Goal: Communication & Community: Ask a question

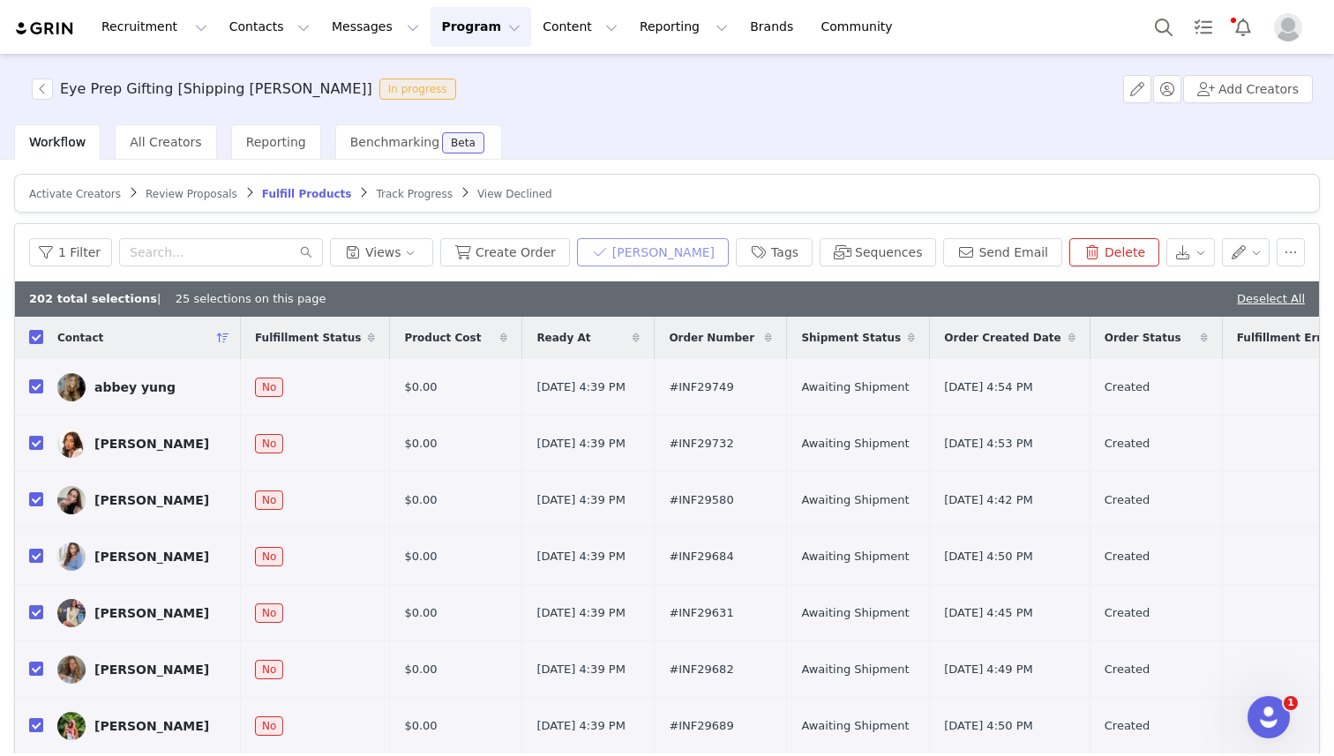
click at [669, 248] on button "[PERSON_NAME]" at bounding box center [653, 252] width 152 height 28
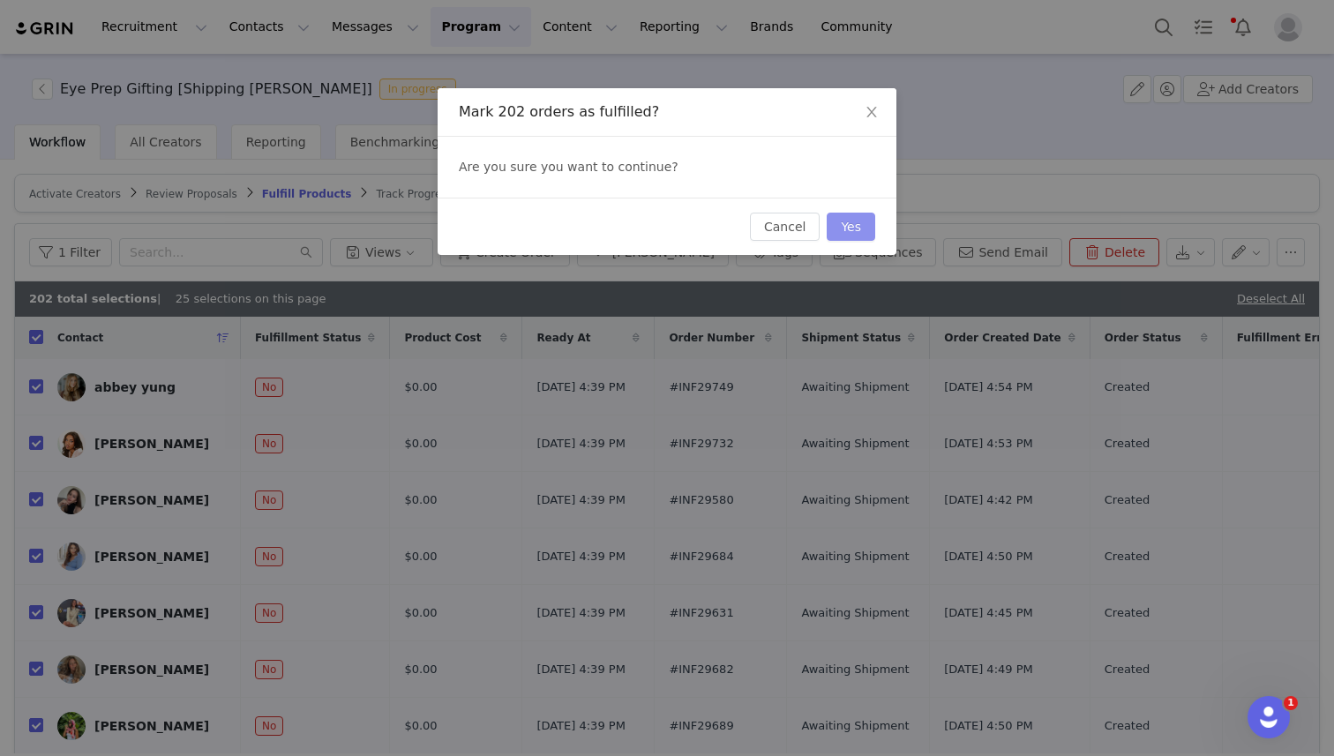
click at [842, 223] on button "Yes" at bounding box center [851, 227] width 49 height 28
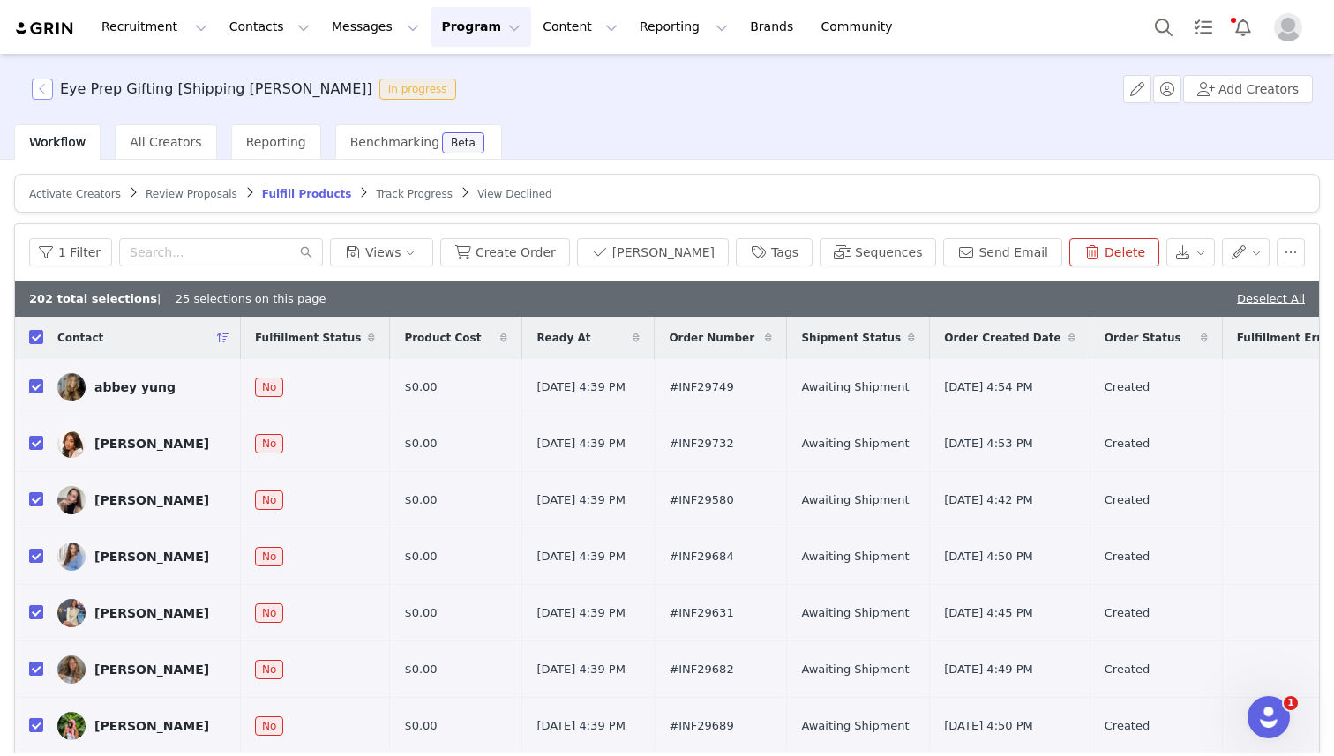
click at [32, 89] on button "button" at bounding box center [42, 89] width 21 height 21
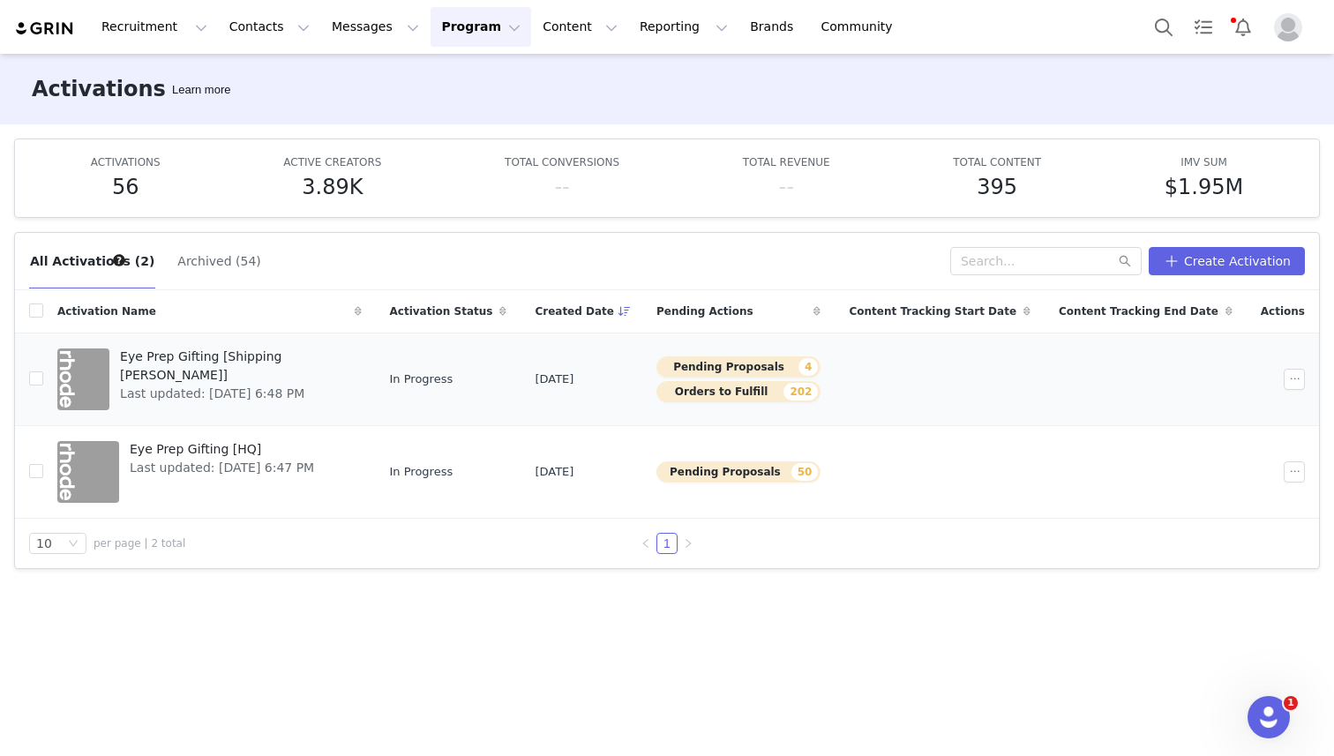
click at [195, 349] on span "Eye Prep Gifting [Shipping [PERSON_NAME]]" at bounding box center [235, 366] width 230 height 37
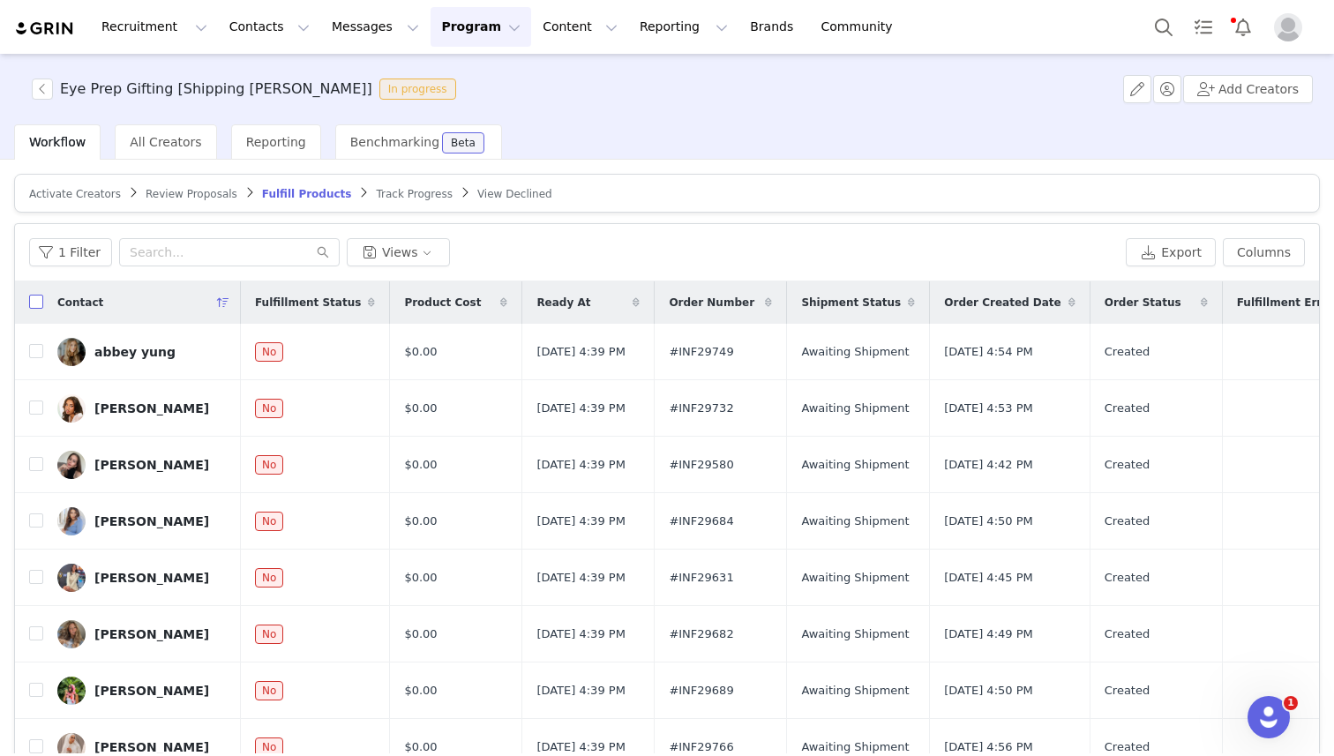
click at [34, 302] on input "checkbox" at bounding box center [36, 302] width 14 height 14
checkbox input "true"
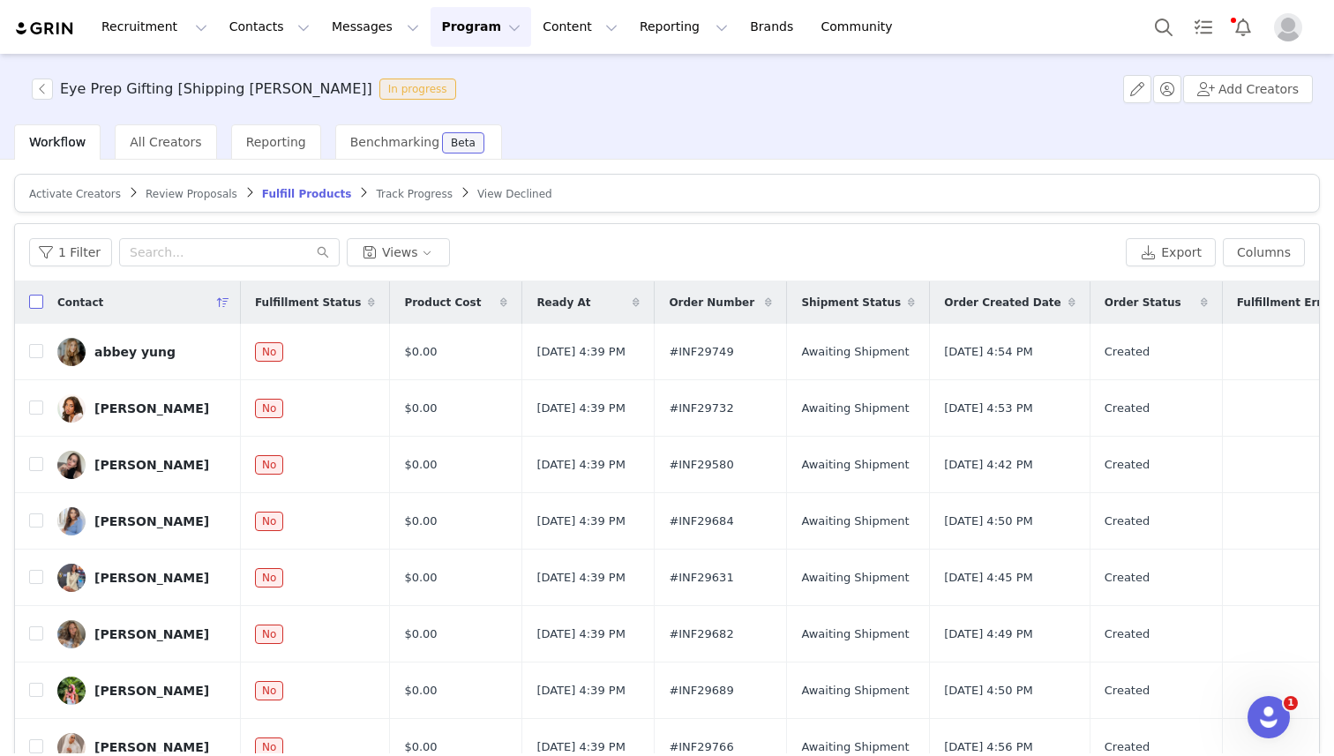
checkbox input "true"
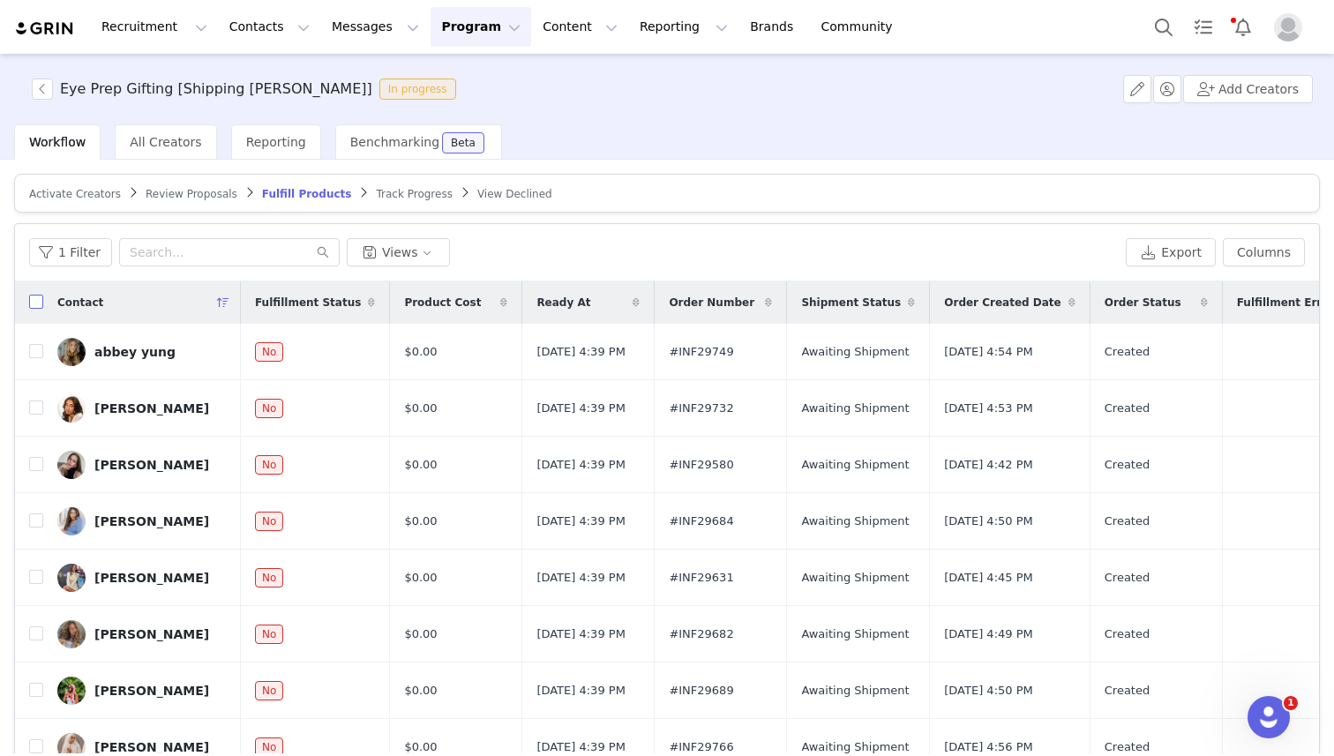
checkbox input "true"
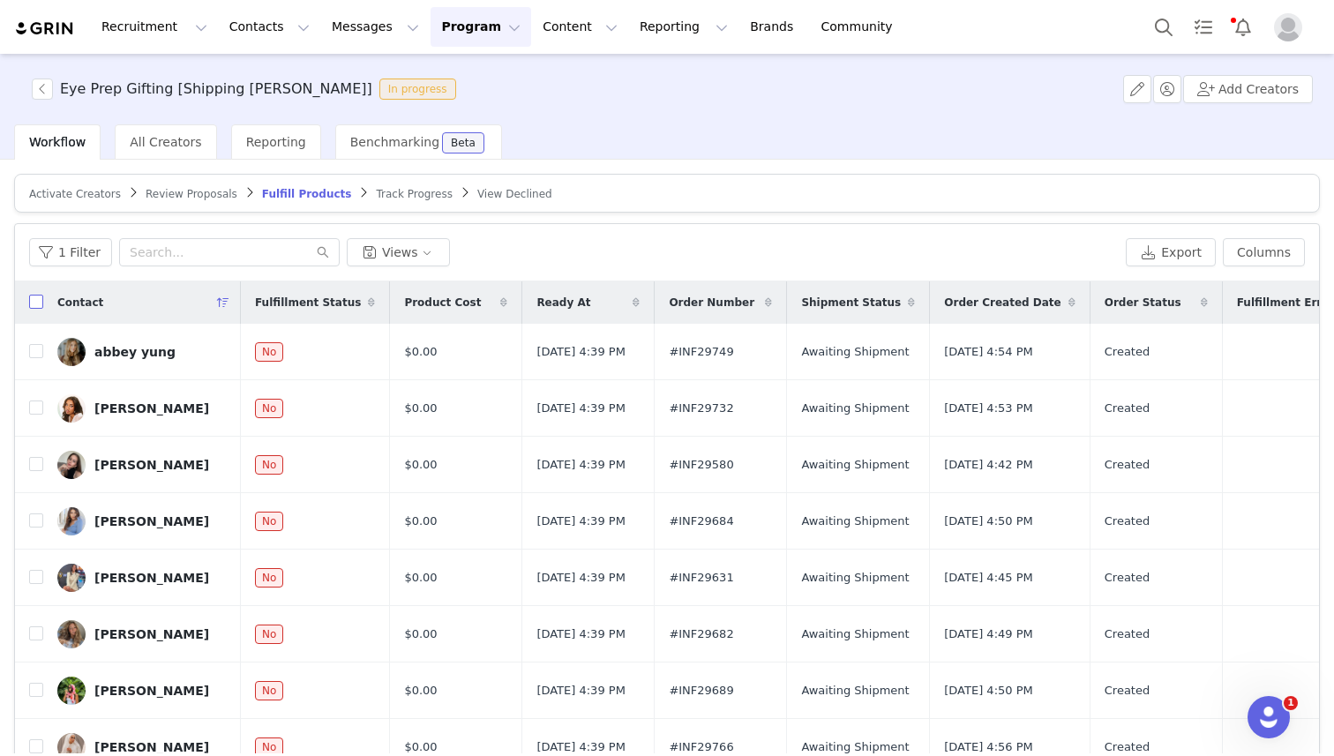
checkbox input "true"
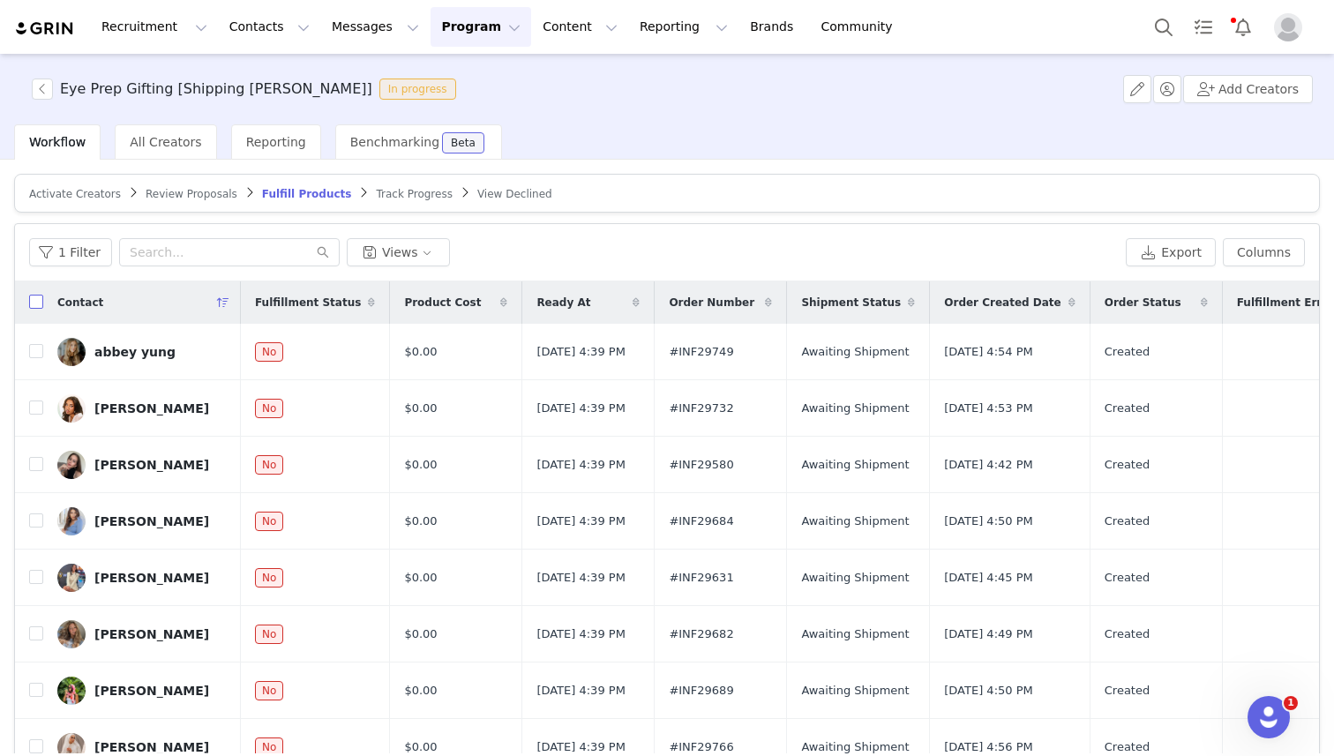
checkbox input "true"
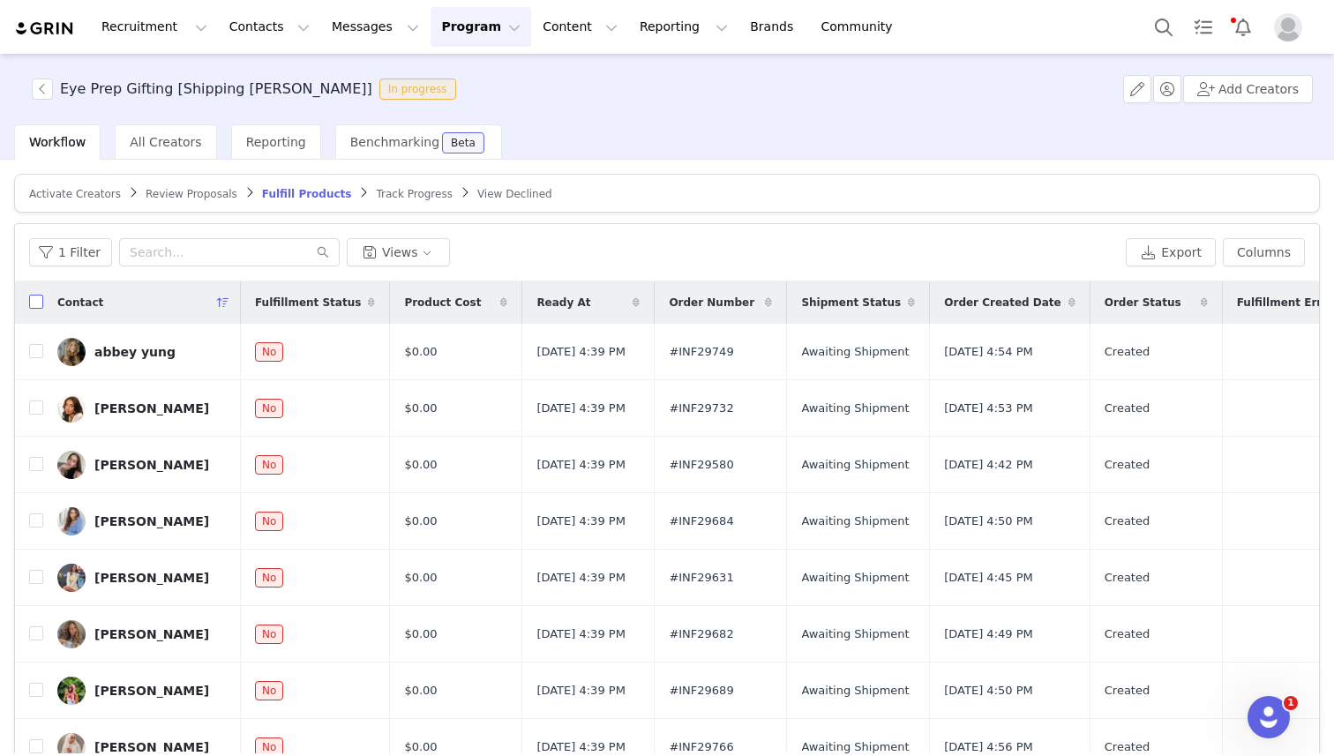
checkbox input "true"
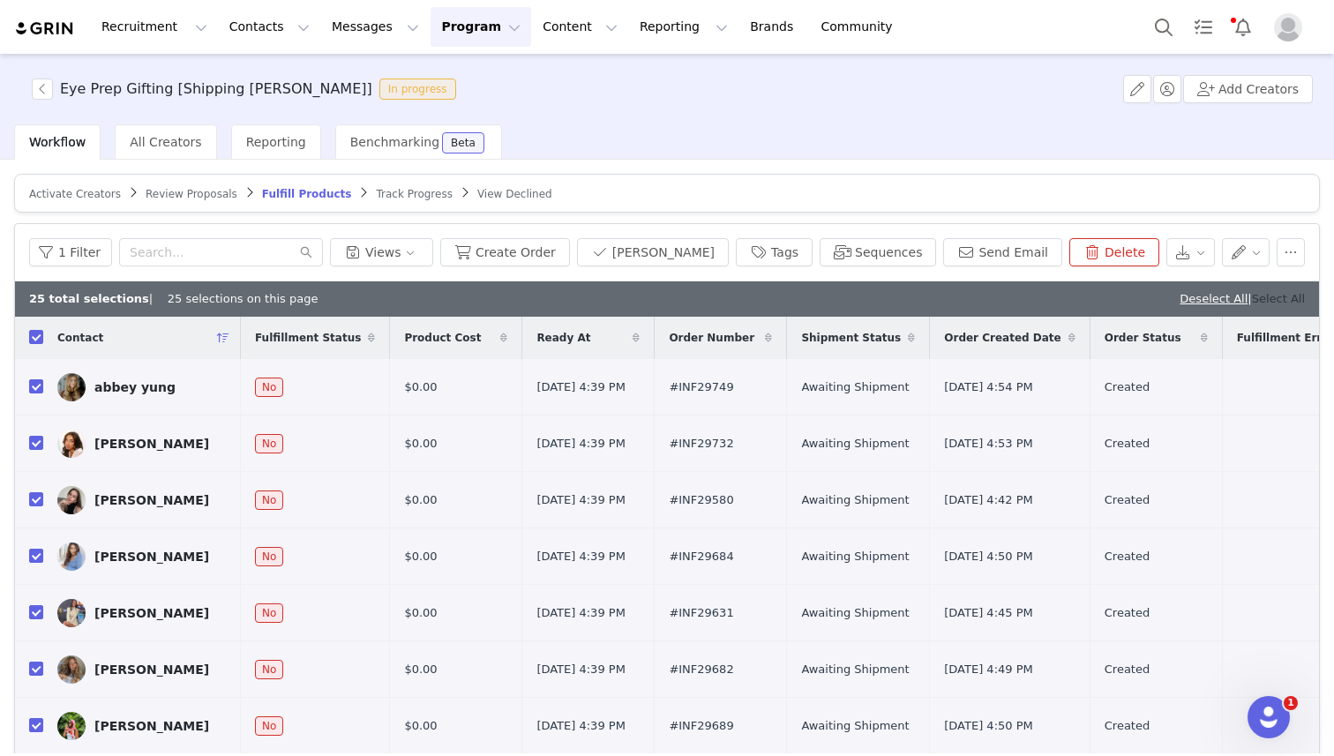
click at [1270, 297] on link "Select All" at bounding box center [1278, 298] width 53 height 13
click at [649, 245] on button "[PERSON_NAME]" at bounding box center [653, 252] width 152 height 28
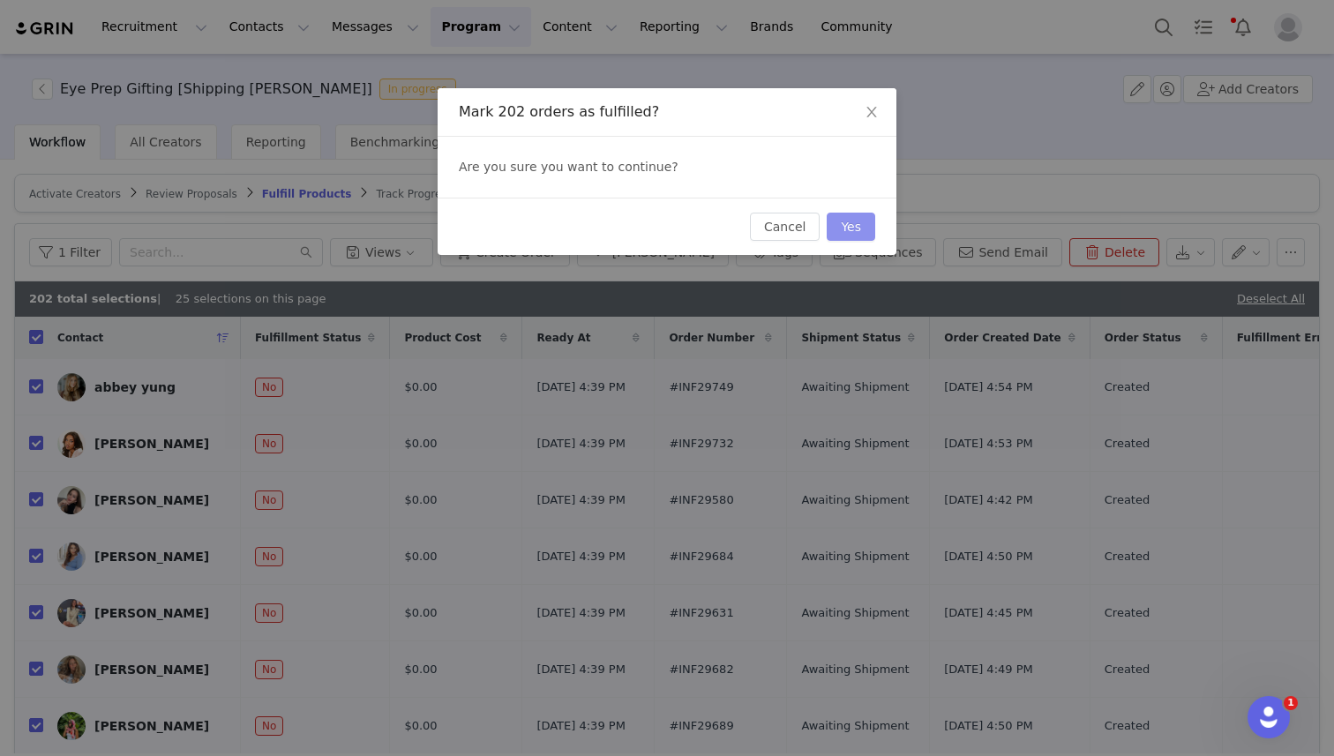
click at [855, 219] on button "Yes" at bounding box center [851, 227] width 49 height 28
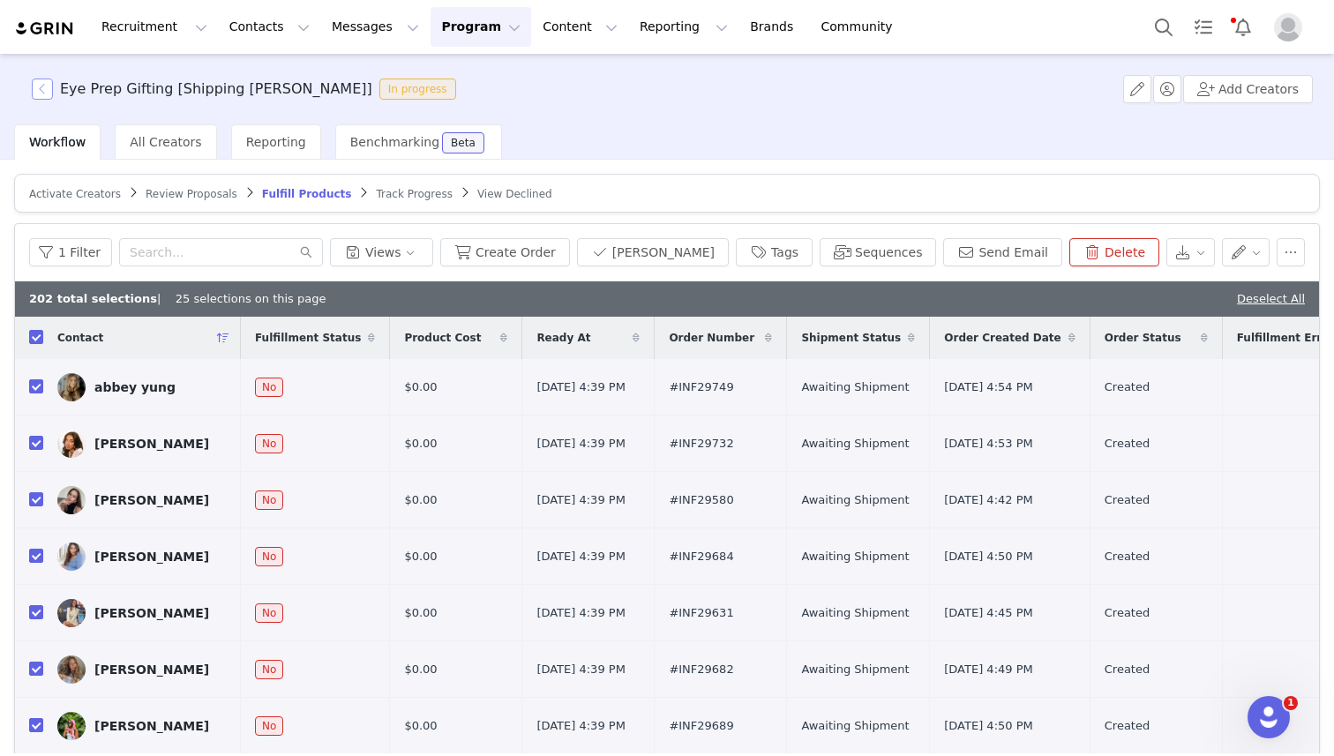
click at [41, 86] on button "button" at bounding box center [42, 89] width 21 height 21
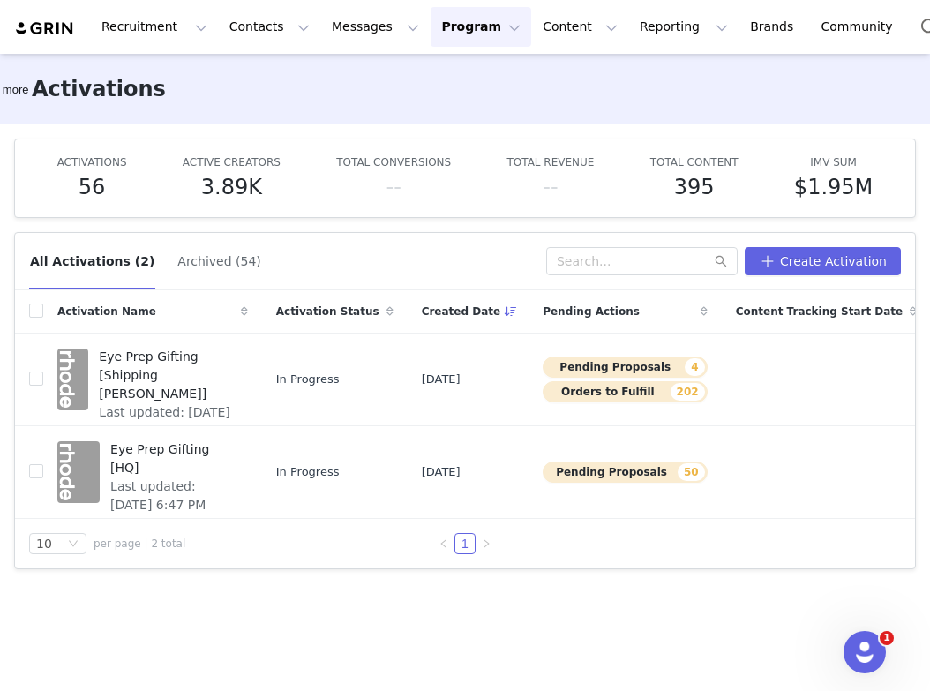
click at [598, 115] on div "Activations Learn more" at bounding box center [465, 89] width 930 height 71
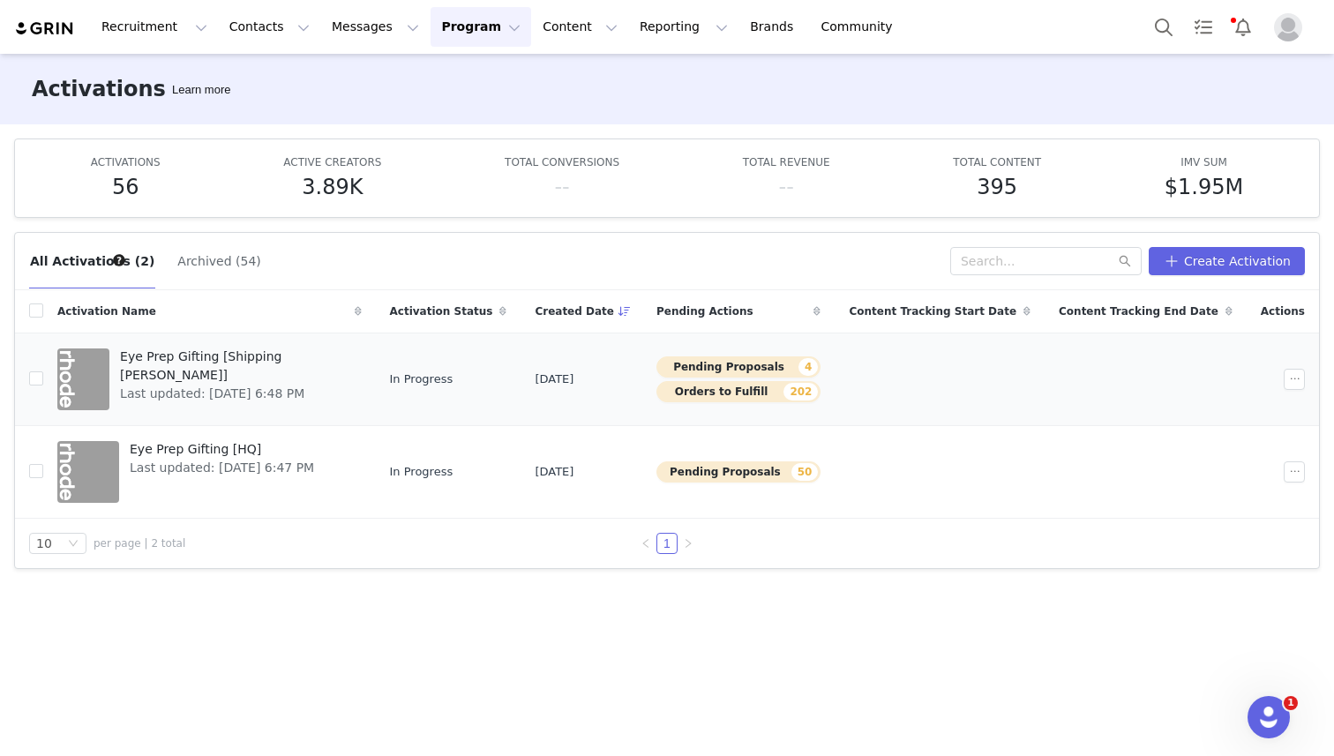
click at [192, 385] on span "Last updated: [DATE] 6:48 PM" at bounding box center [235, 394] width 230 height 19
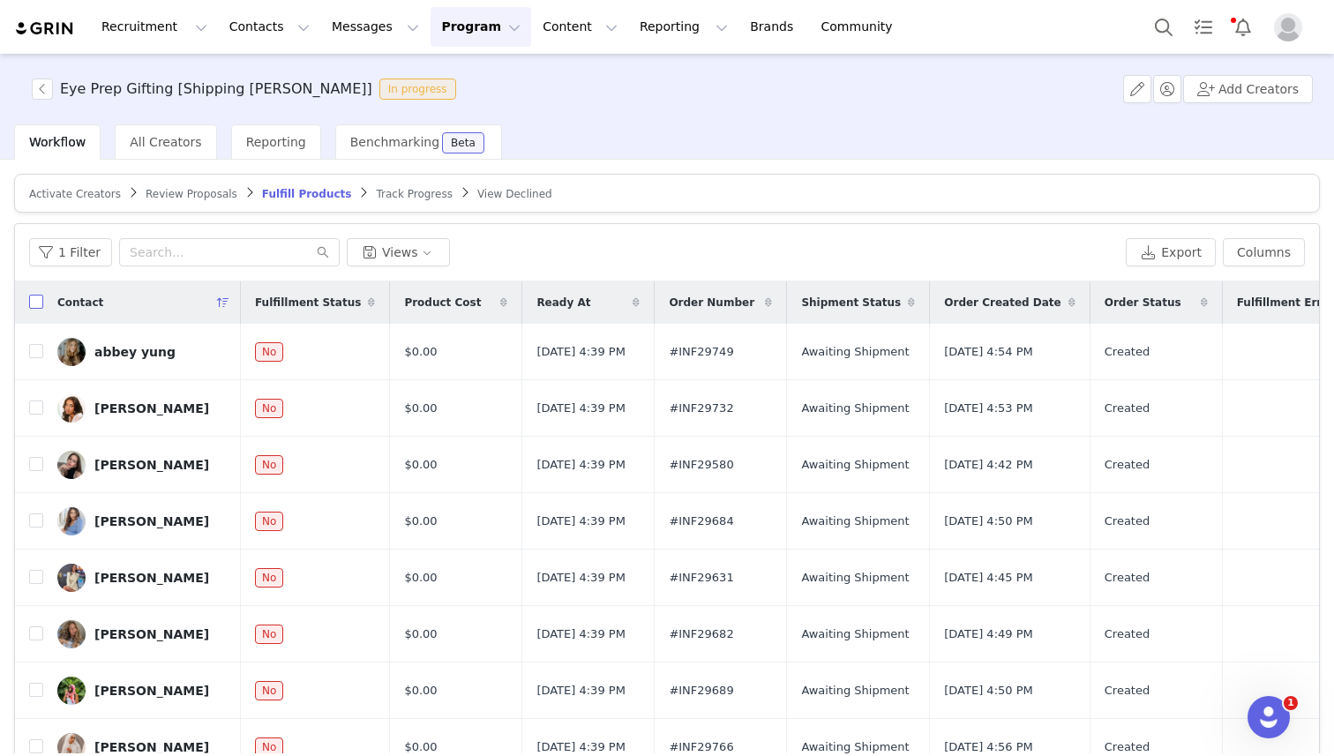
click at [35, 298] on input "checkbox" at bounding box center [36, 302] width 14 height 14
checkbox input "true"
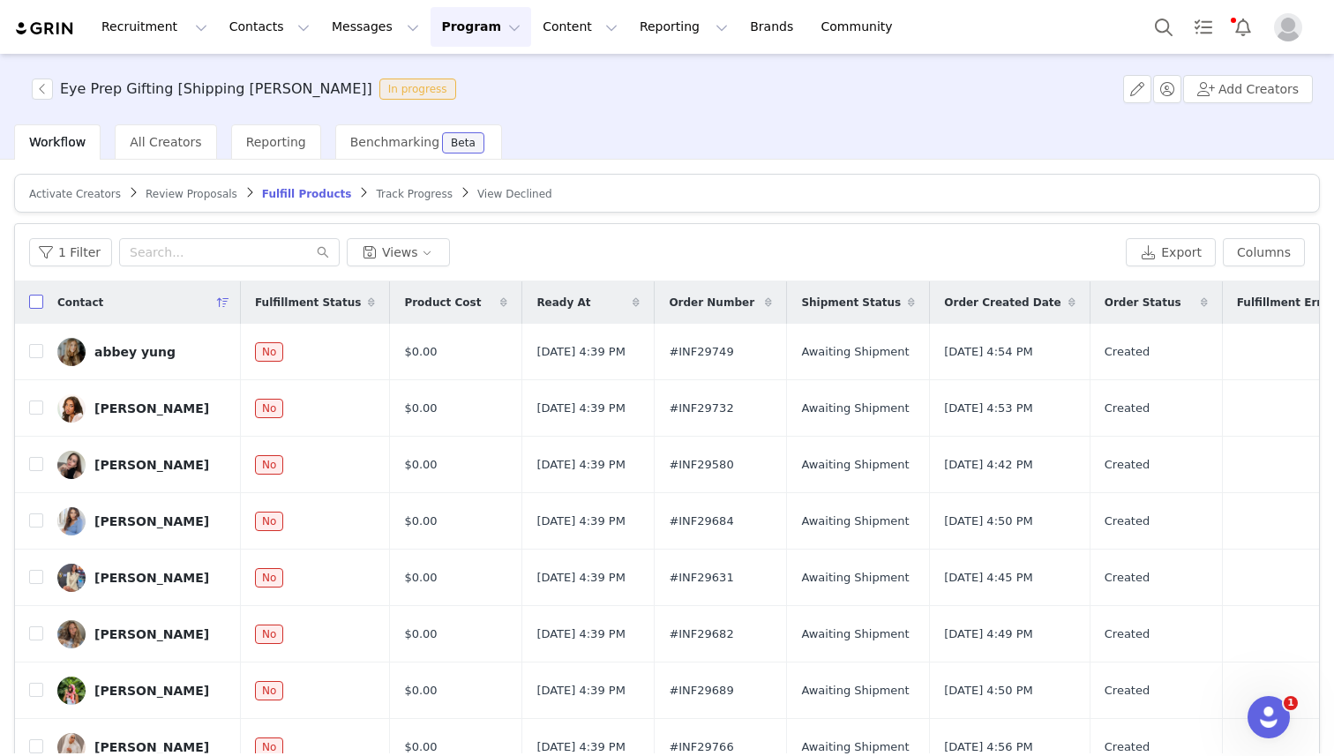
checkbox input "true"
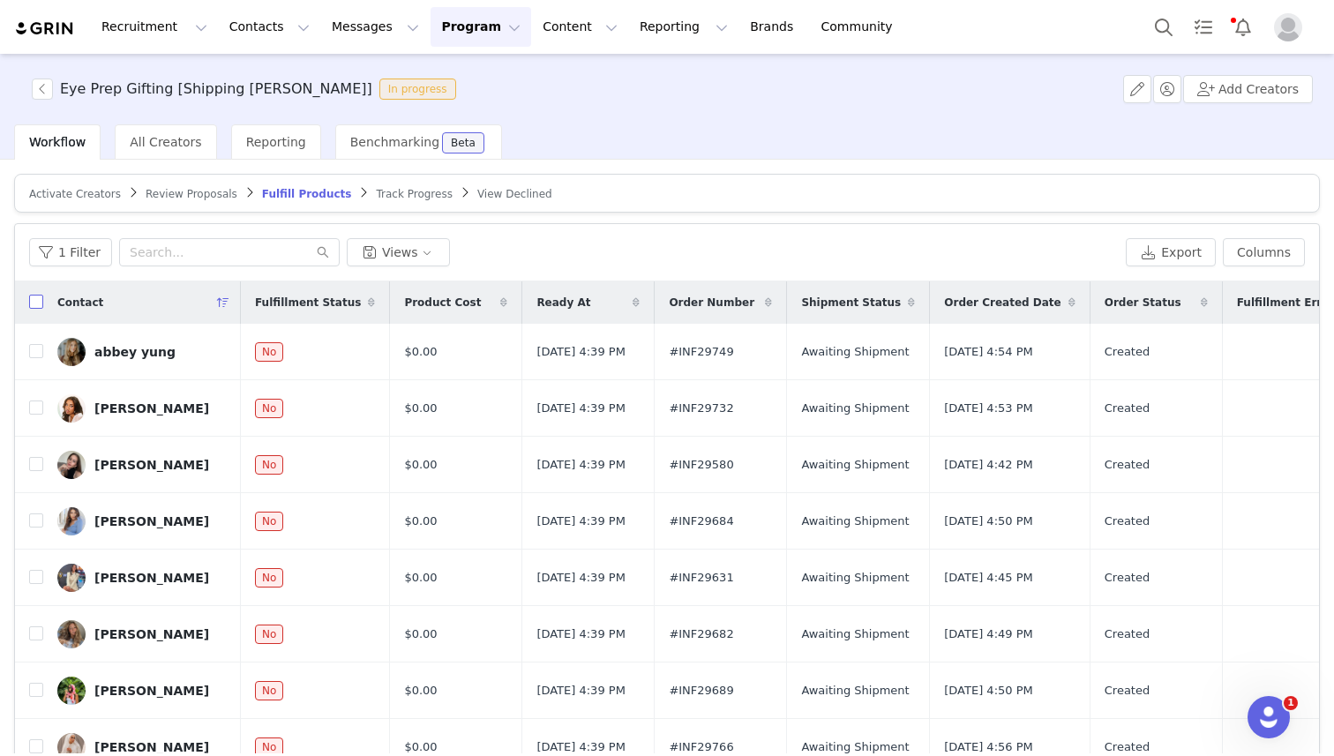
checkbox input "true"
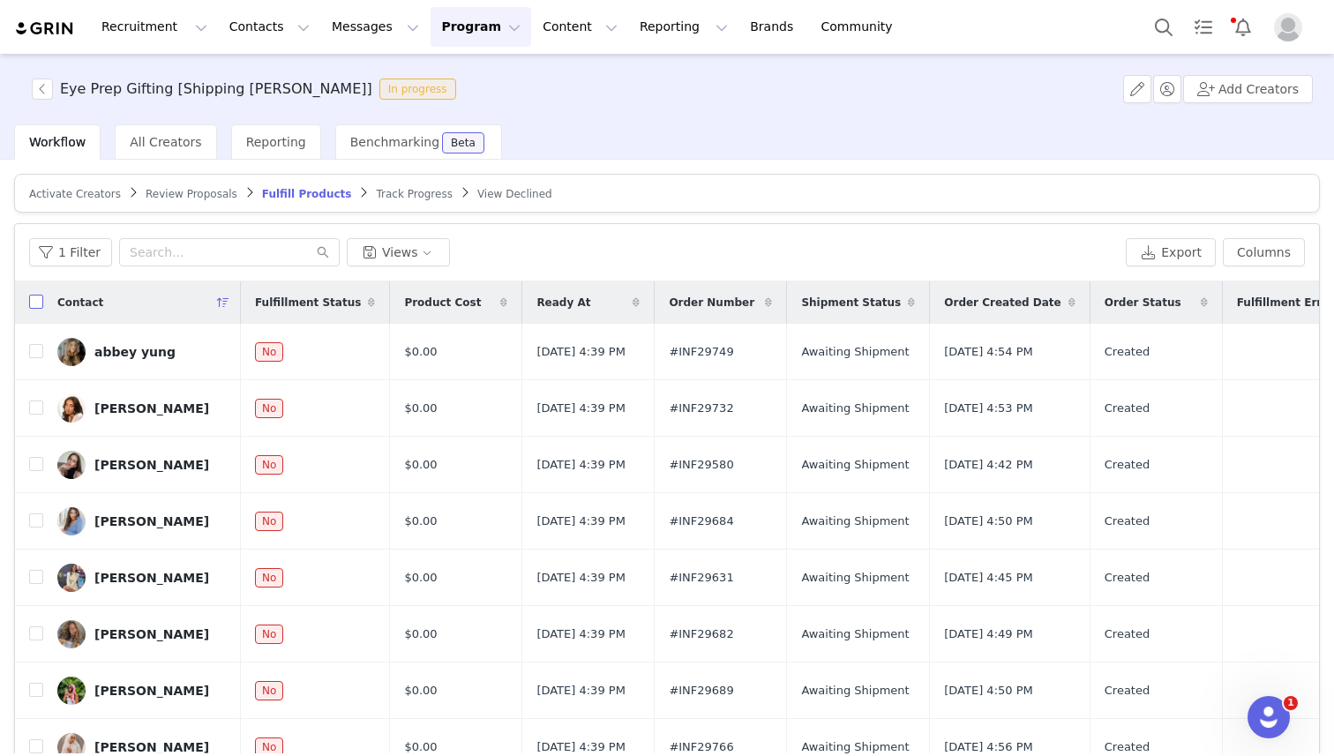
checkbox input "true"
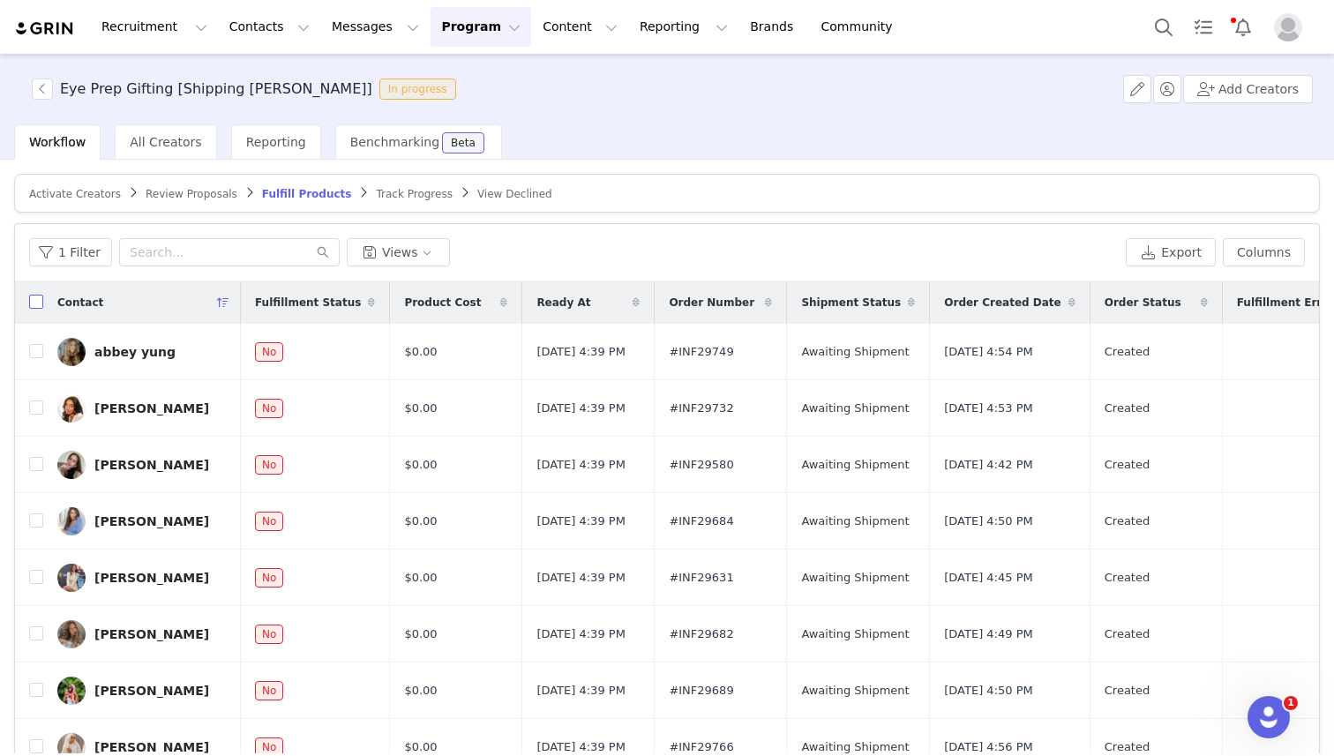
checkbox input "true"
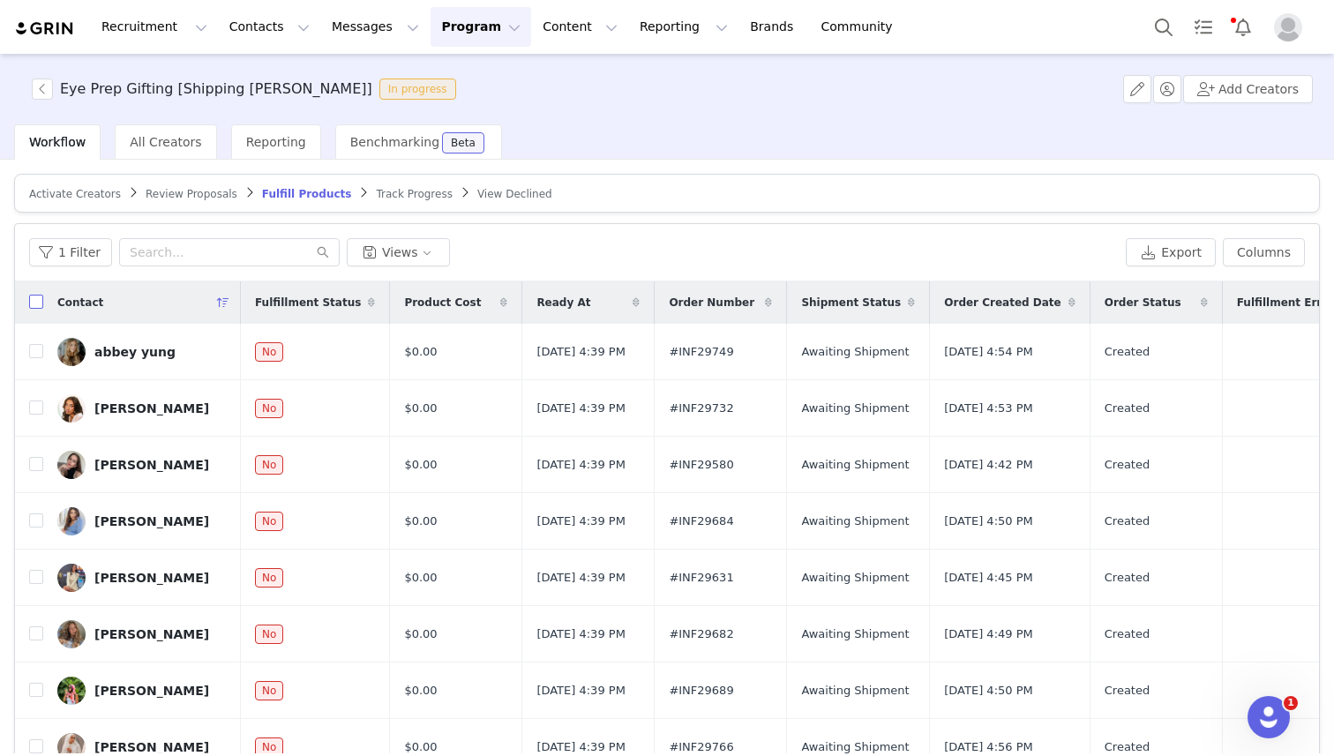
checkbox input "true"
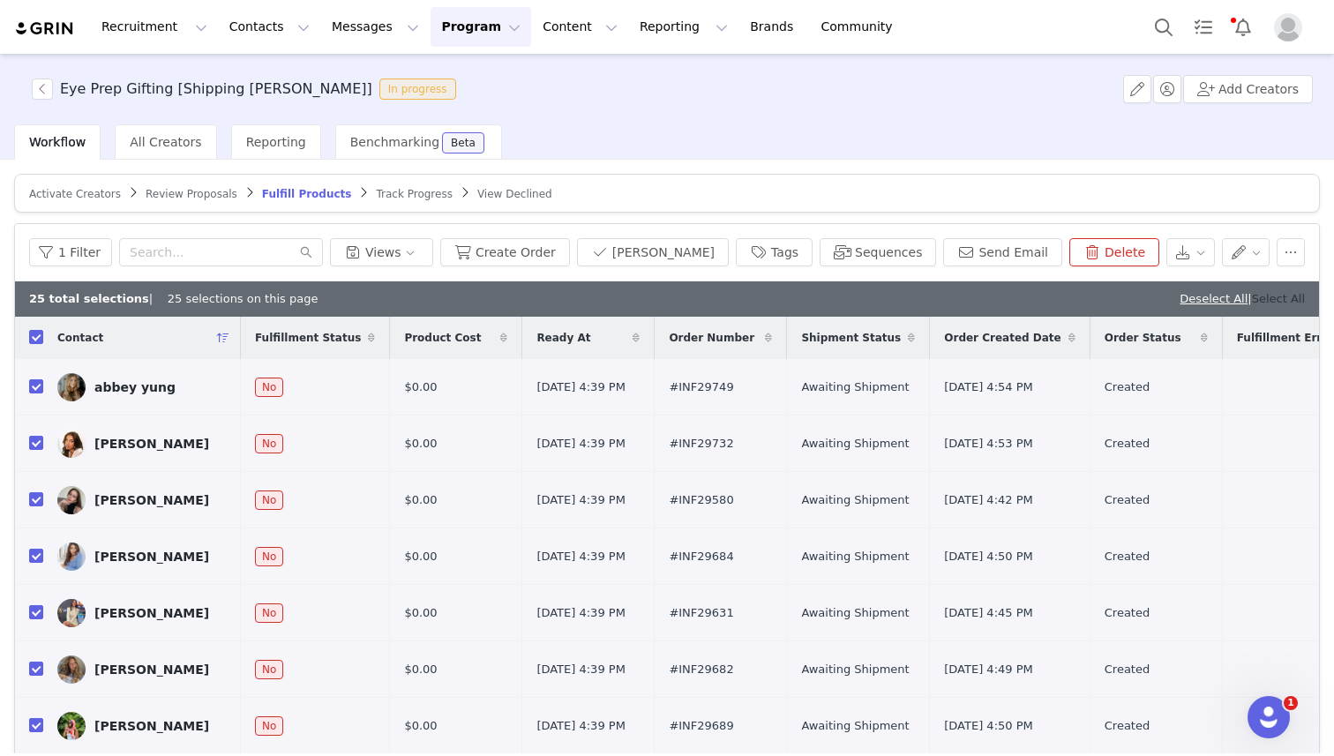
click at [1267, 292] on link "Select All" at bounding box center [1278, 298] width 53 height 13
click at [682, 257] on button "[PERSON_NAME]" at bounding box center [653, 252] width 152 height 28
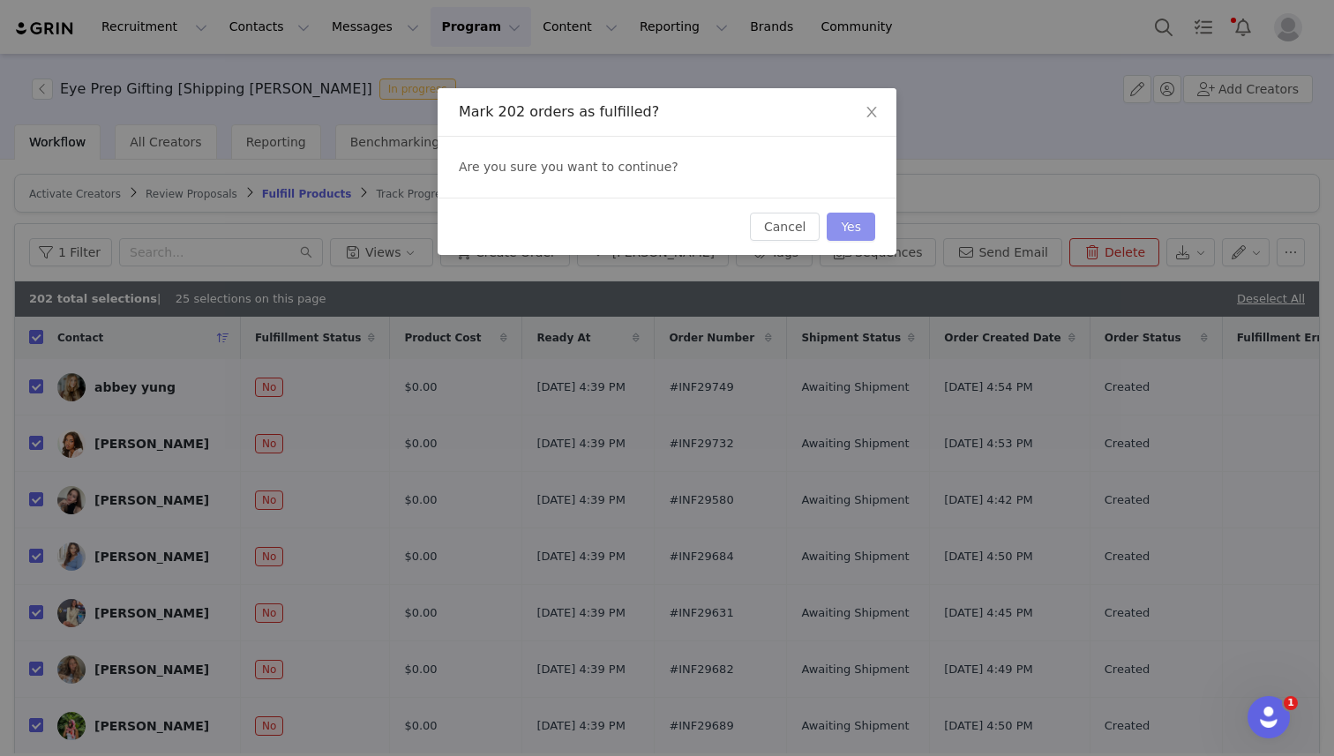
click at [845, 227] on button "Yes" at bounding box center [851, 227] width 49 height 28
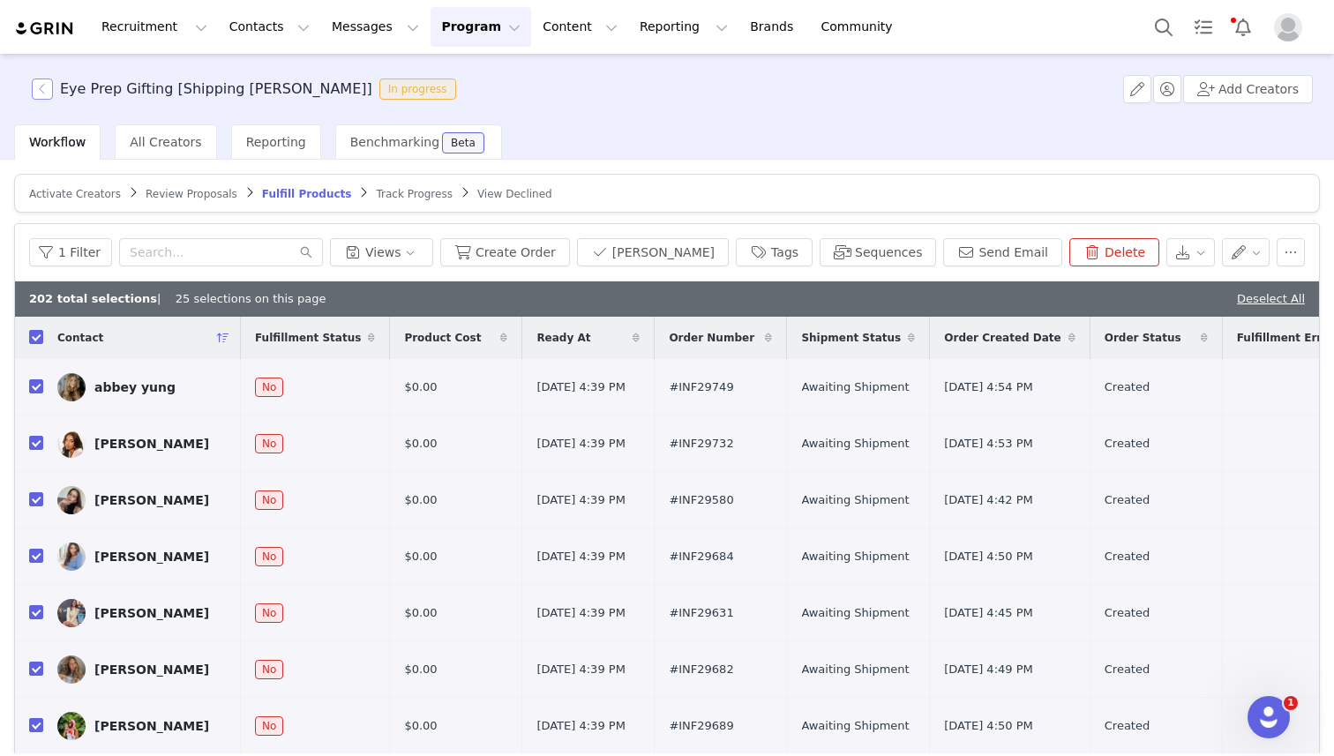
click at [41, 87] on button "button" at bounding box center [42, 89] width 21 height 21
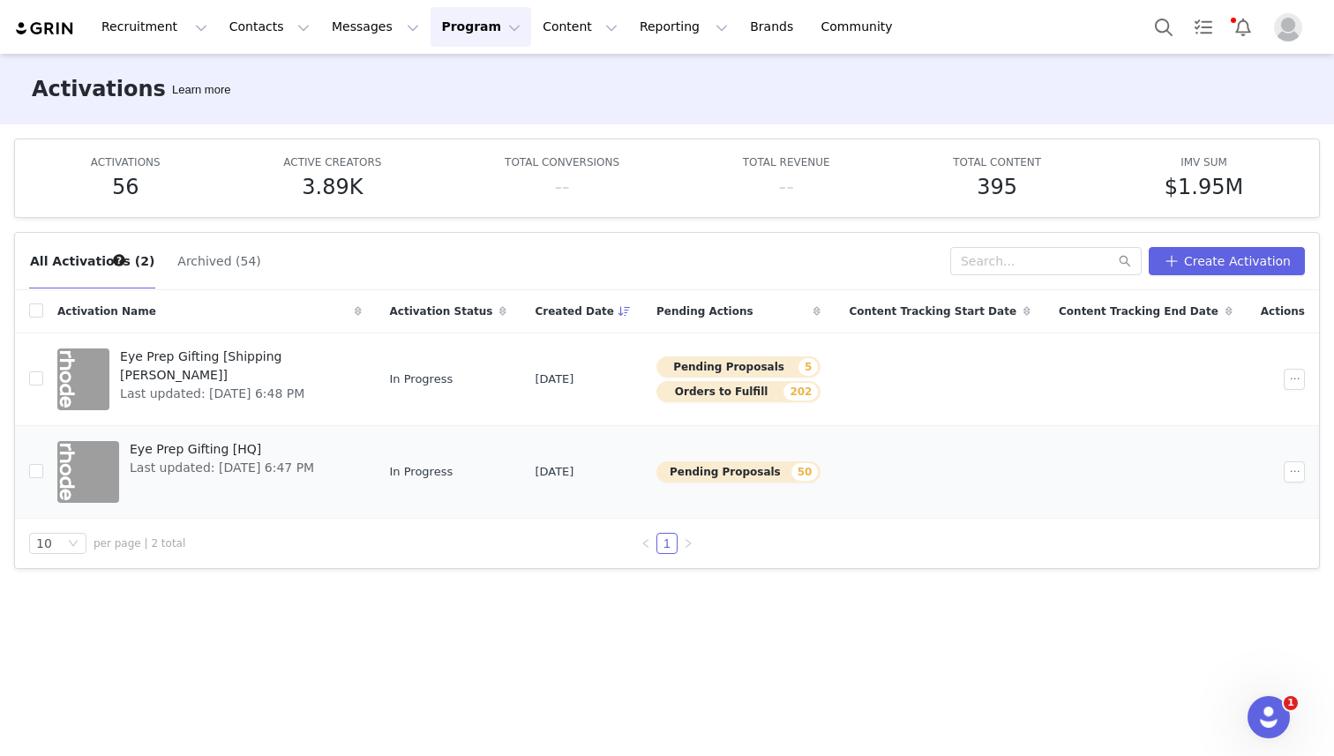
click at [163, 459] on span "Last updated: [DATE] 6:47 PM" at bounding box center [222, 468] width 184 height 19
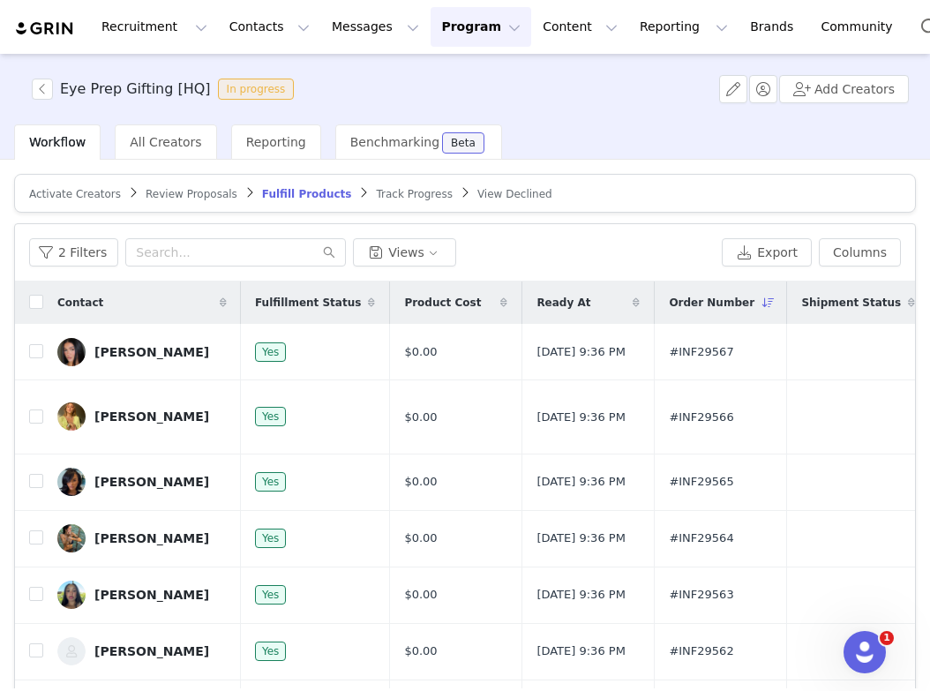
click at [166, 193] on span "Review Proposals" at bounding box center [192, 194] width 92 height 12
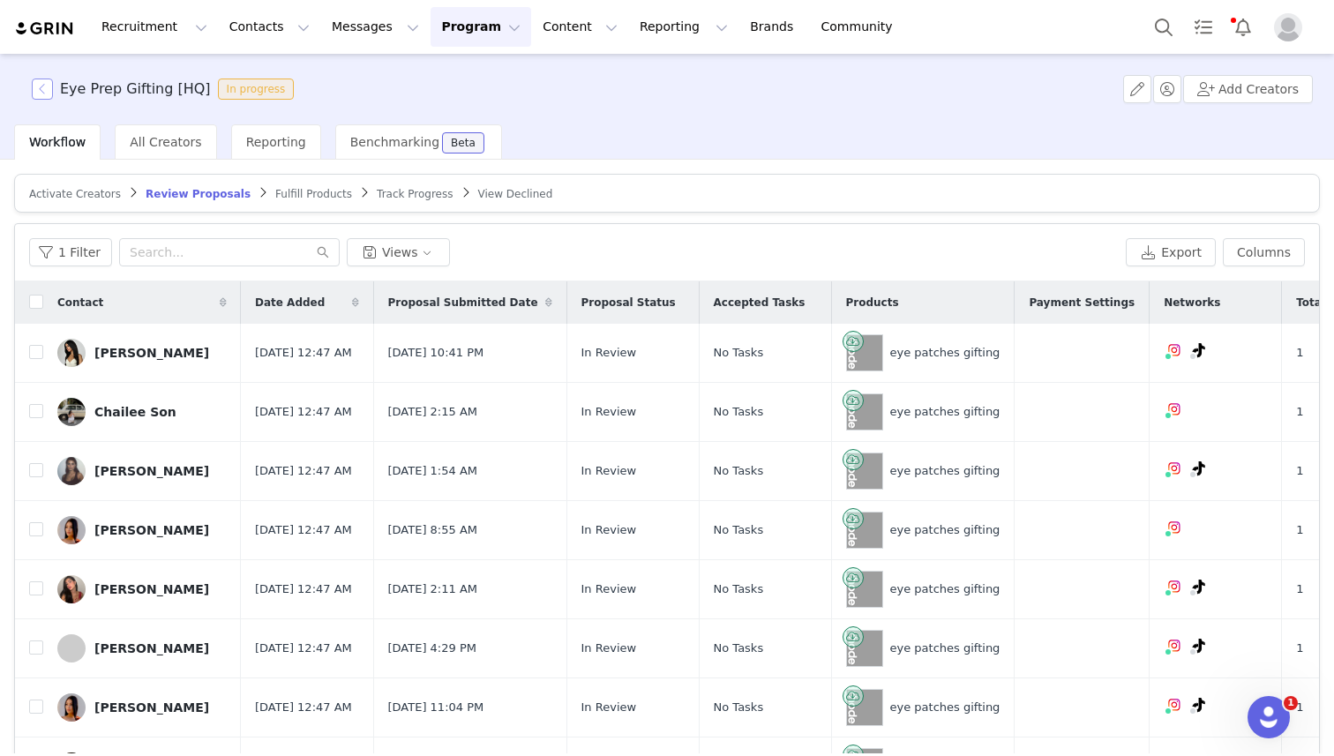
click at [44, 88] on button "button" at bounding box center [42, 89] width 21 height 21
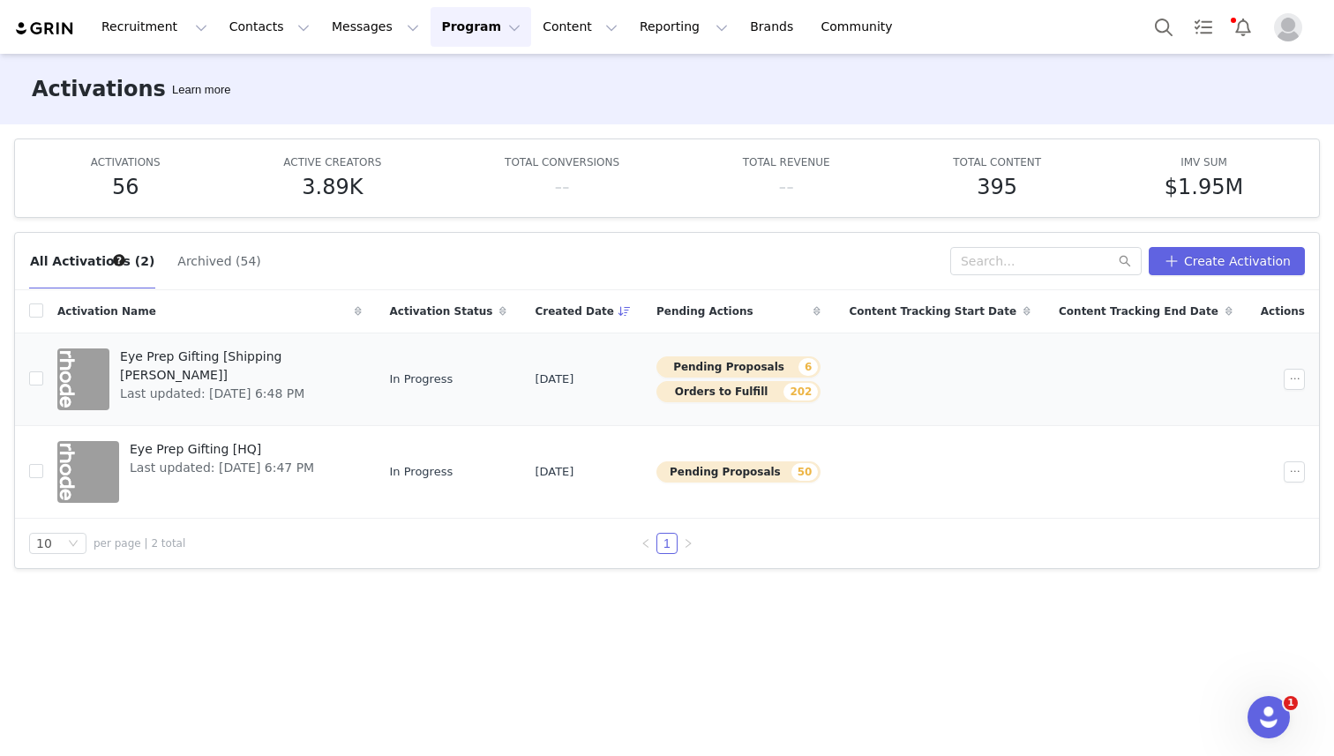
click at [200, 385] on span "Last updated: [DATE] 6:48 PM" at bounding box center [235, 394] width 230 height 19
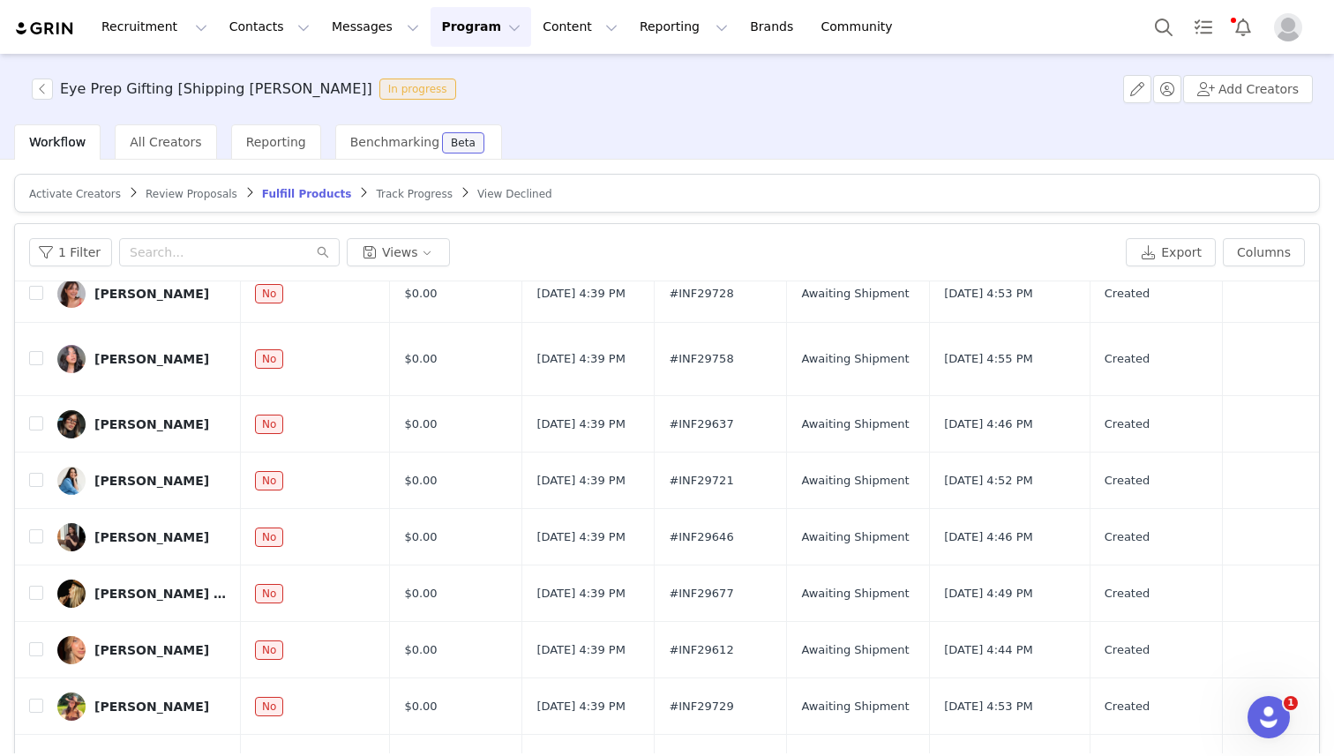
scroll to position [84, 0]
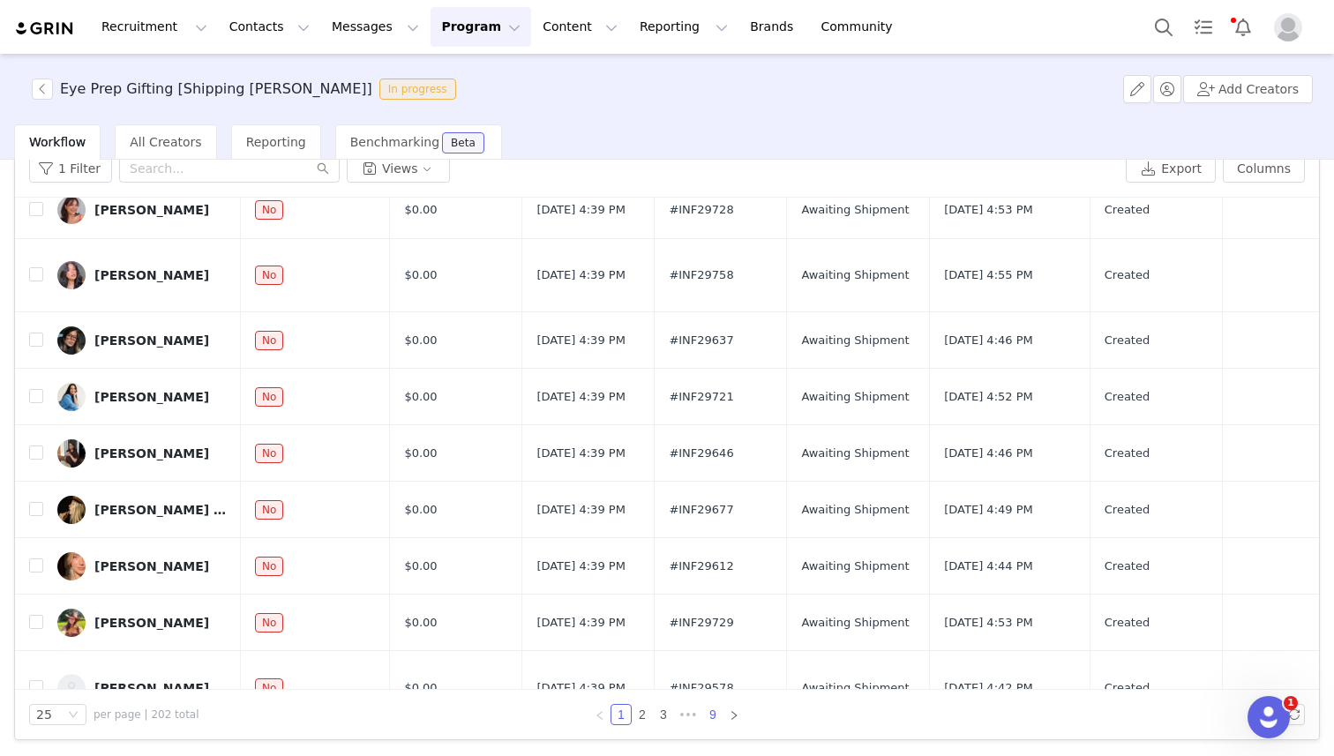
click at [711, 712] on link "9" at bounding box center [712, 714] width 19 height 19
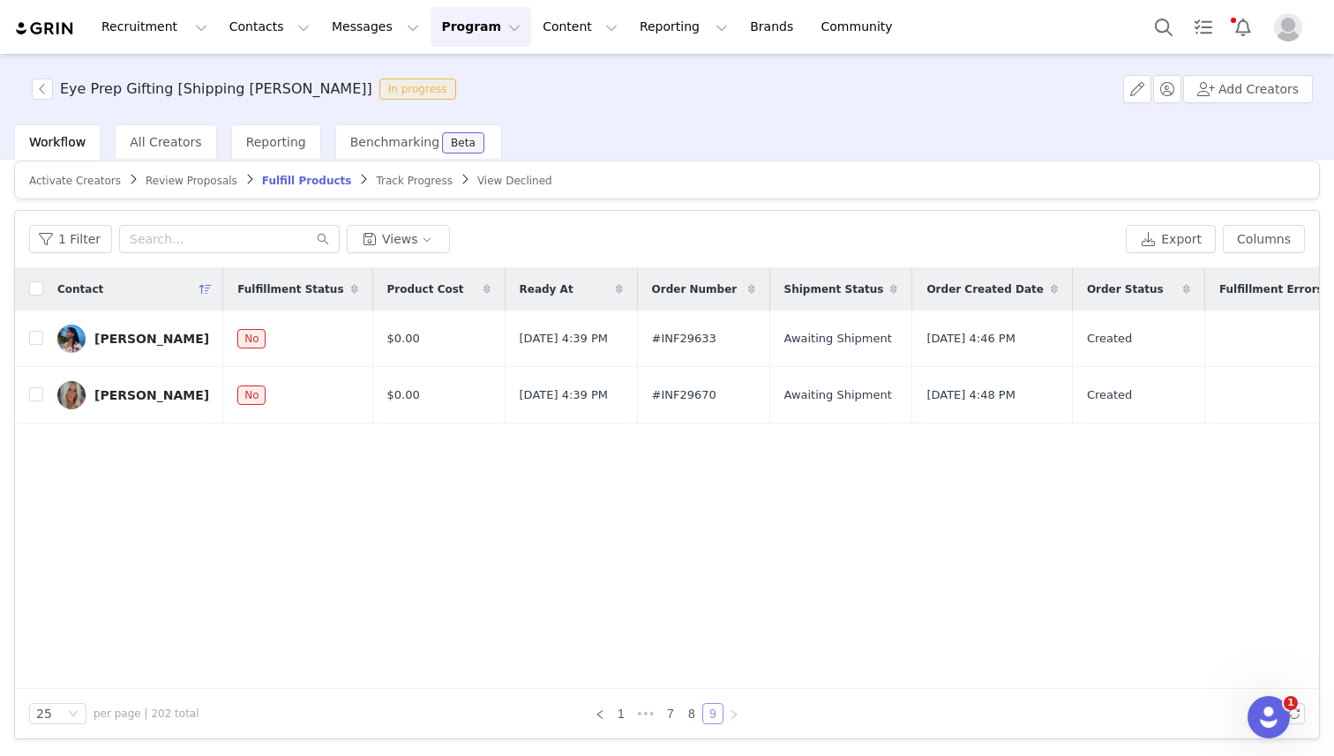
scroll to position [12, 0]
click at [36, 286] on input "checkbox" at bounding box center [36, 289] width 14 height 14
checkbox input "true"
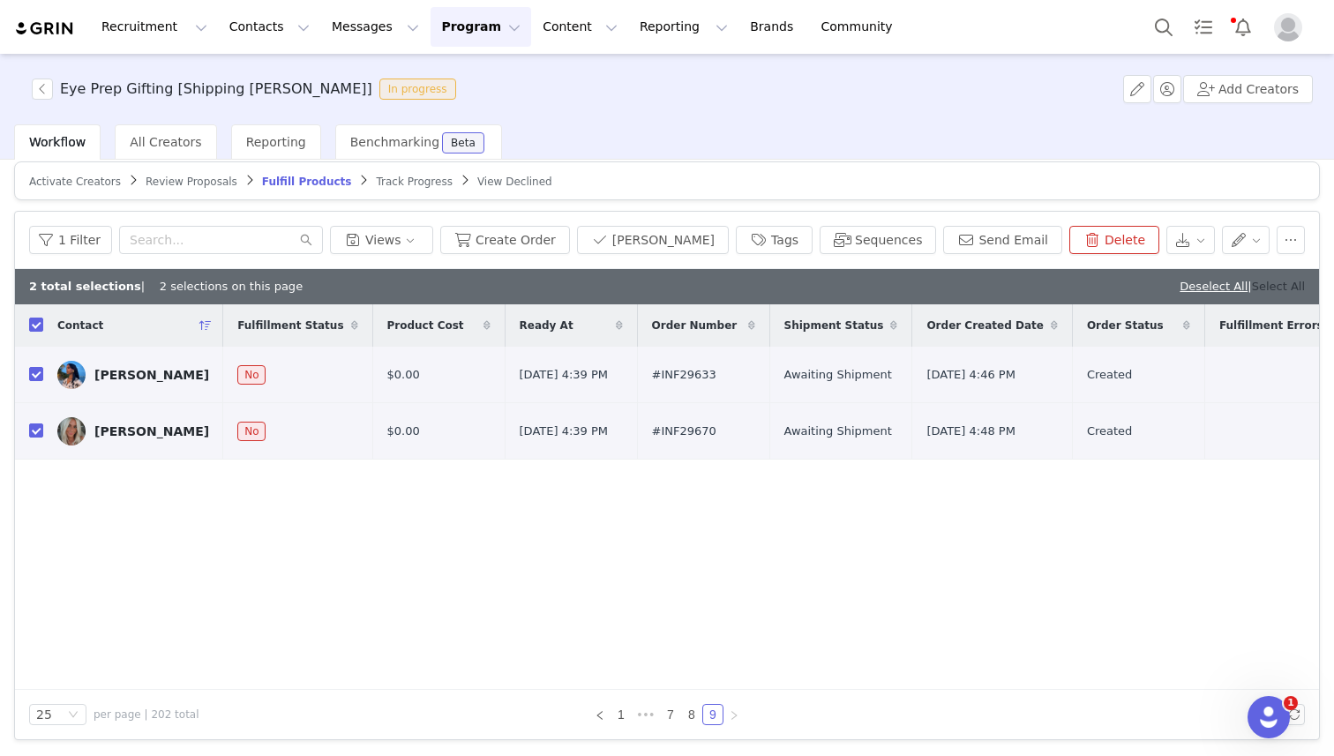
click at [1281, 289] on link "Select All" at bounding box center [1278, 286] width 53 height 13
click at [701, 252] on button "[PERSON_NAME]" at bounding box center [653, 240] width 152 height 28
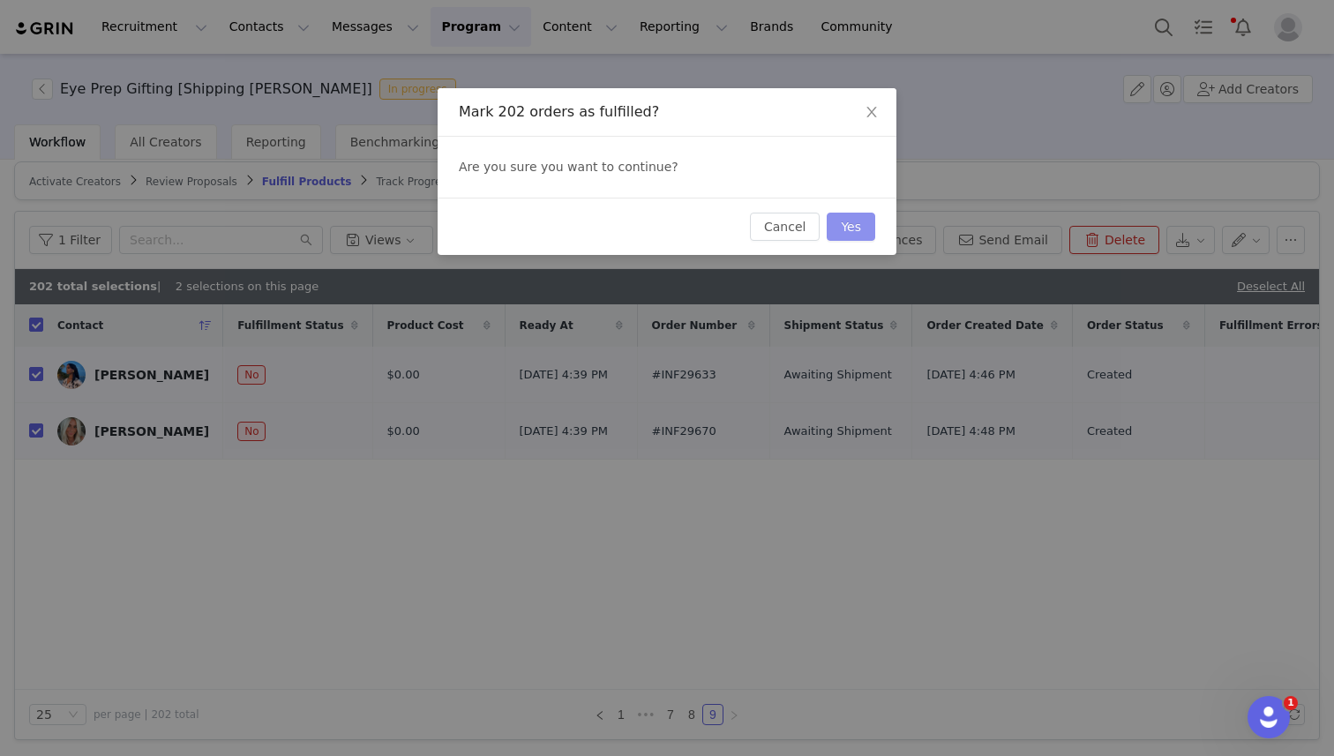
click at [842, 222] on button "Yes" at bounding box center [851, 227] width 49 height 28
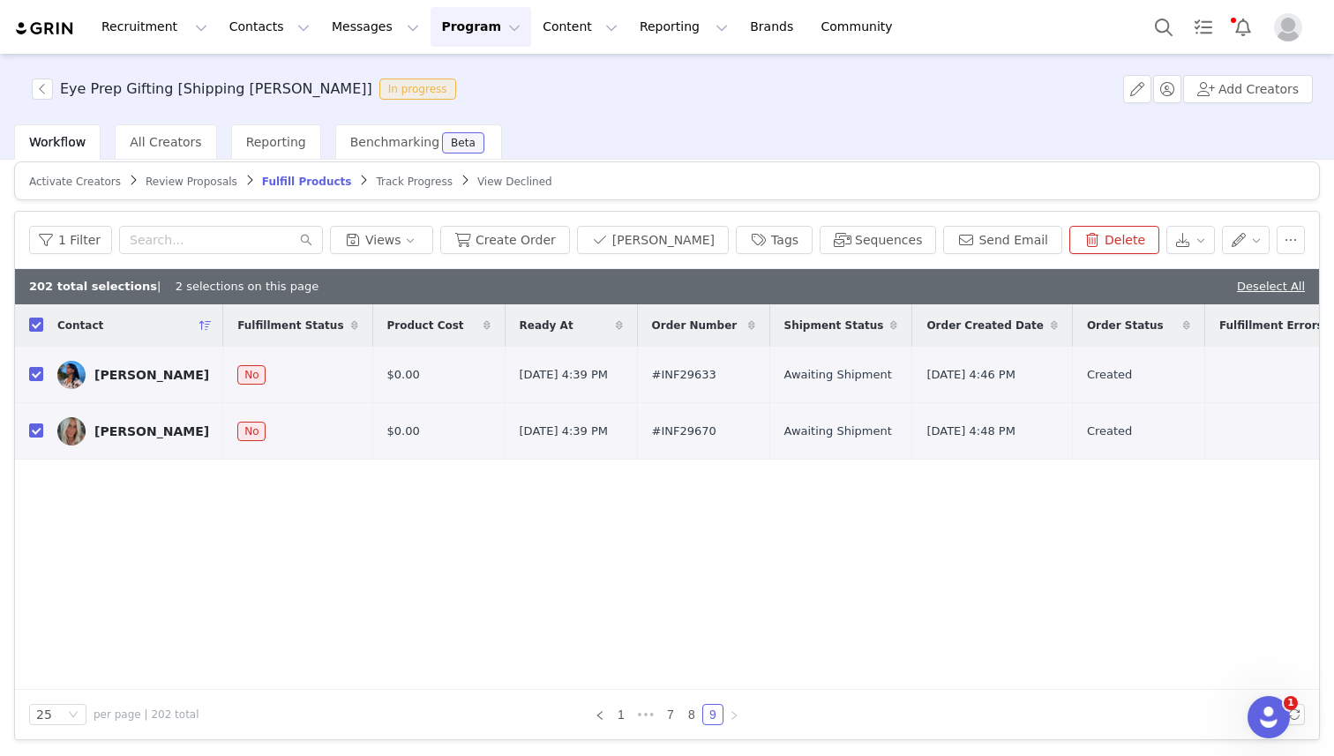
click at [652, 326] on span "Order Number" at bounding box center [695, 326] width 86 height 16
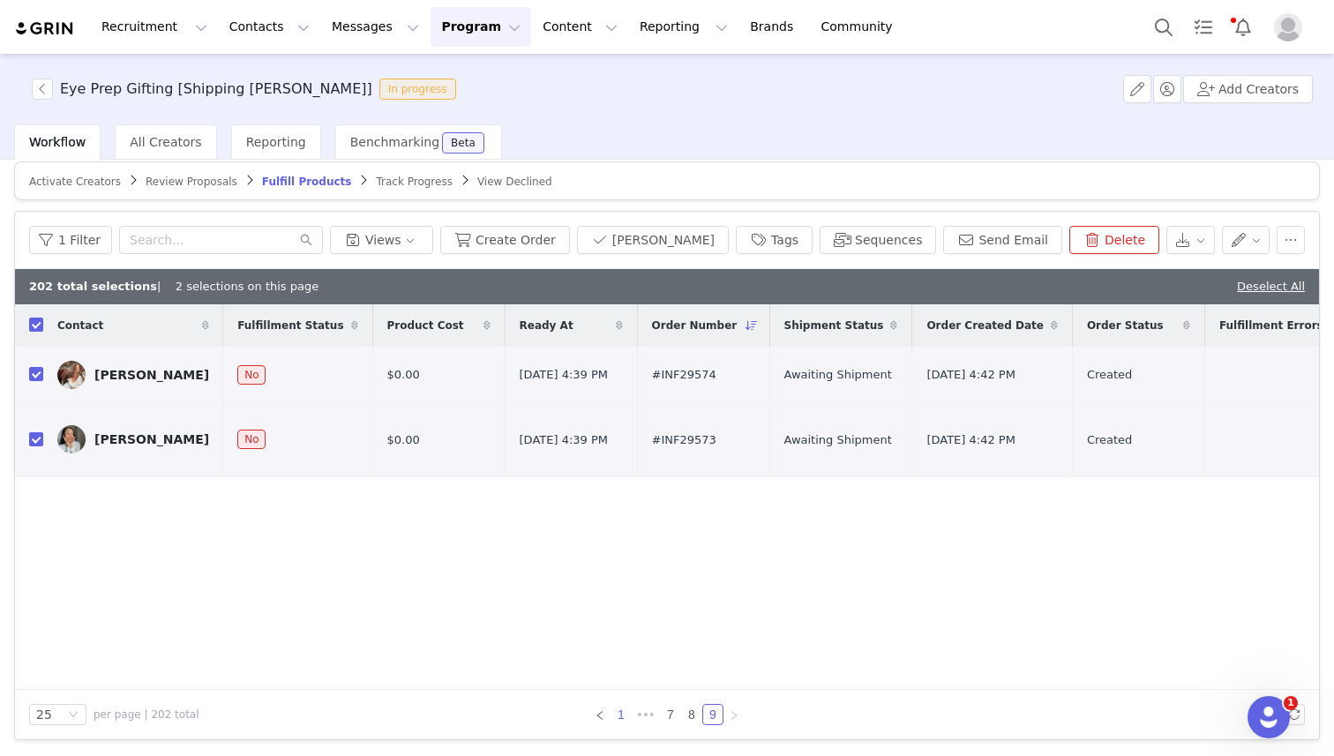
click at [620, 719] on link "1" at bounding box center [621, 714] width 19 height 19
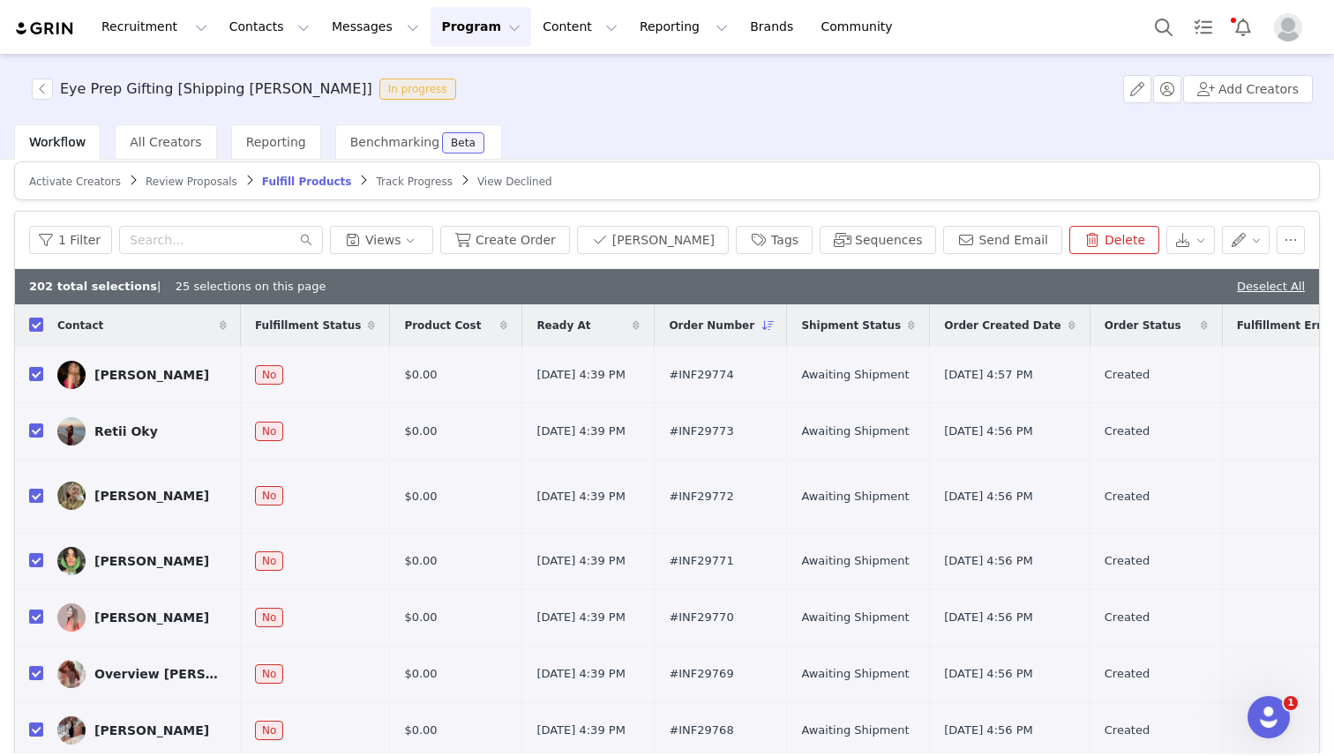
click at [433, 252] on div "1 Filter Views" at bounding box center [231, 240] width 404 height 28
click at [433, 244] on div "1 Filter Views" at bounding box center [231, 240] width 404 height 28
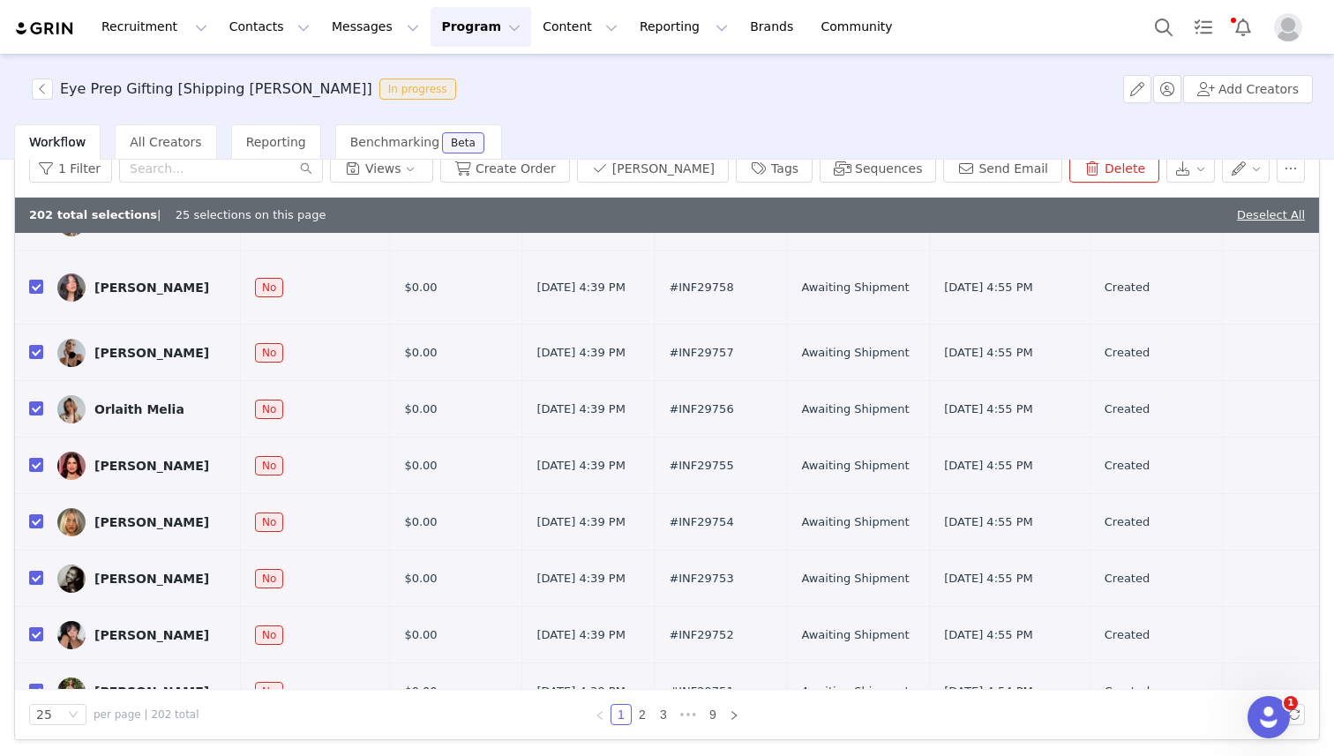
scroll to position [995, 0]
click at [639, 714] on link "2" at bounding box center [642, 714] width 19 height 19
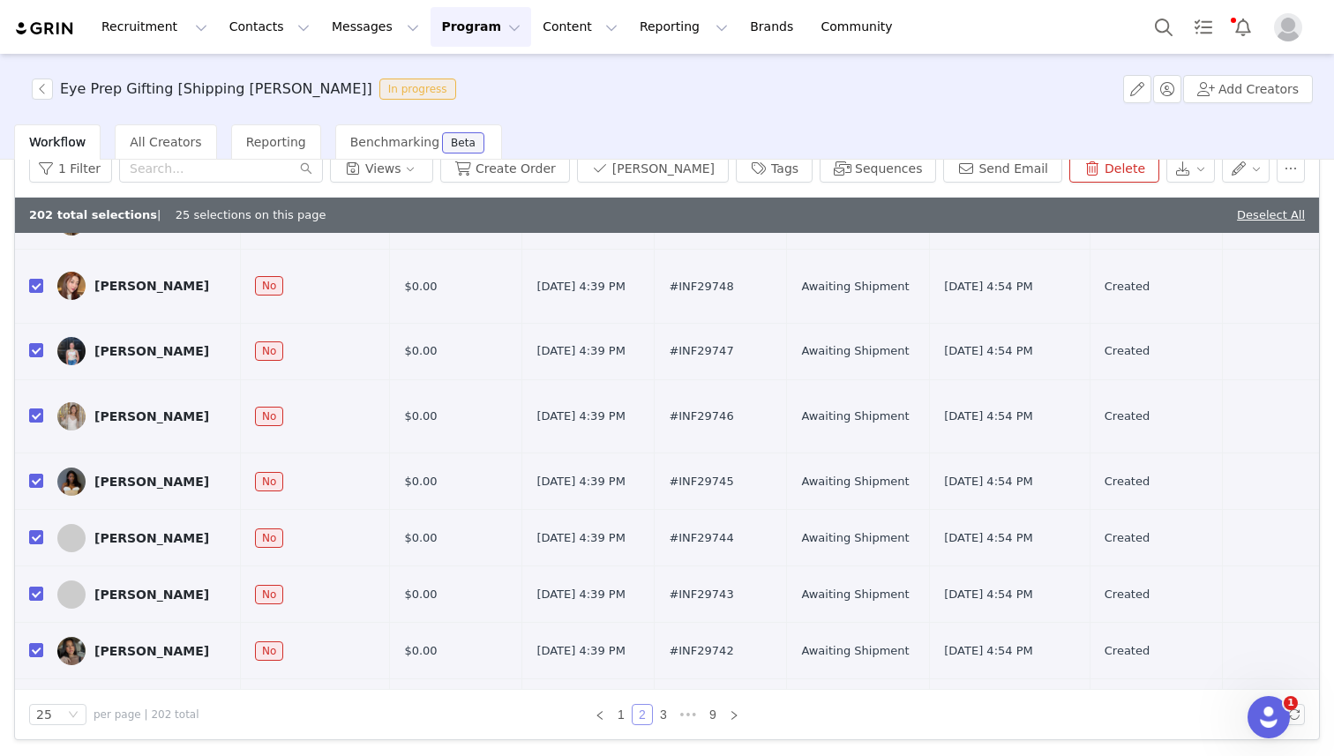
scroll to position [0, 0]
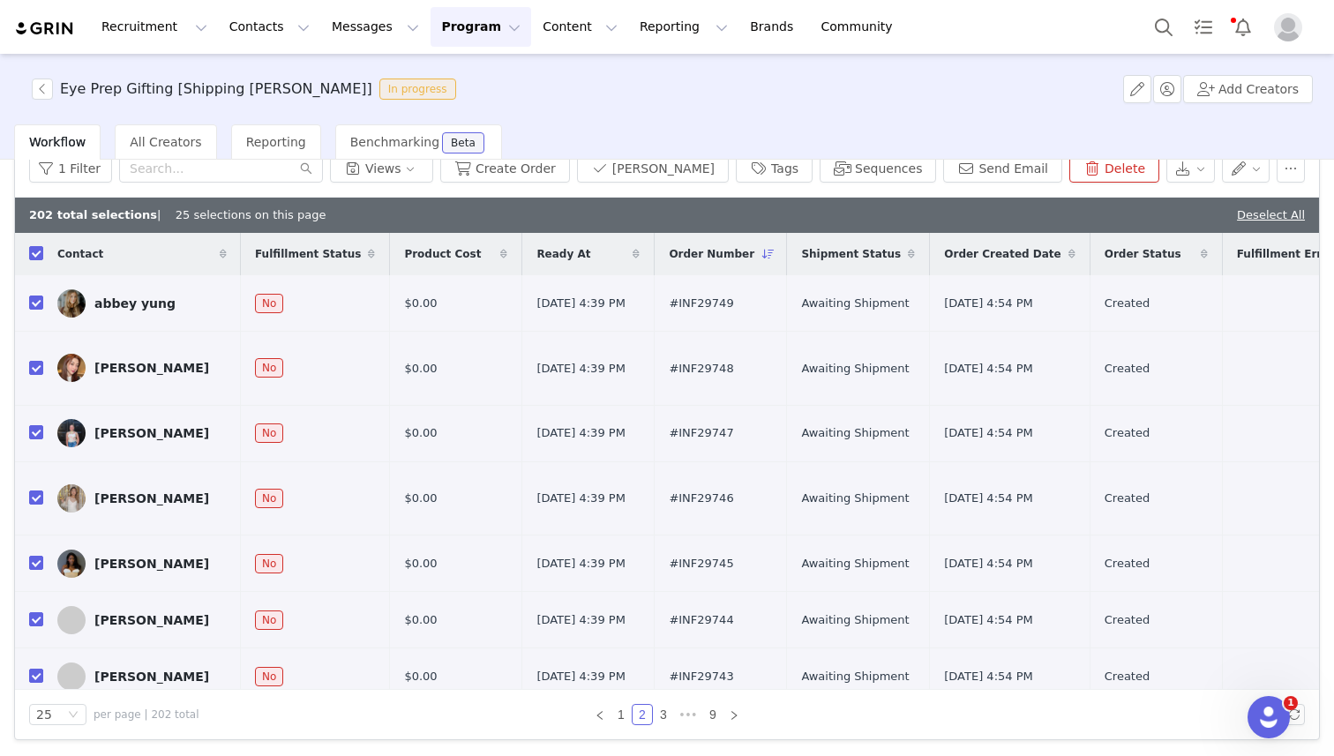
click at [1120, 252] on span "Order Status" at bounding box center [1143, 254] width 77 height 16
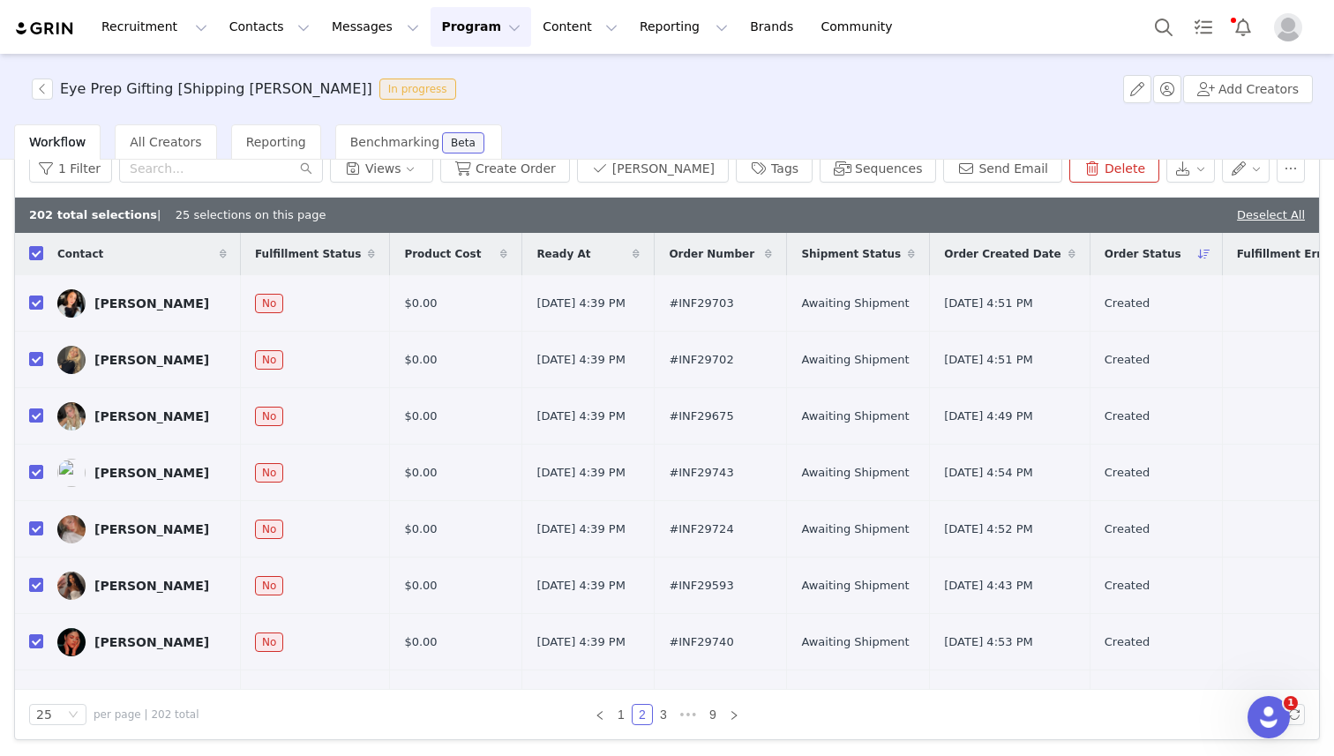
click at [1120, 252] on div "Order Status" at bounding box center [1156, 254] width 131 height 42
click at [442, 86] on div "Eye Prep Gifting [Shipping [PERSON_NAME]] In progress Add Creators" at bounding box center [667, 89] width 1334 height 71
click at [1270, 725] on icon "Open Intercom Messenger" at bounding box center [1266, 715] width 29 height 29
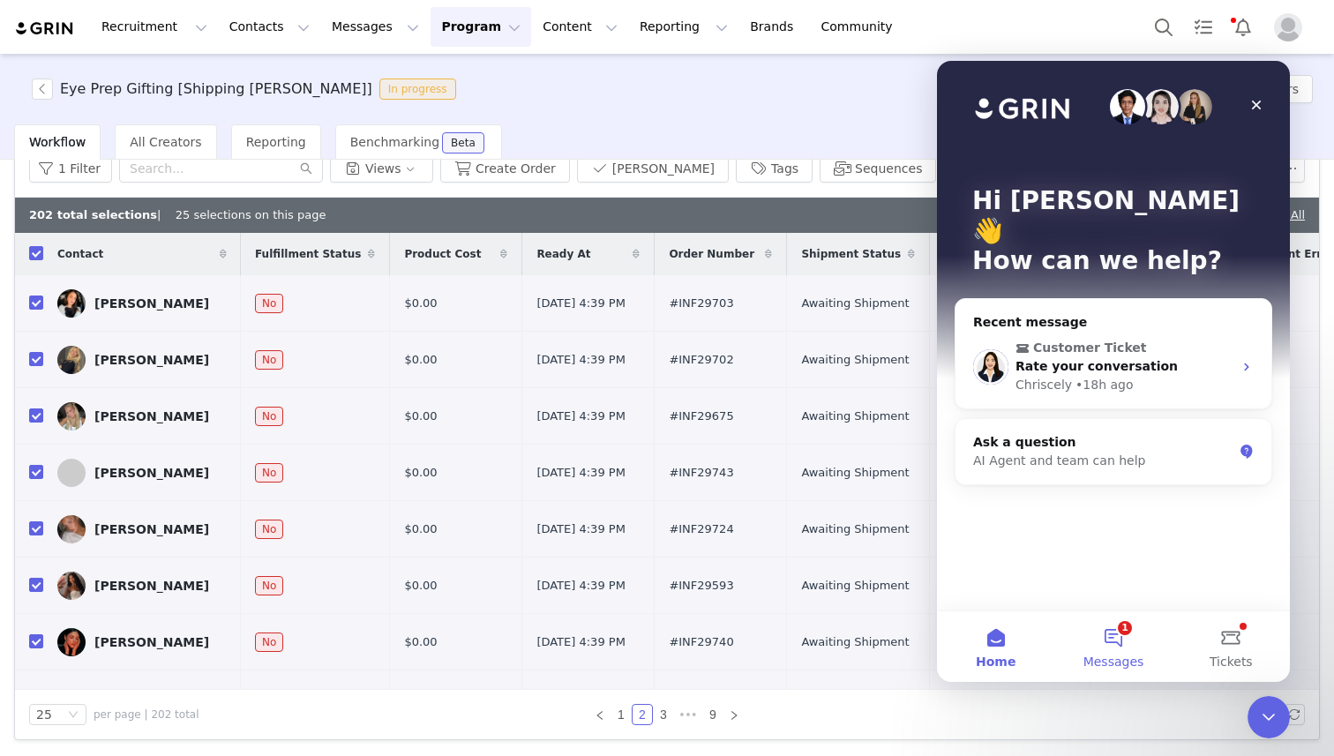
click at [1105, 623] on button "1 Messages" at bounding box center [1113, 647] width 117 height 71
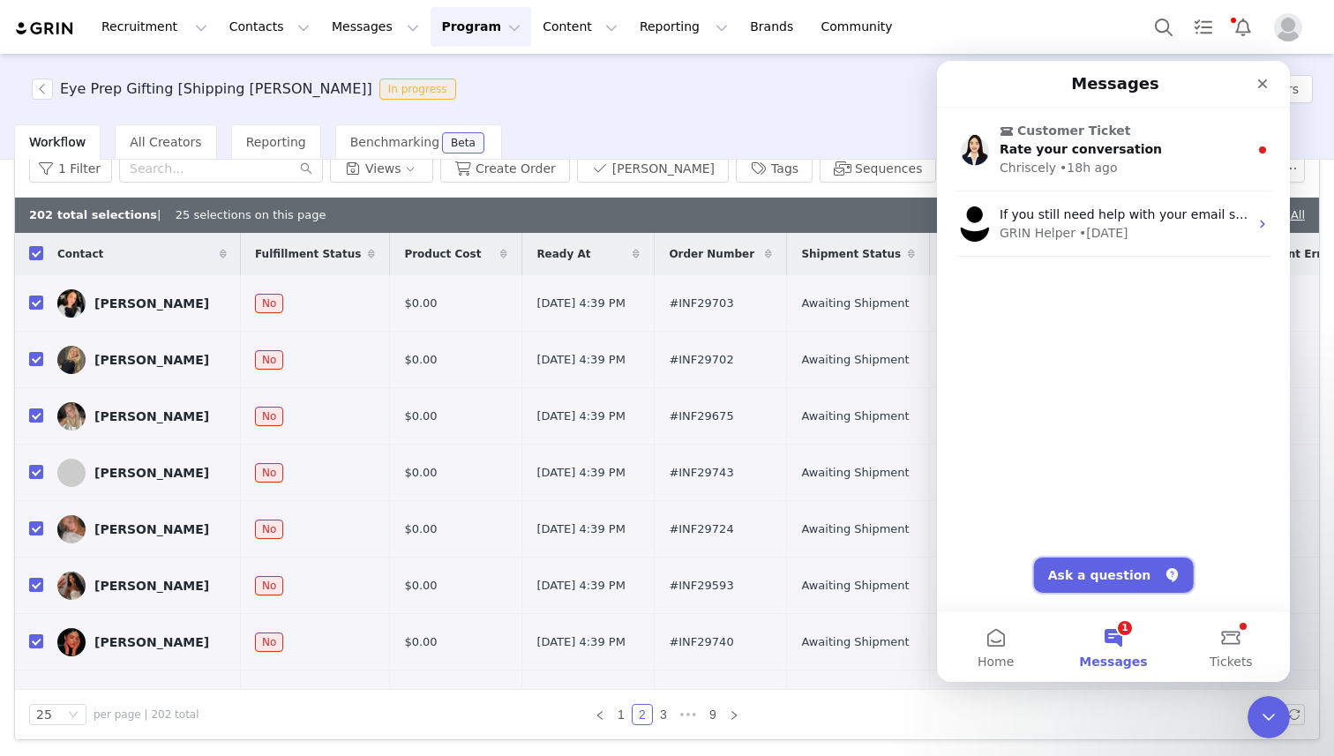
click at [1108, 575] on button "Ask a question" at bounding box center [1114, 575] width 160 height 35
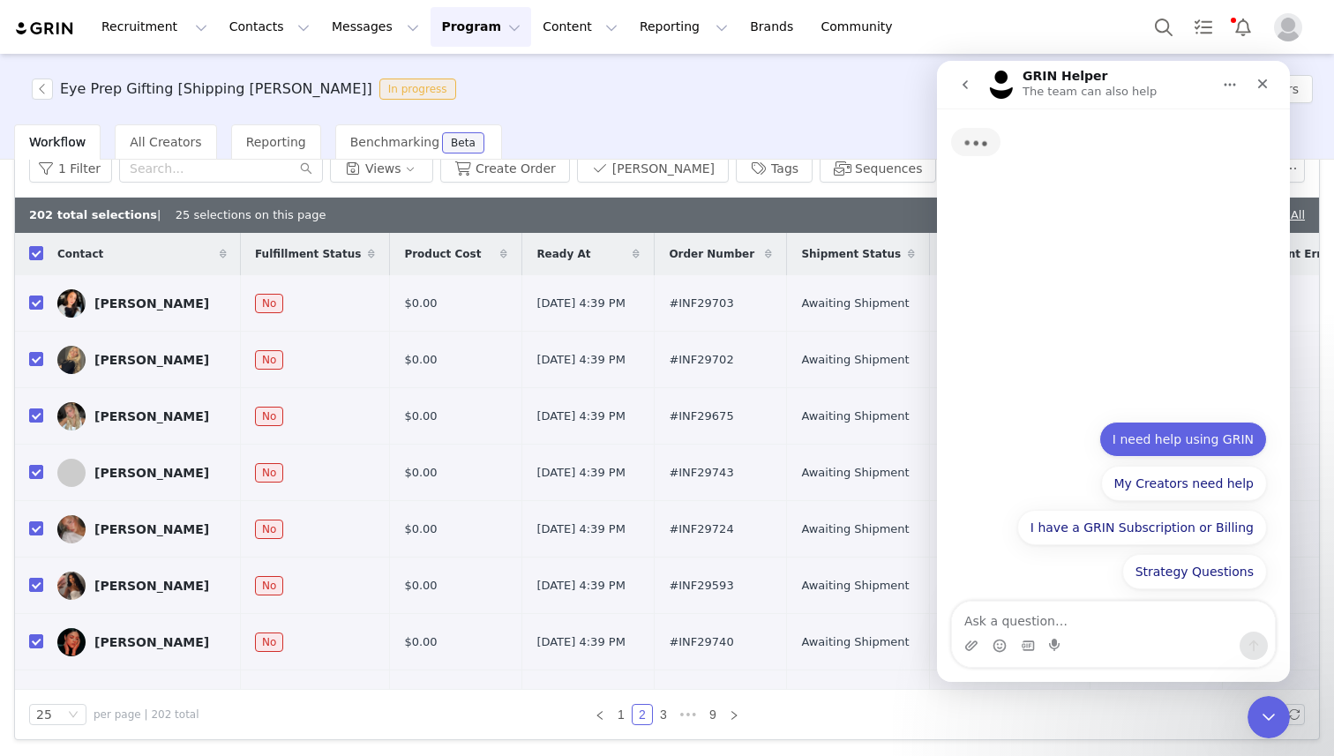
click at [1144, 440] on button "I need help using GRIN" at bounding box center [1184, 439] width 168 height 35
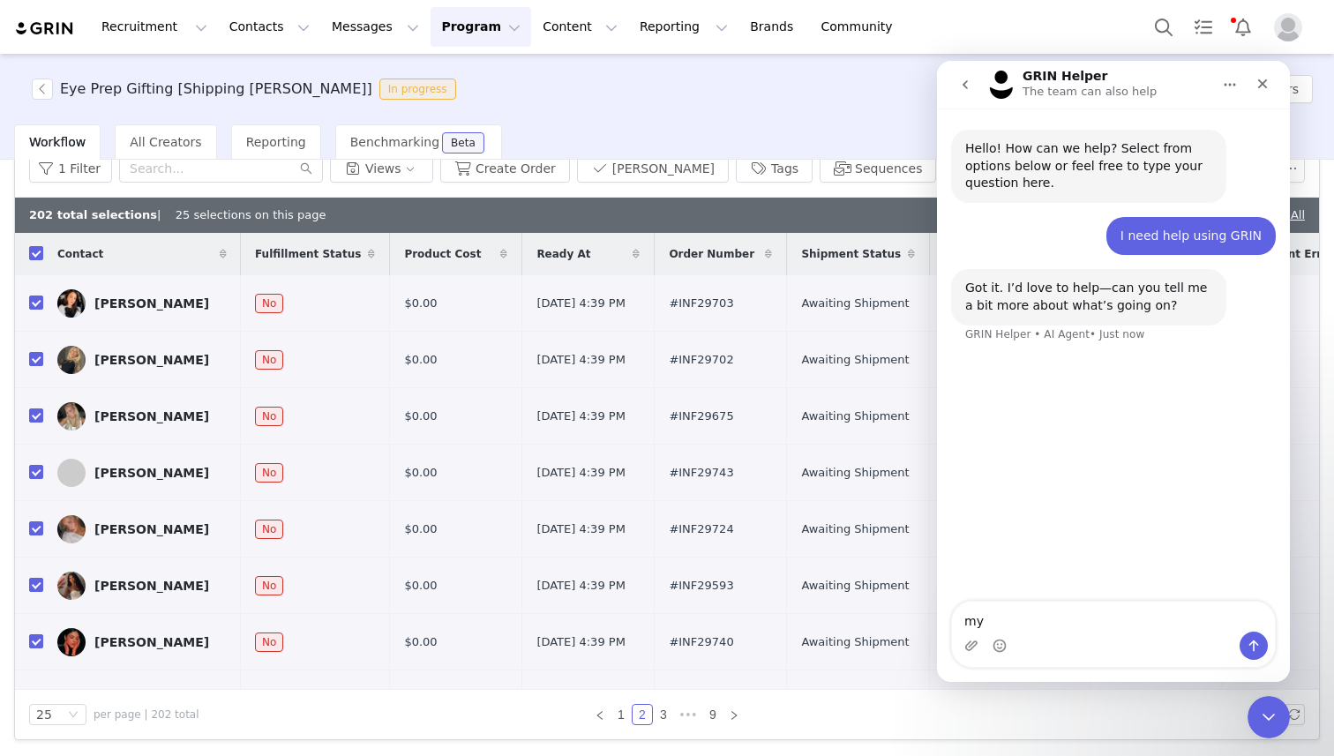
type textarea "m"
type textarea "im trying to mark orders as fulfilled and it wont work"
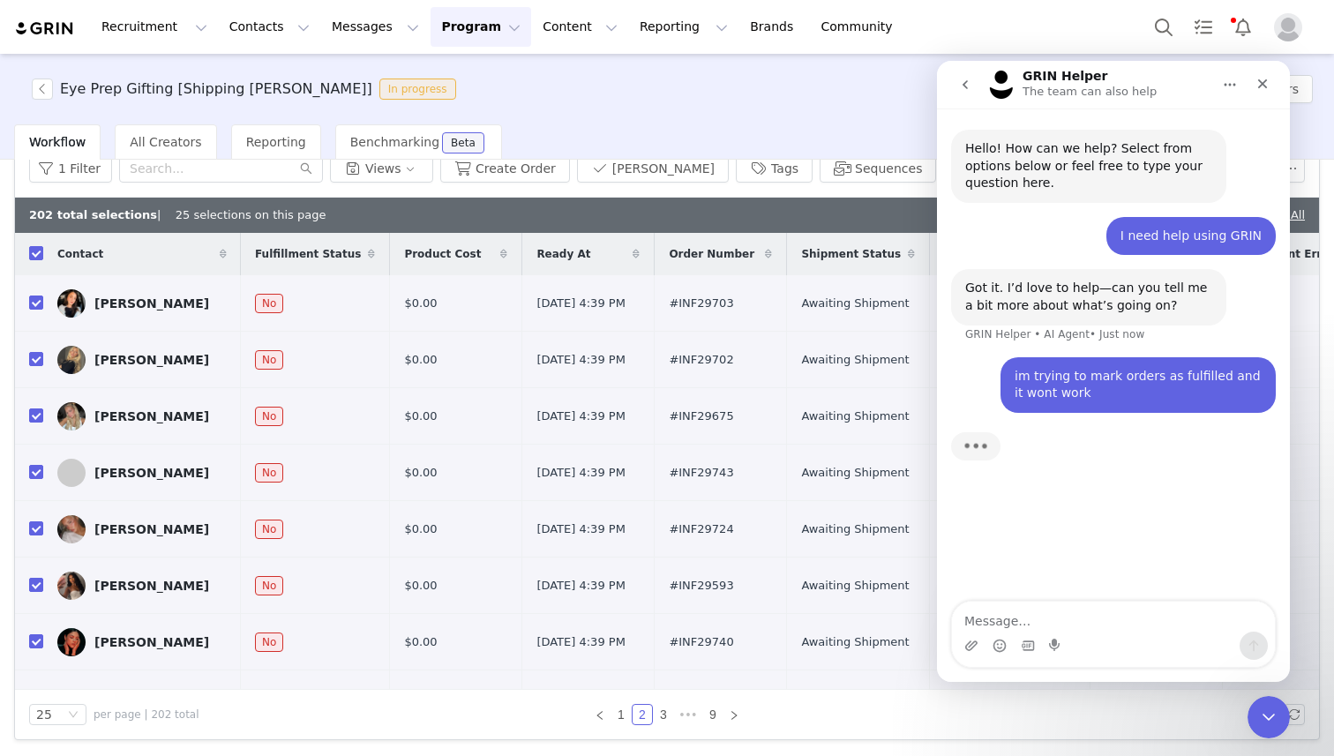
click at [1292, 26] on img "Profile" at bounding box center [1288, 27] width 28 height 28
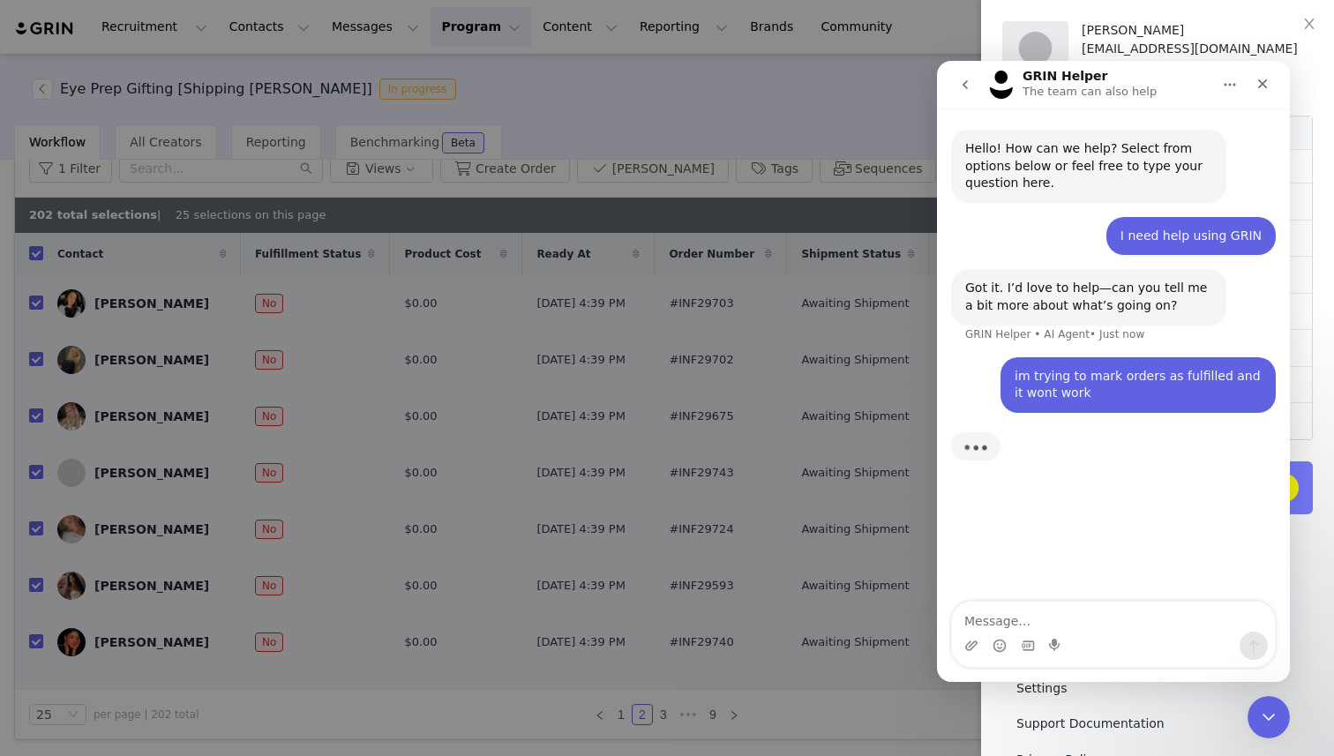
click at [1124, 33] on div "[PERSON_NAME]" at bounding box center [1197, 30] width 231 height 19
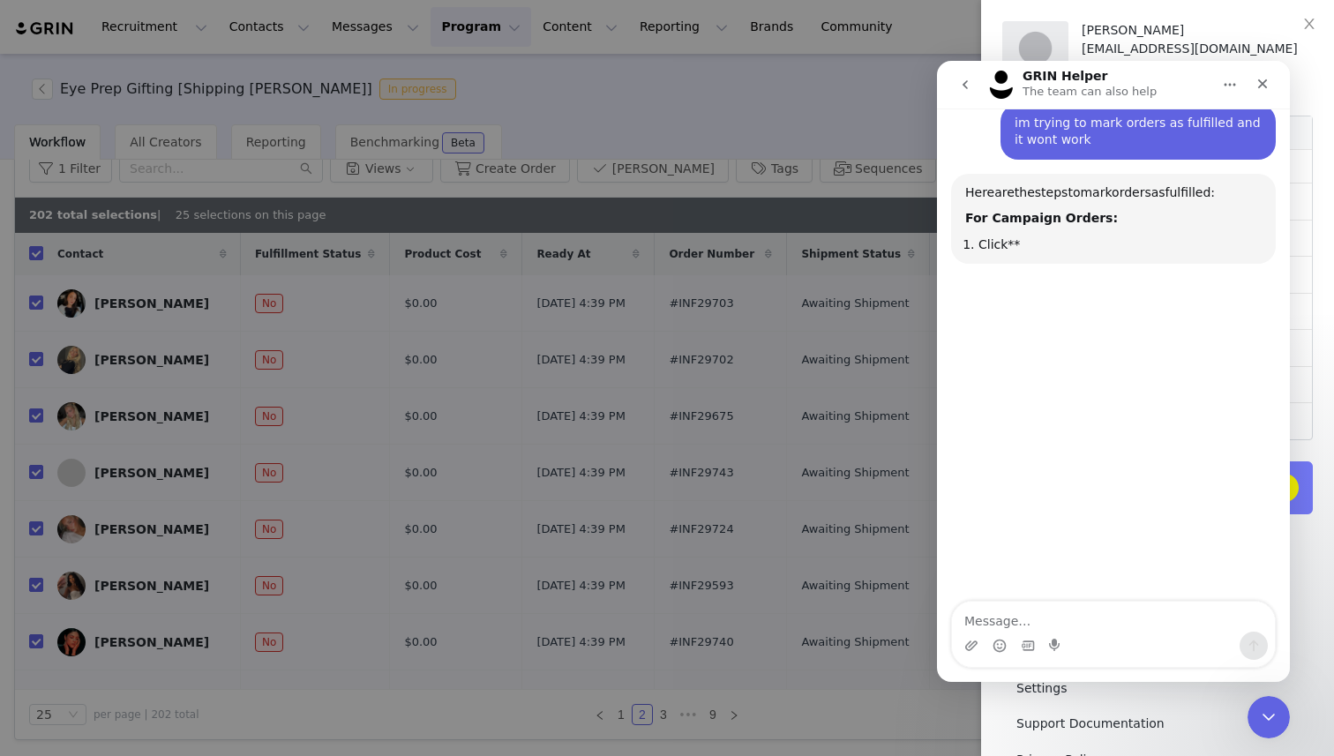
scroll to position [235, 0]
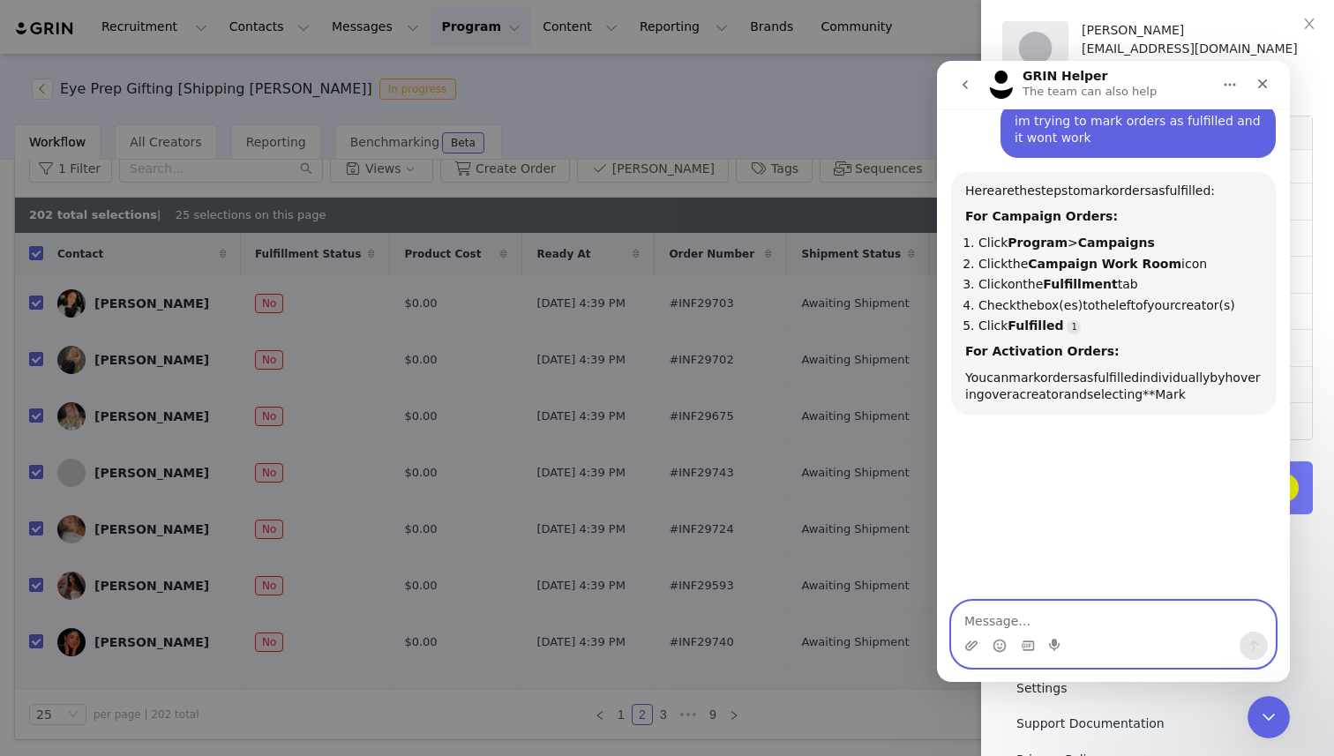
click at [1114, 630] on textarea "Message…" at bounding box center [1113, 617] width 323 height 30
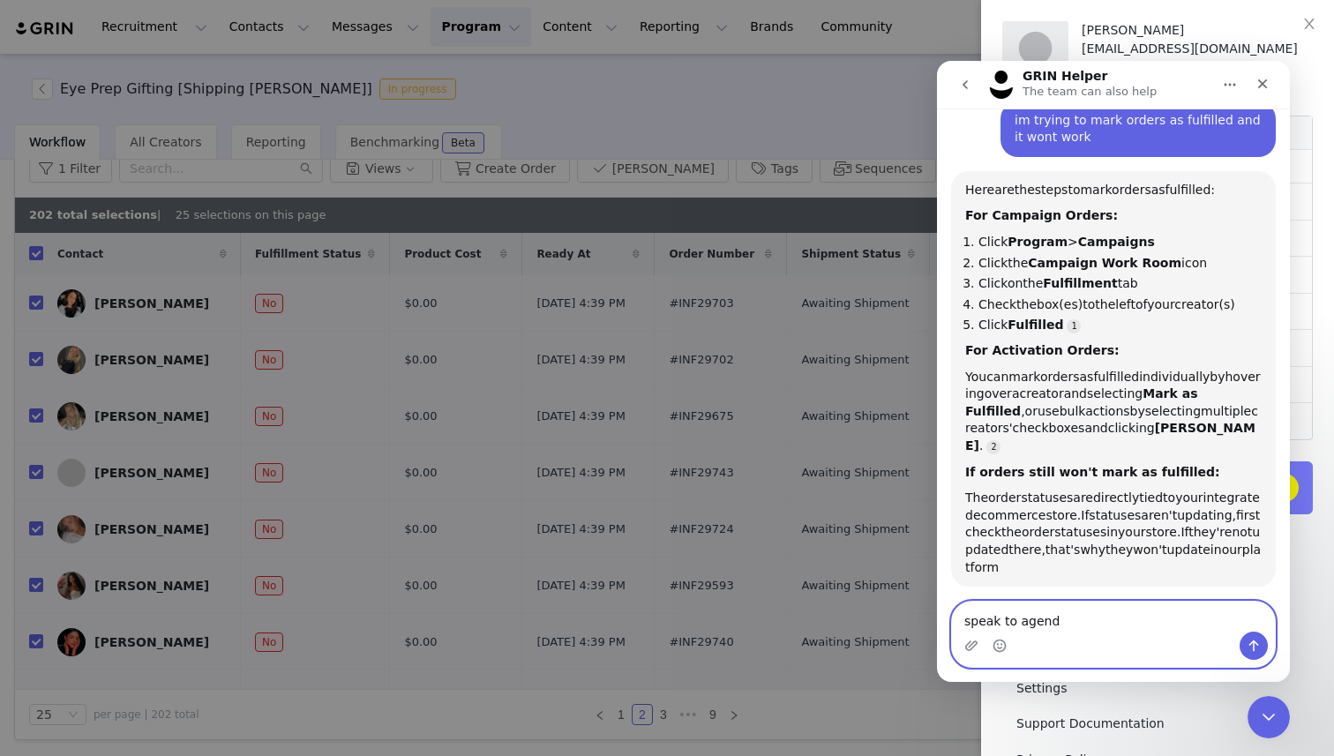
type textarea "speak to agend"
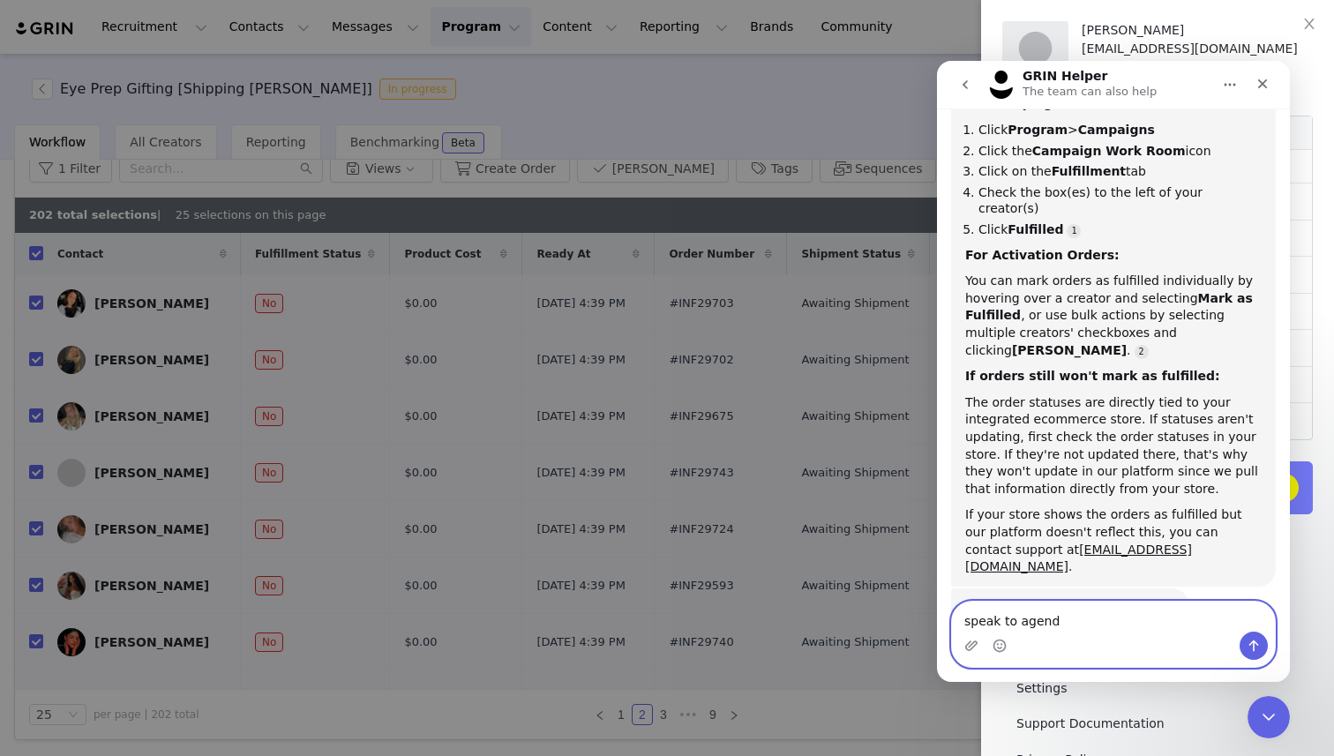
scroll to position [372, 0]
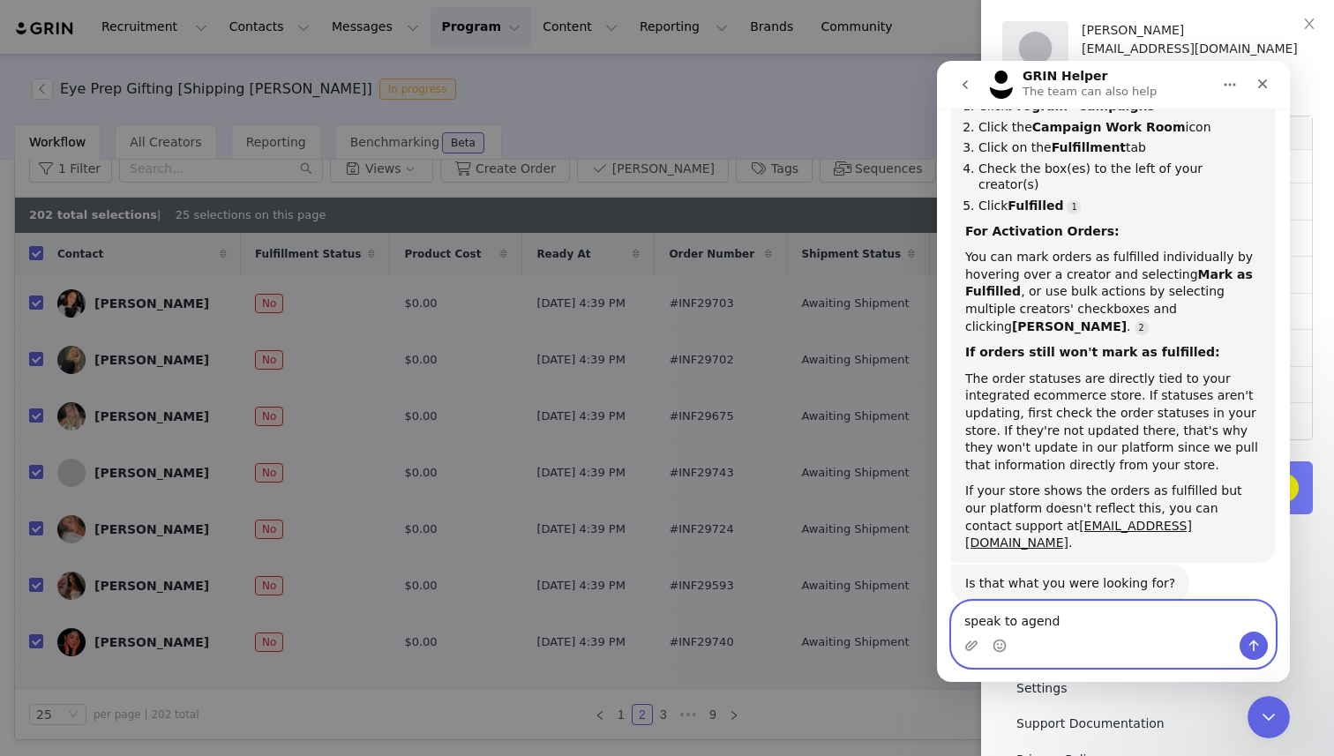
click at [1098, 624] on textarea "speak to agend" at bounding box center [1113, 617] width 323 height 30
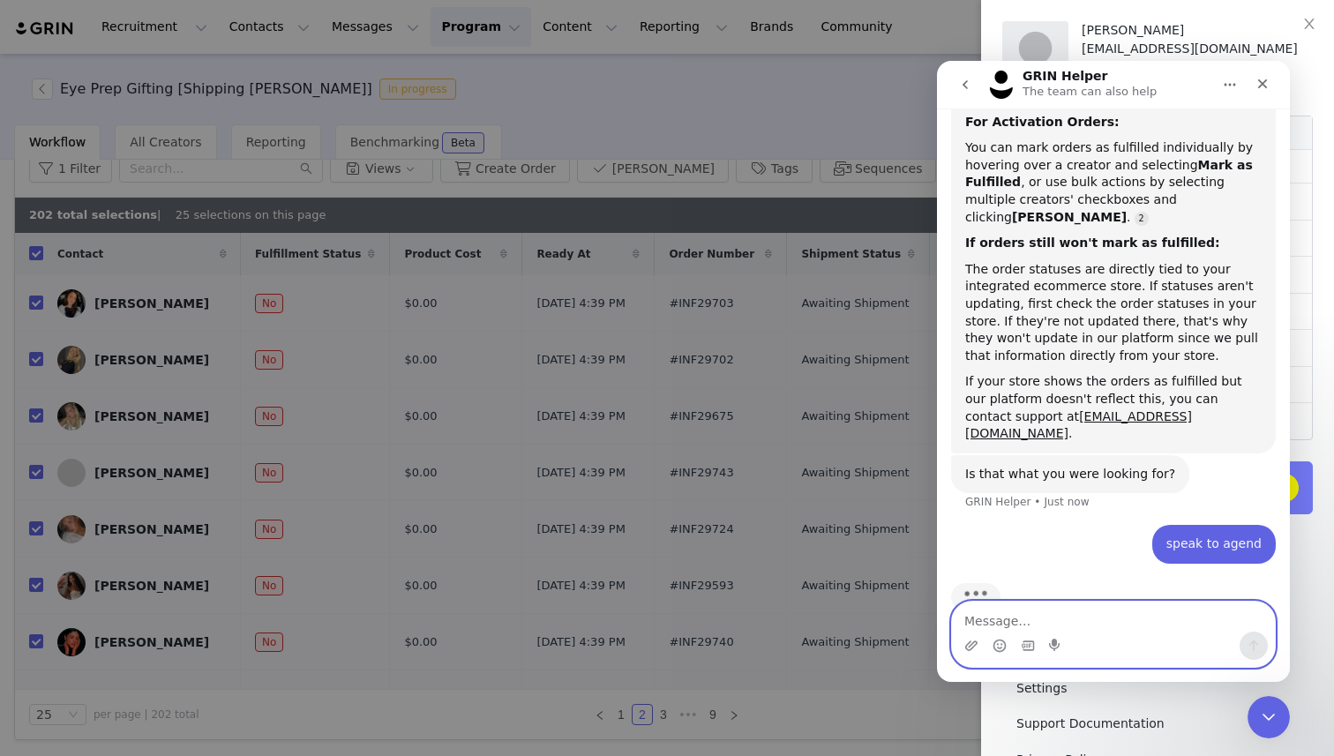
scroll to position [482, 0]
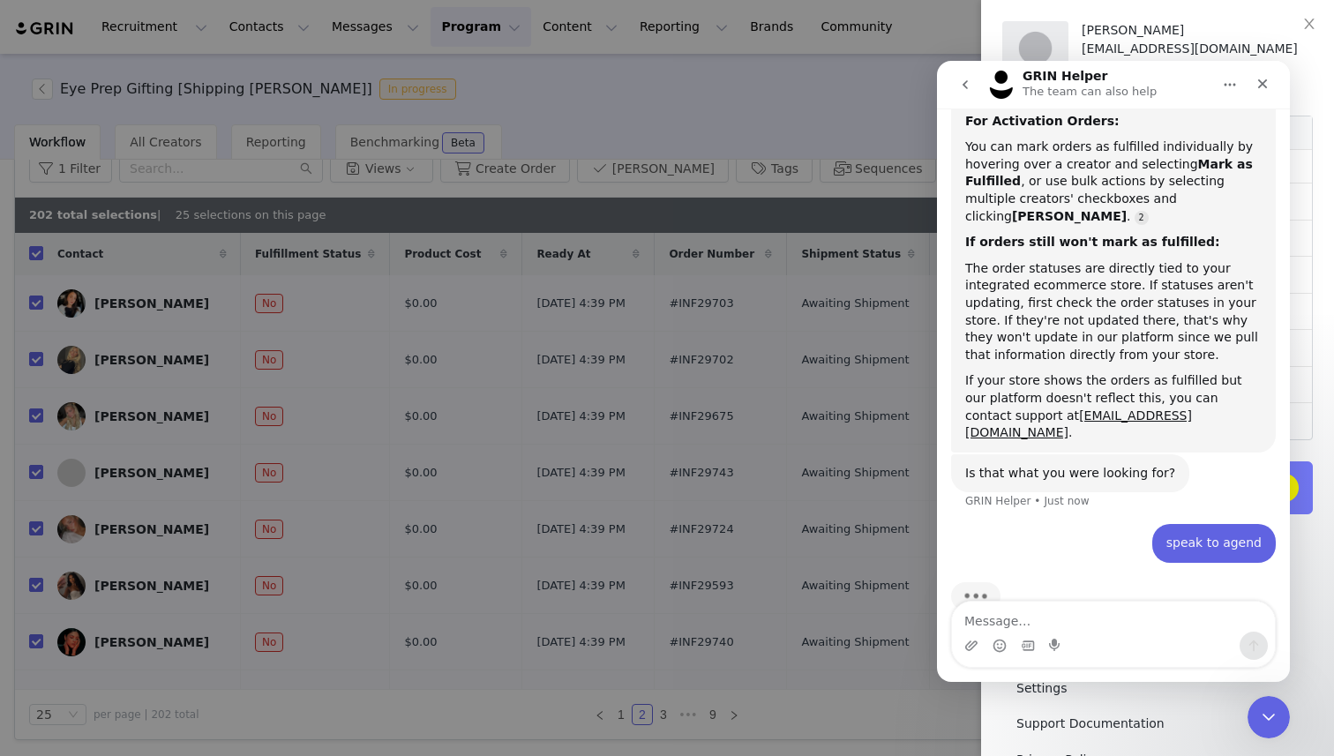
click at [1161, 639] on div "Intercom messenger" at bounding box center [1113, 646] width 323 height 28
click at [1129, 619] on textarea "Message…" at bounding box center [1113, 617] width 323 height 30
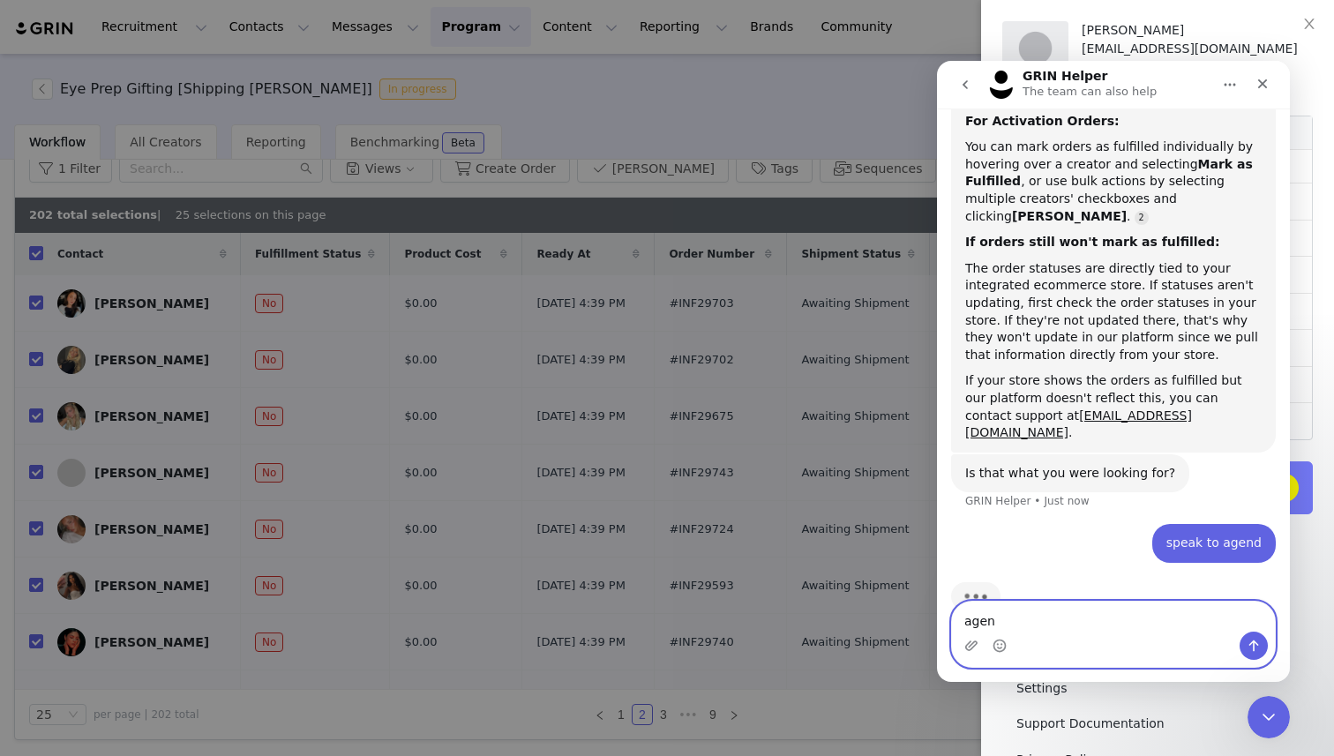
type textarea "agent"
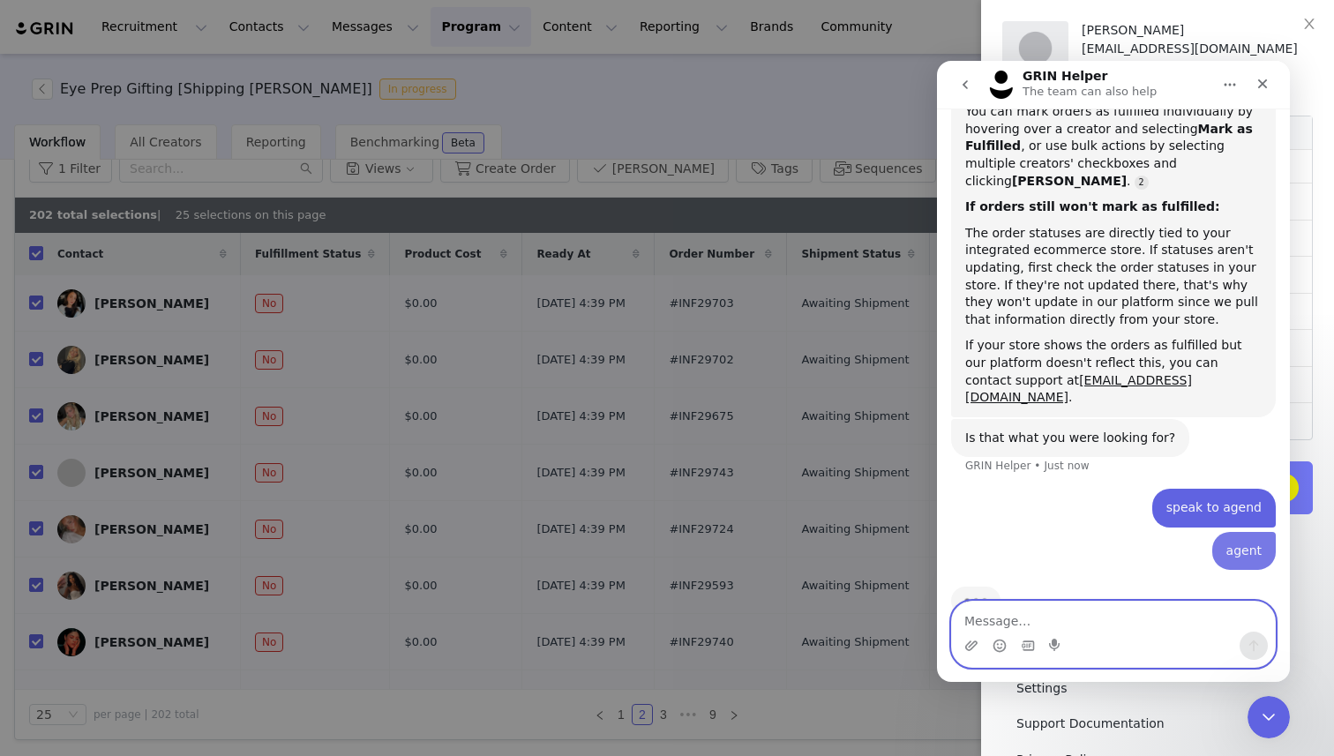
scroll to position [522, 0]
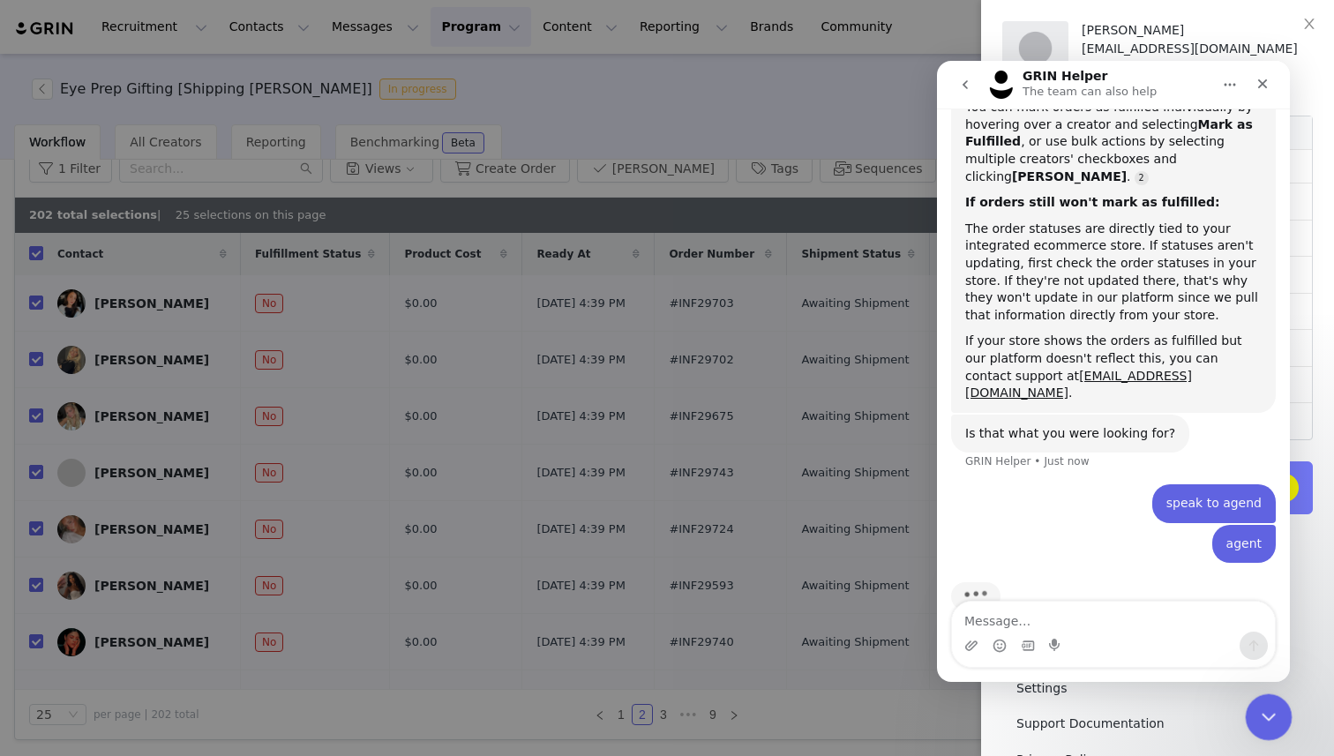
click at [1273, 727] on div "Close Intercom Messenger" at bounding box center [1266, 715] width 42 height 42
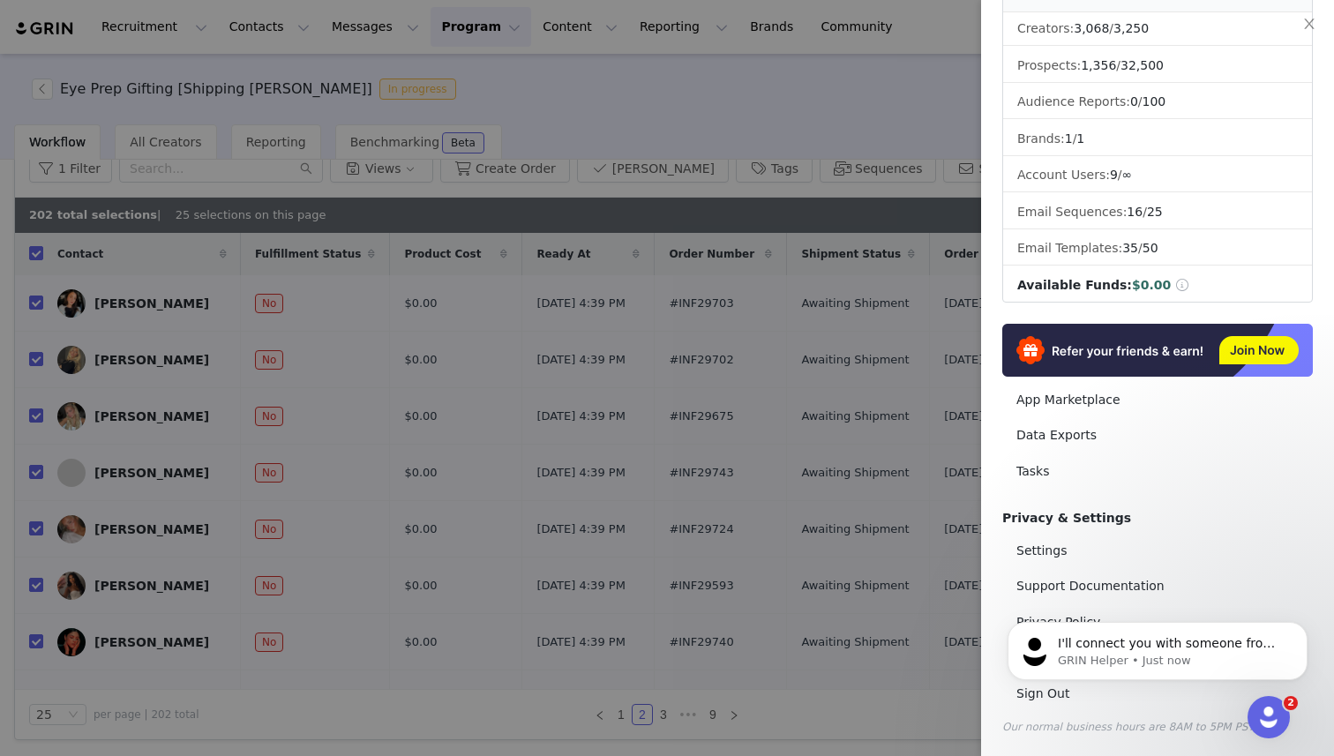
scroll to position [643, 0]
click at [464, 144] on div at bounding box center [667, 378] width 1334 height 756
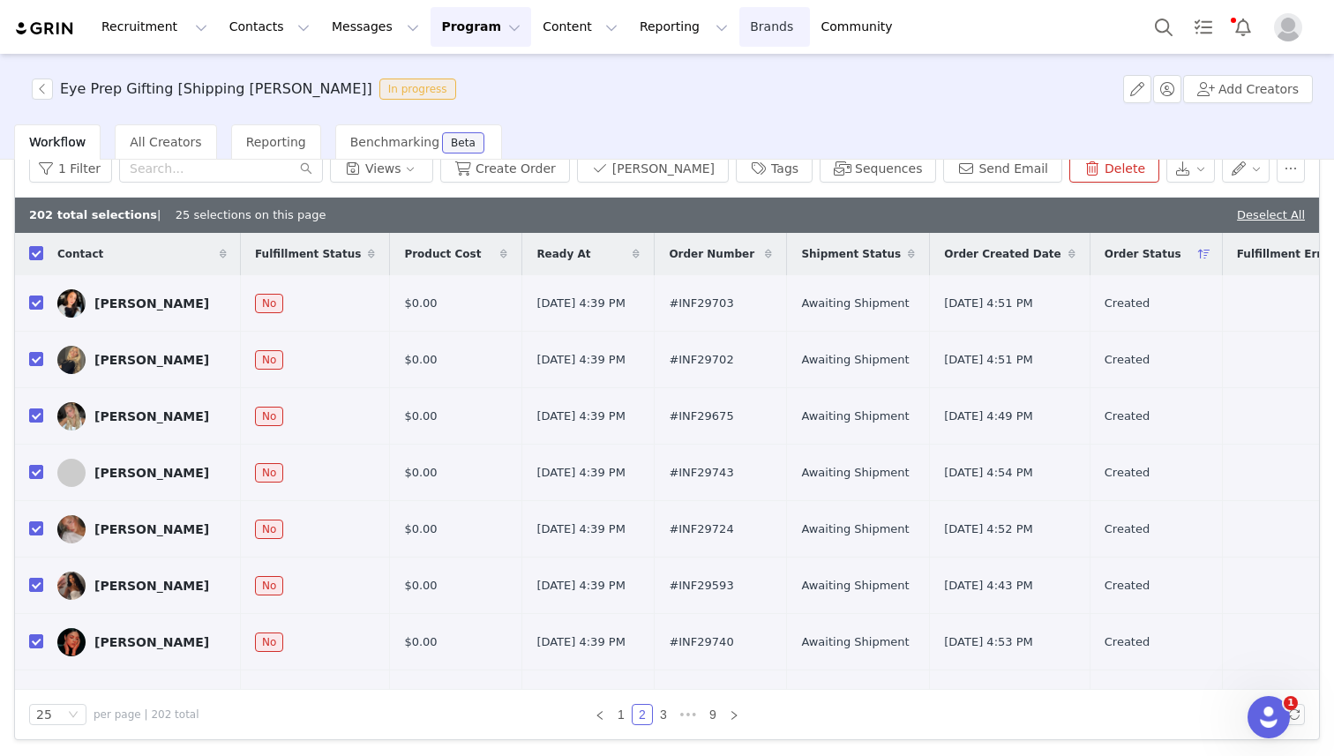
click at [740, 20] on link "Brands Brands" at bounding box center [775, 27] width 70 height 40
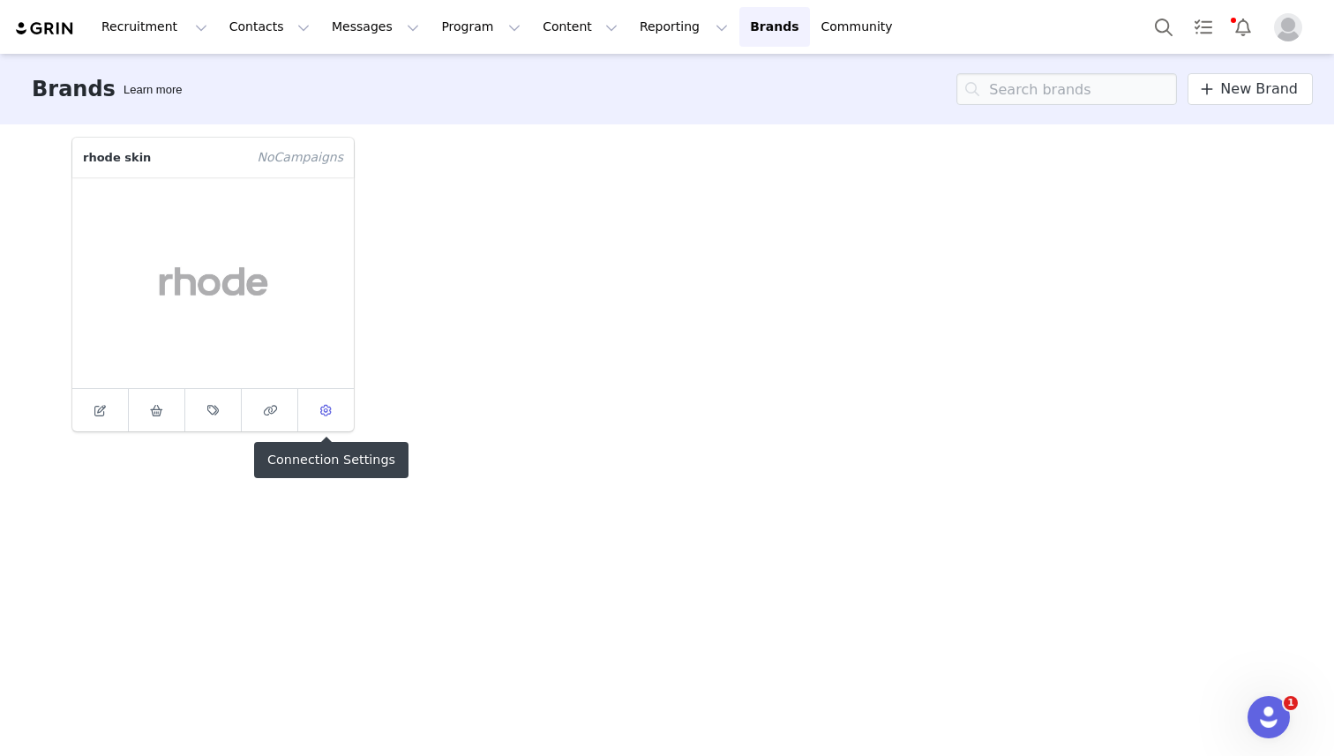
click at [318, 410] on span at bounding box center [326, 410] width 21 height 21
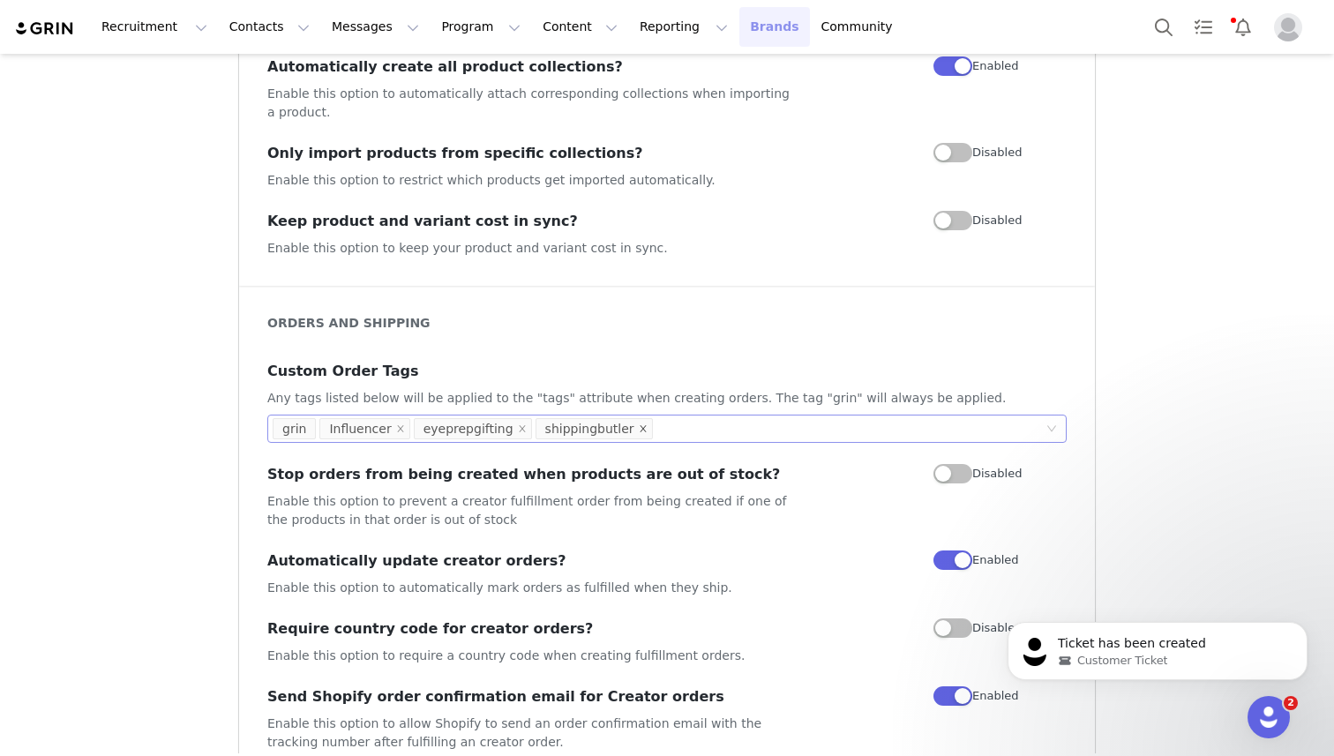
scroll to position [657, 0]
click at [640, 424] on icon "icon: close" at bounding box center [643, 427] width 6 height 6
click at [627, 415] on div "grin Influencer eyeprepgifting" at bounding box center [661, 428] width 776 height 26
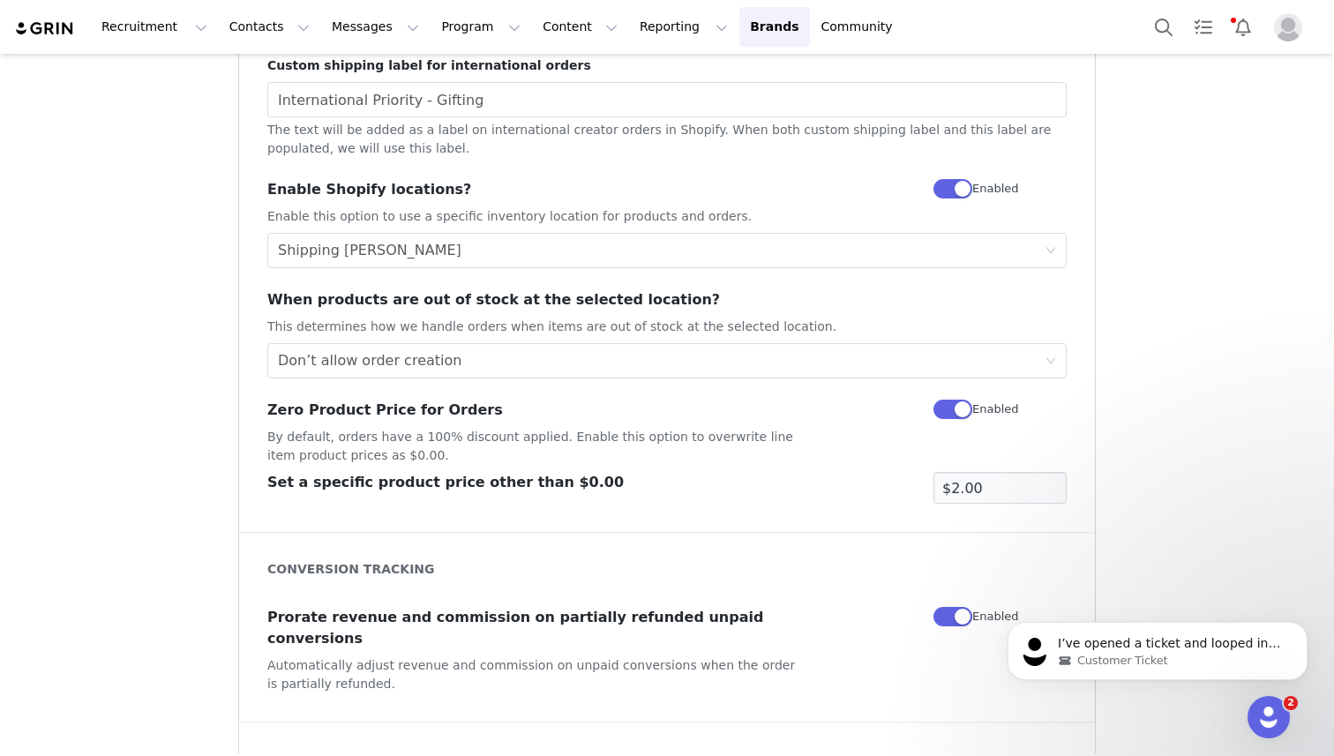
scroll to position [1541, 0]
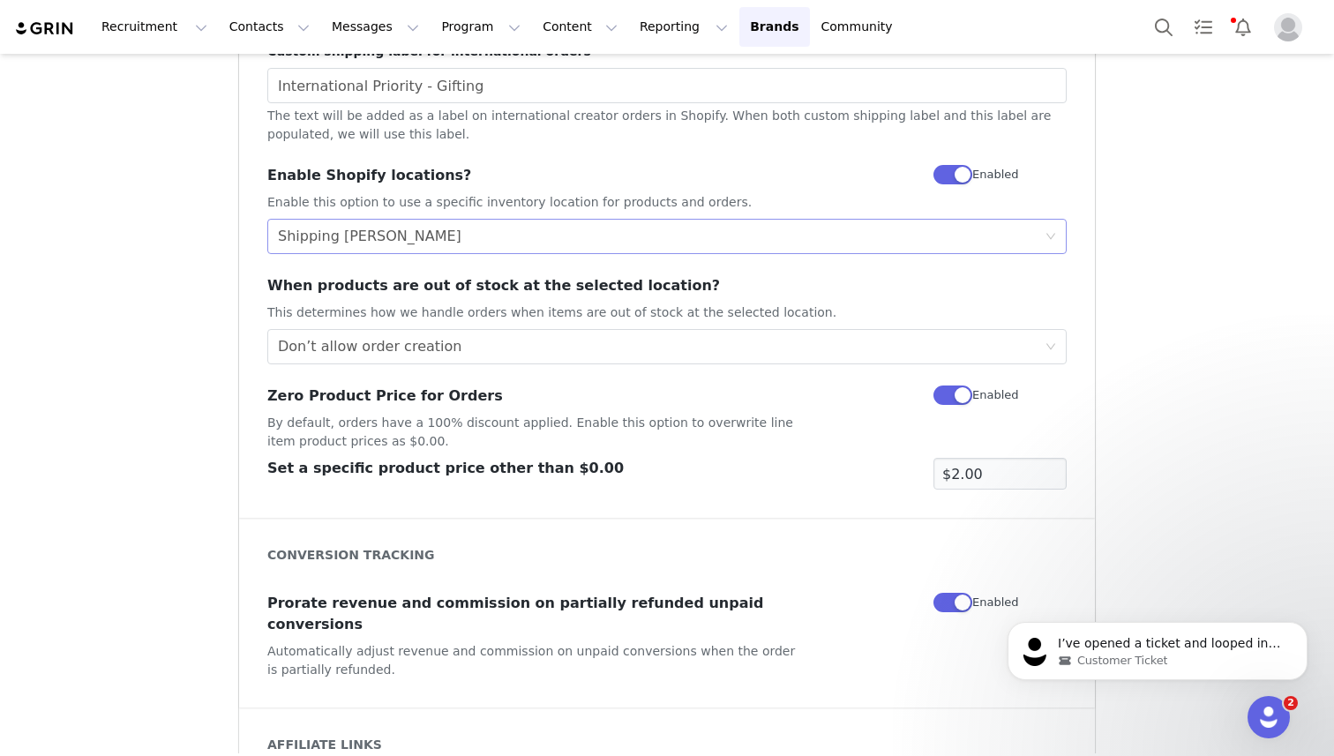
type input "hqship"
click at [417, 220] on div "Select Location Shipping [PERSON_NAME]" at bounding box center [661, 237] width 767 height 34
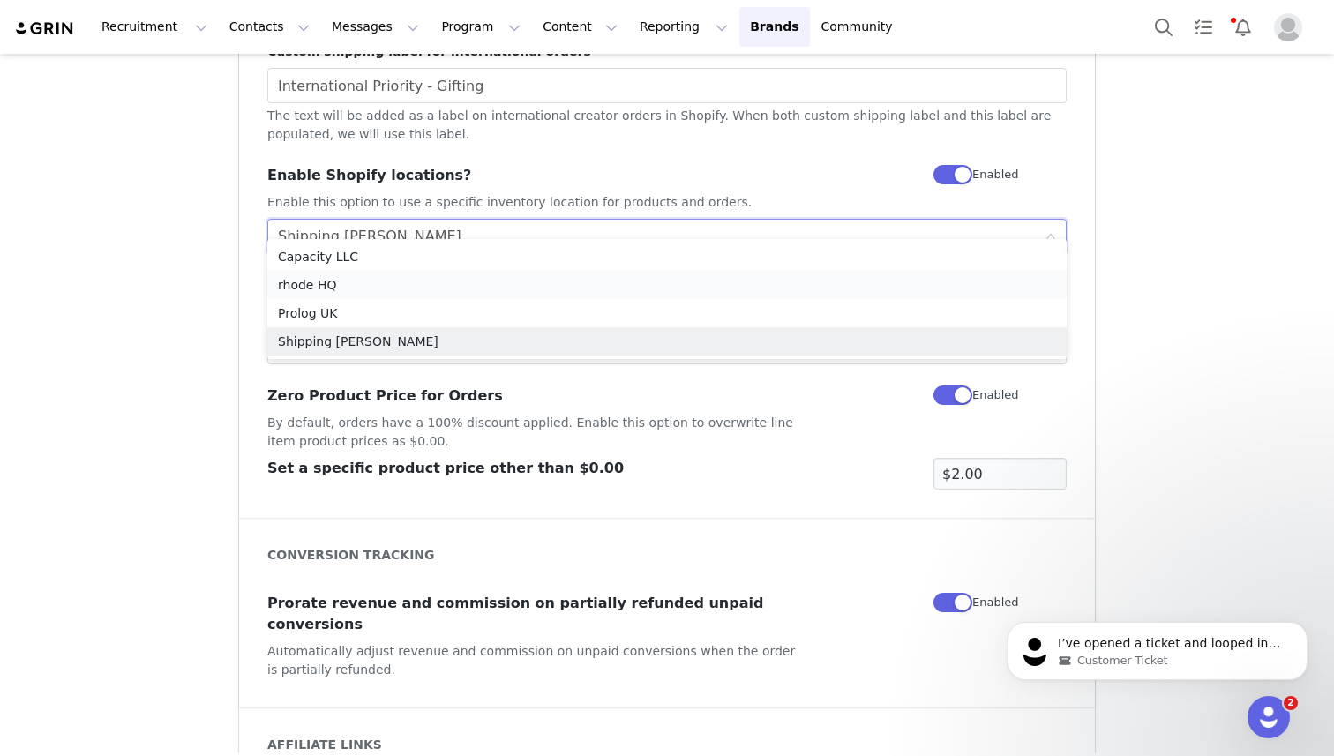
click at [395, 285] on li "rhode HQ" at bounding box center [667, 285] width 800 height 28
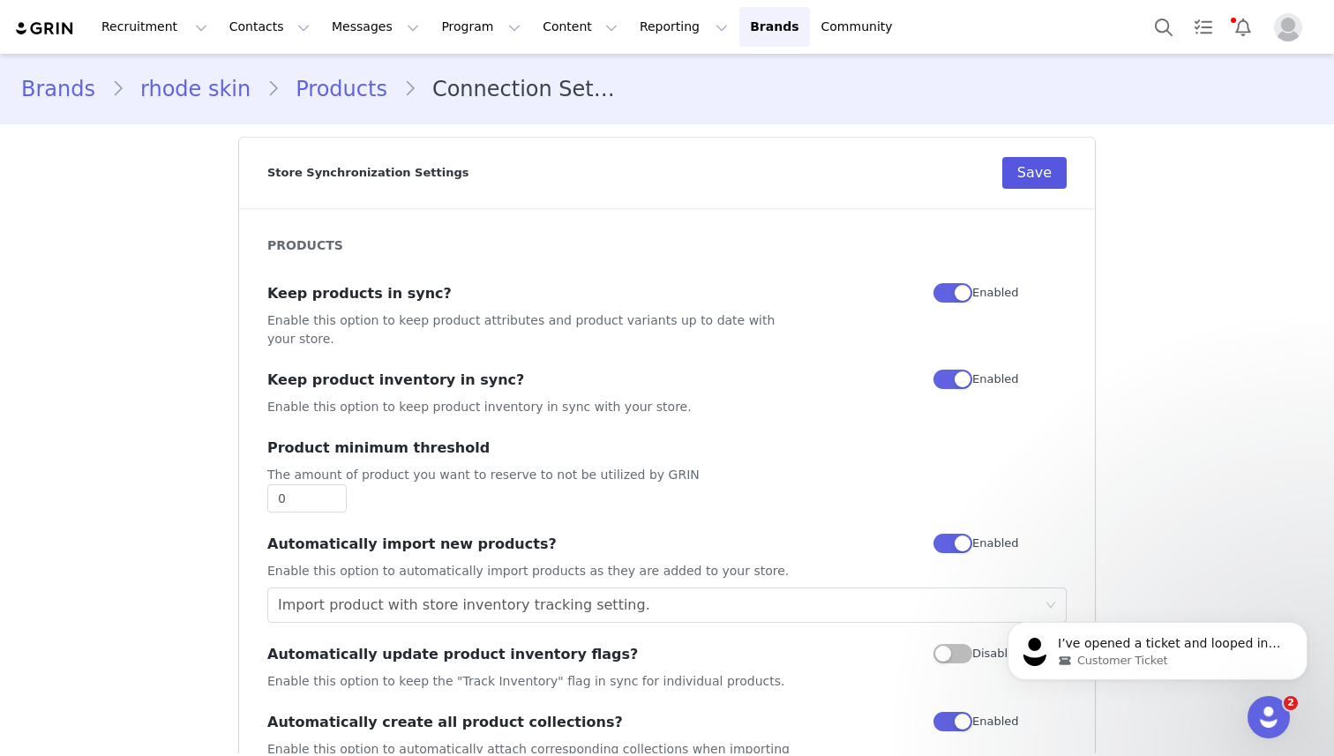
scroll to position [988, 0]
click at [1034, 178] on button "Save" at bounding box center [1035, 173] width 64 height 32
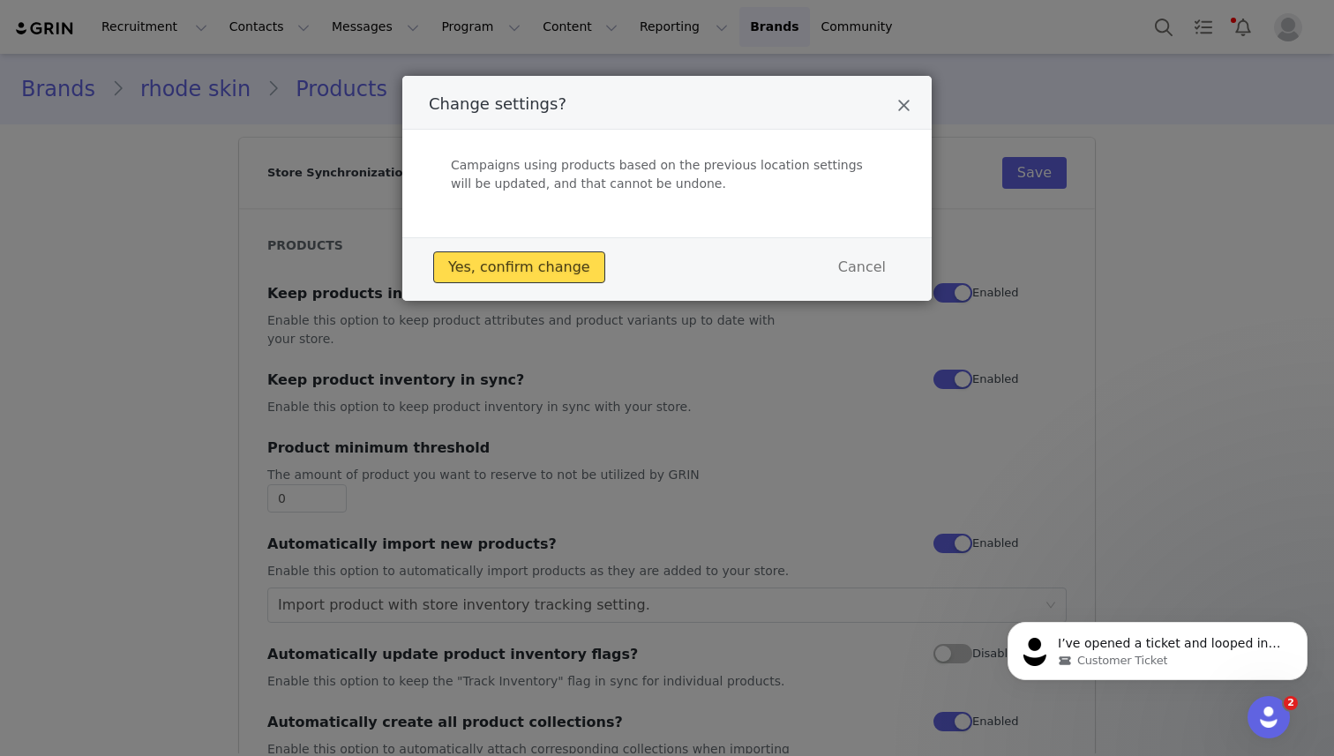
click at [477, 263] on button "Yes, confirm change" at bounding box center [519, 268] width 172 height 32
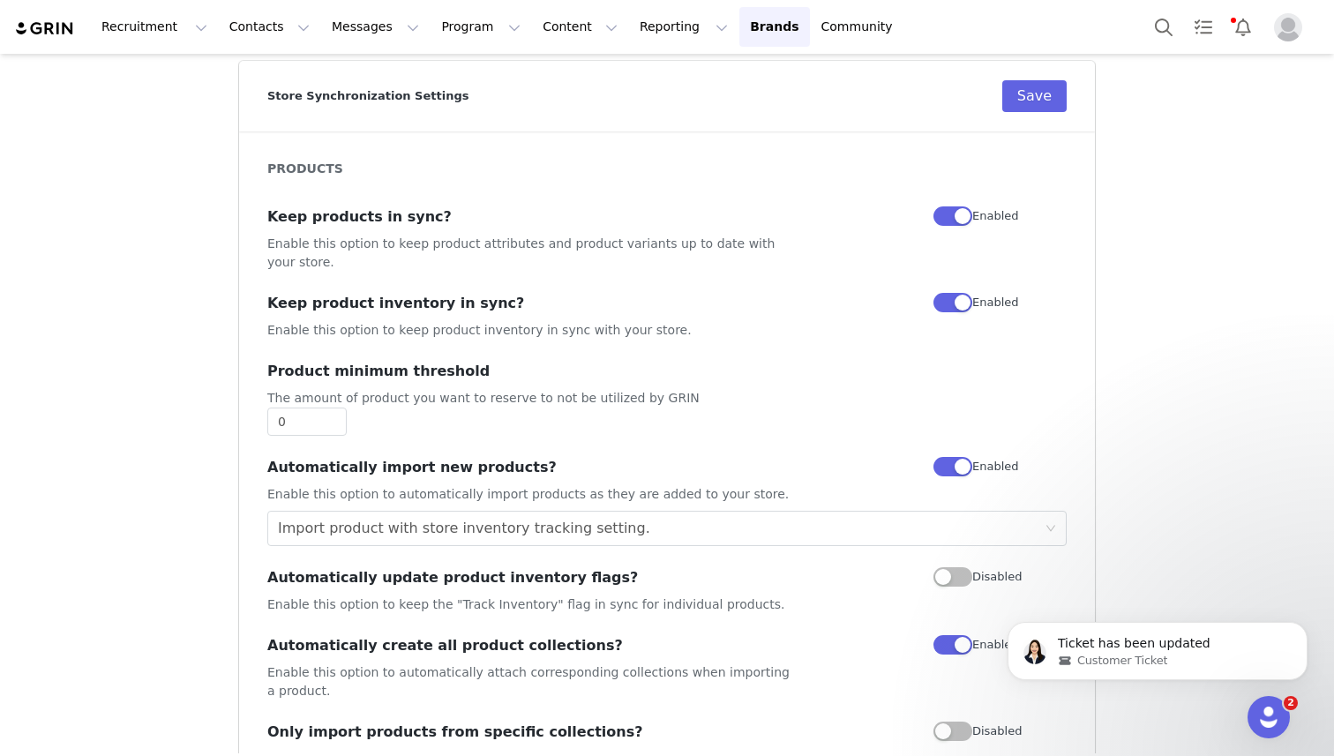
scroll to position [0, 0]
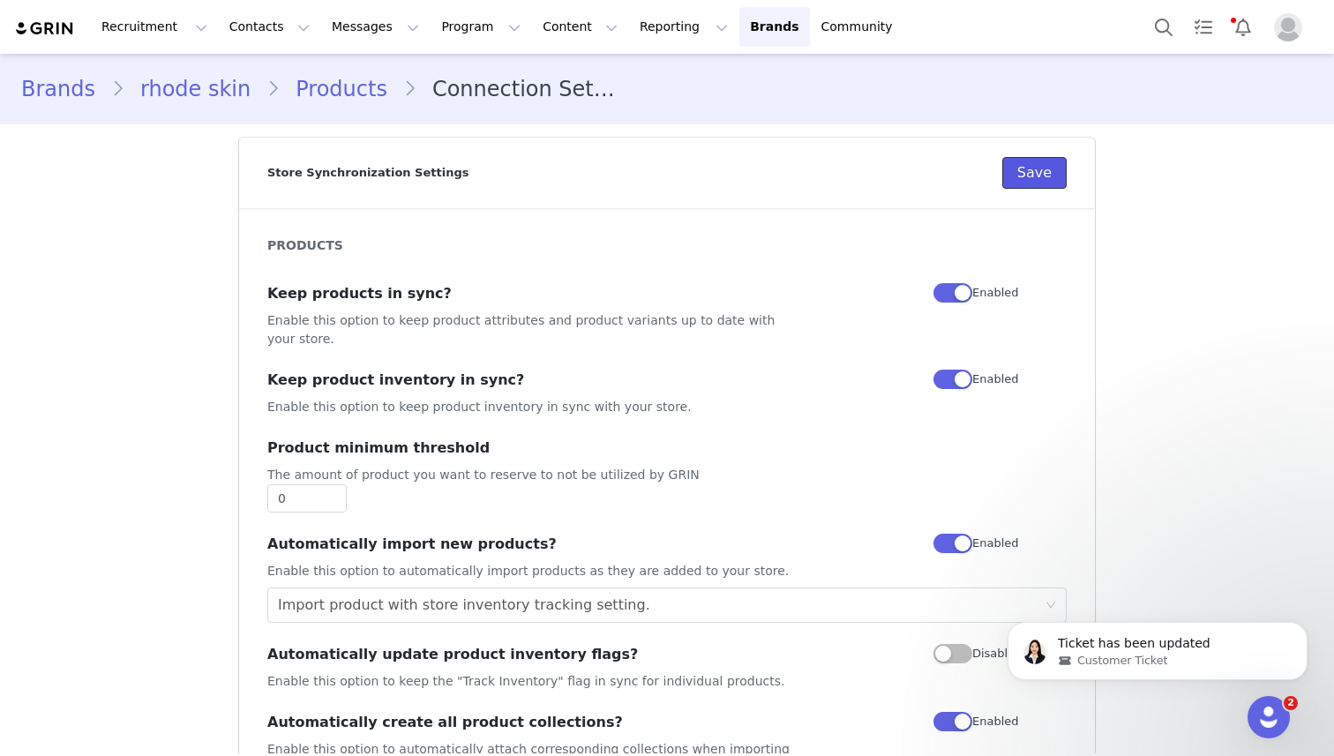
click at [1044, 174] on button "Save" at bounding box center [1035, 173] width 64 height 32
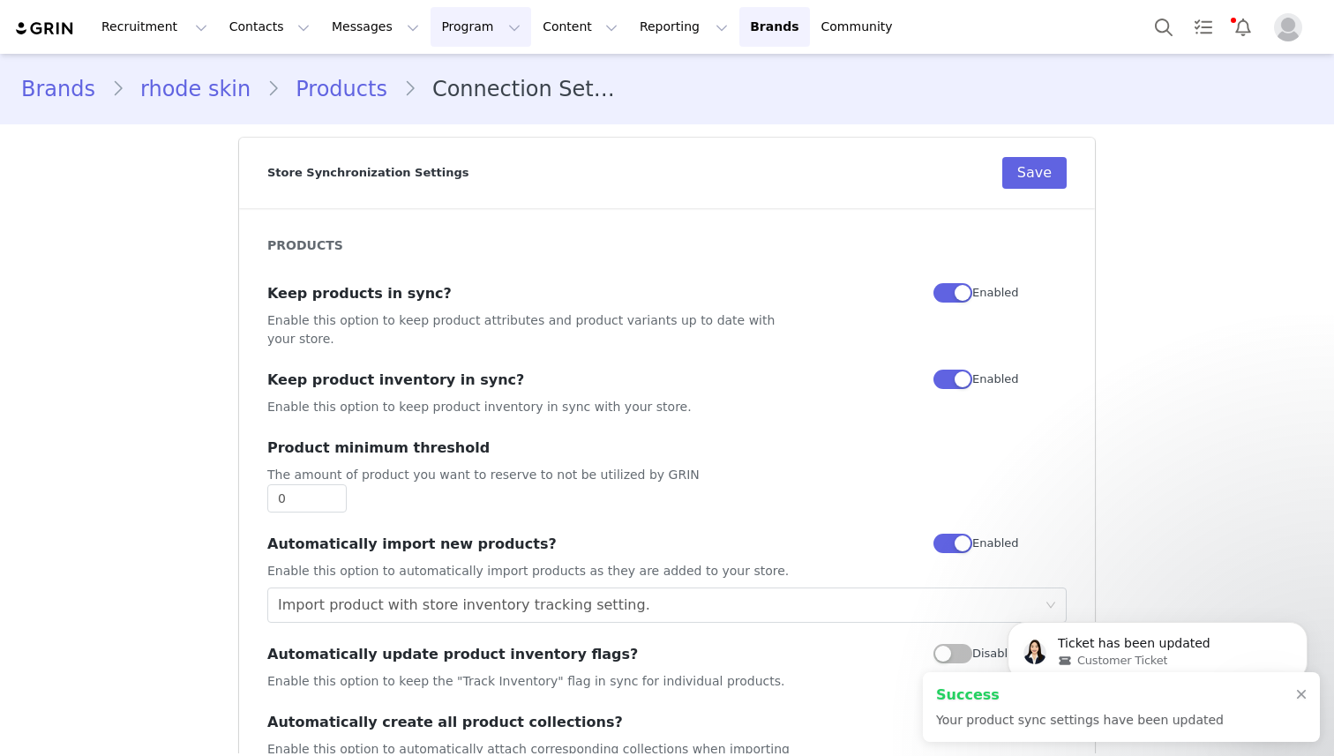
click at [441, 33] on button "Program Program" at bounding box center [481, 27] width 101 height 40
click at [462, 72] on p "Activations" at bounding box center [451, 78] width 68 height 19
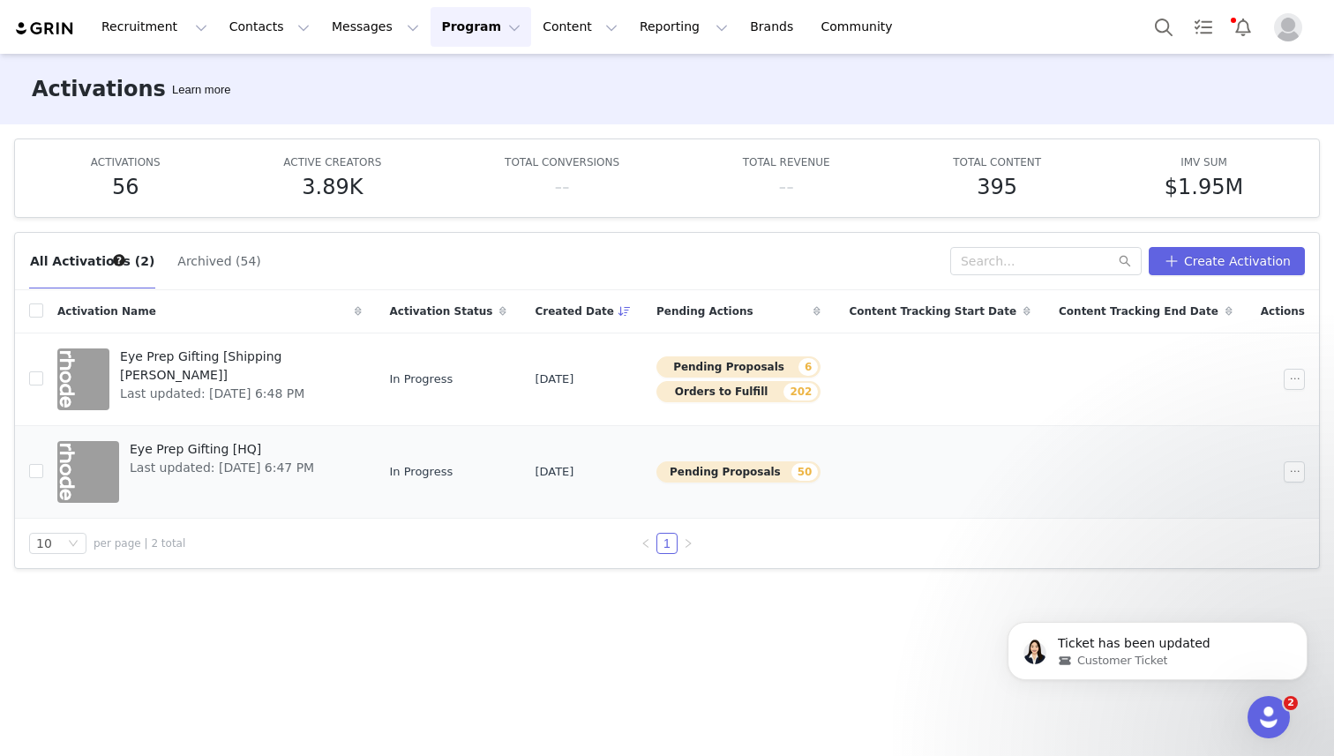
click at [214, 446] on span "Eye Prep Gifting [HQ]" at bounding box center [222, 449] width 184 height 19
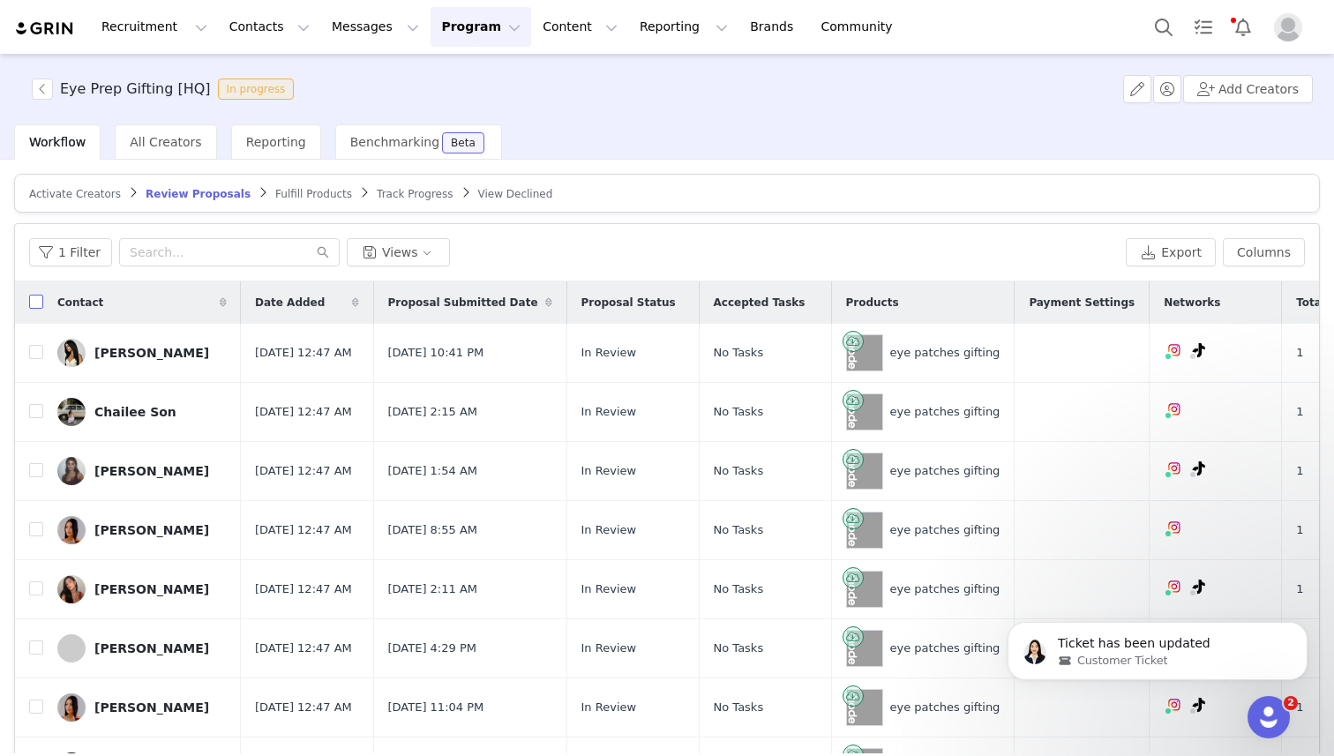
click at [36, 304] on input "checkbox" at bounding box center [36, 302] width 14 height 14
checkbox input "true"
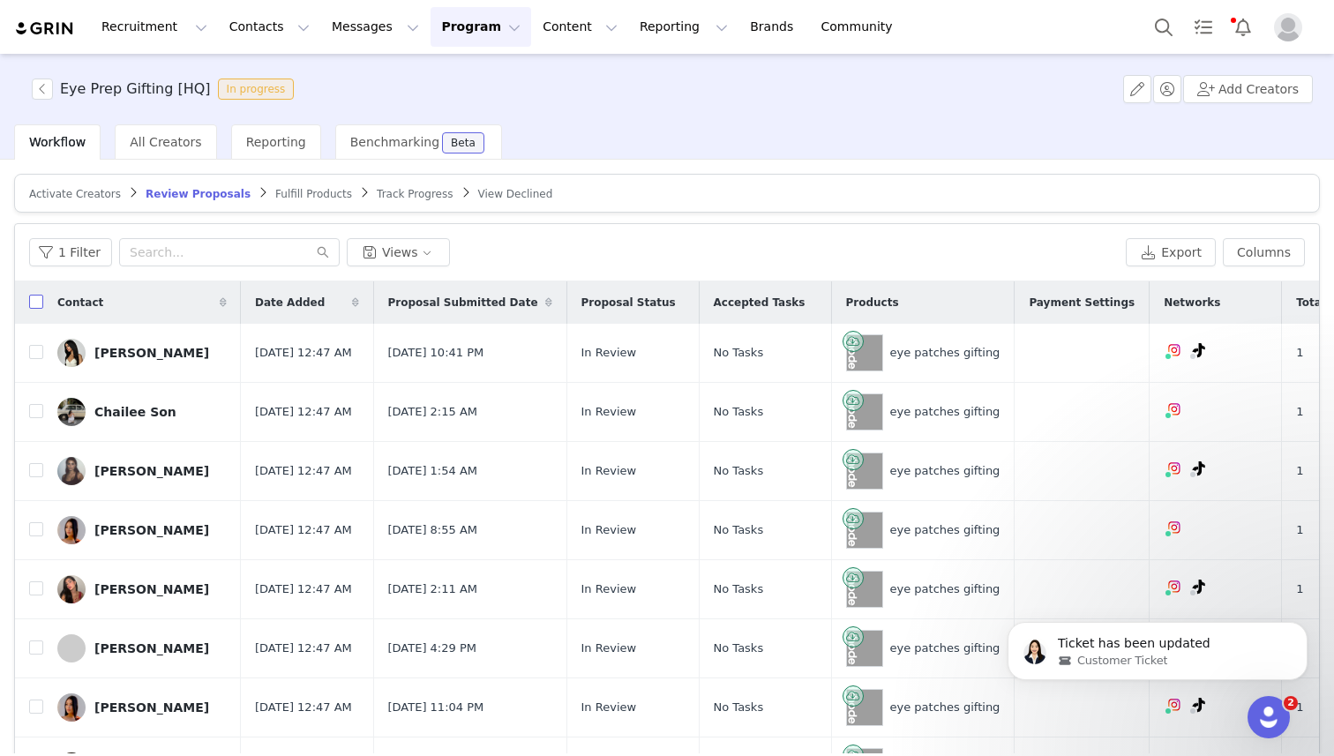
checkbox input "true"
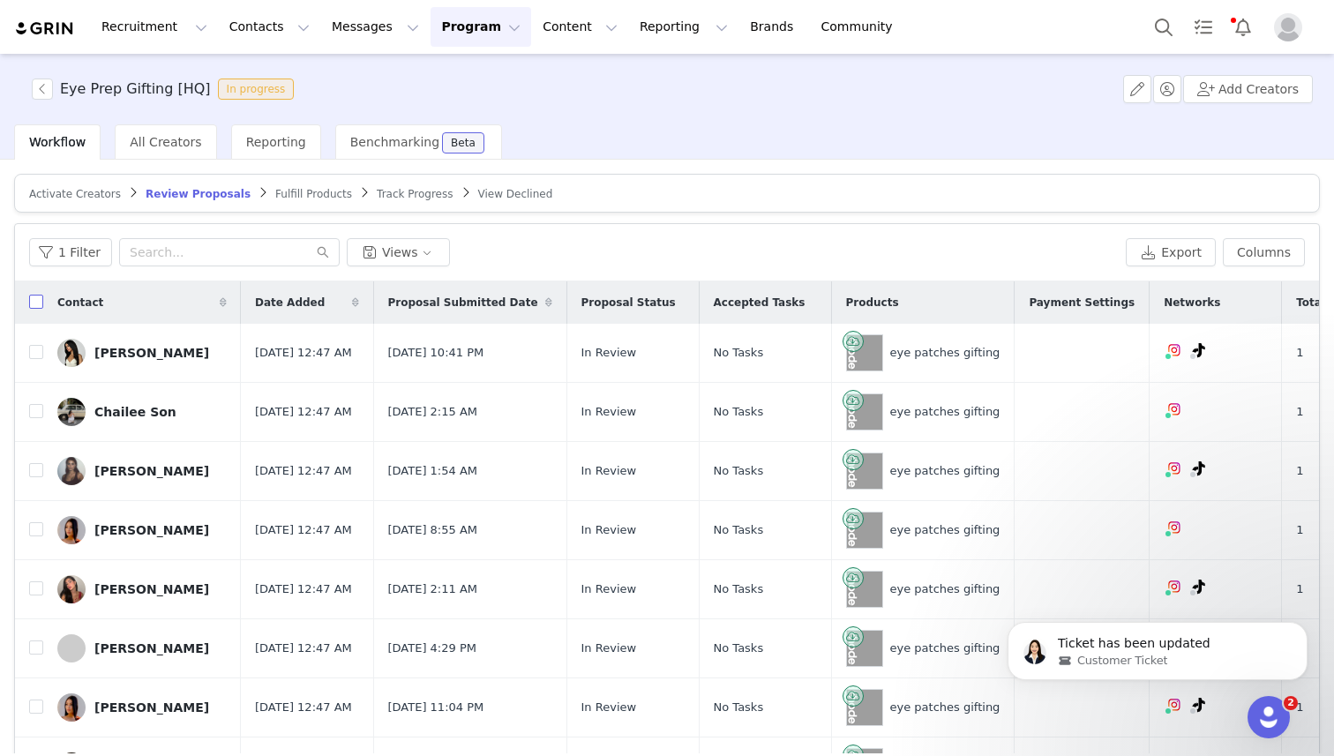
checkbox input "true"
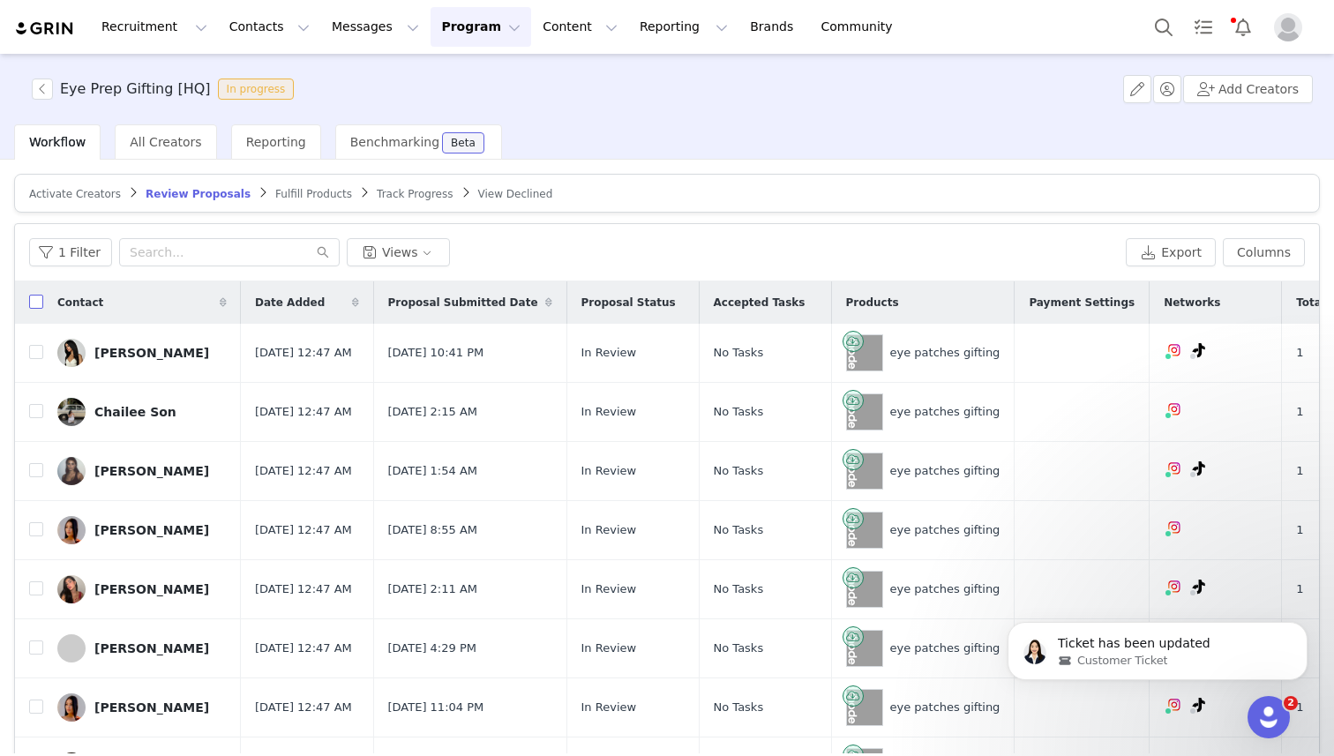
checkbox input "true"
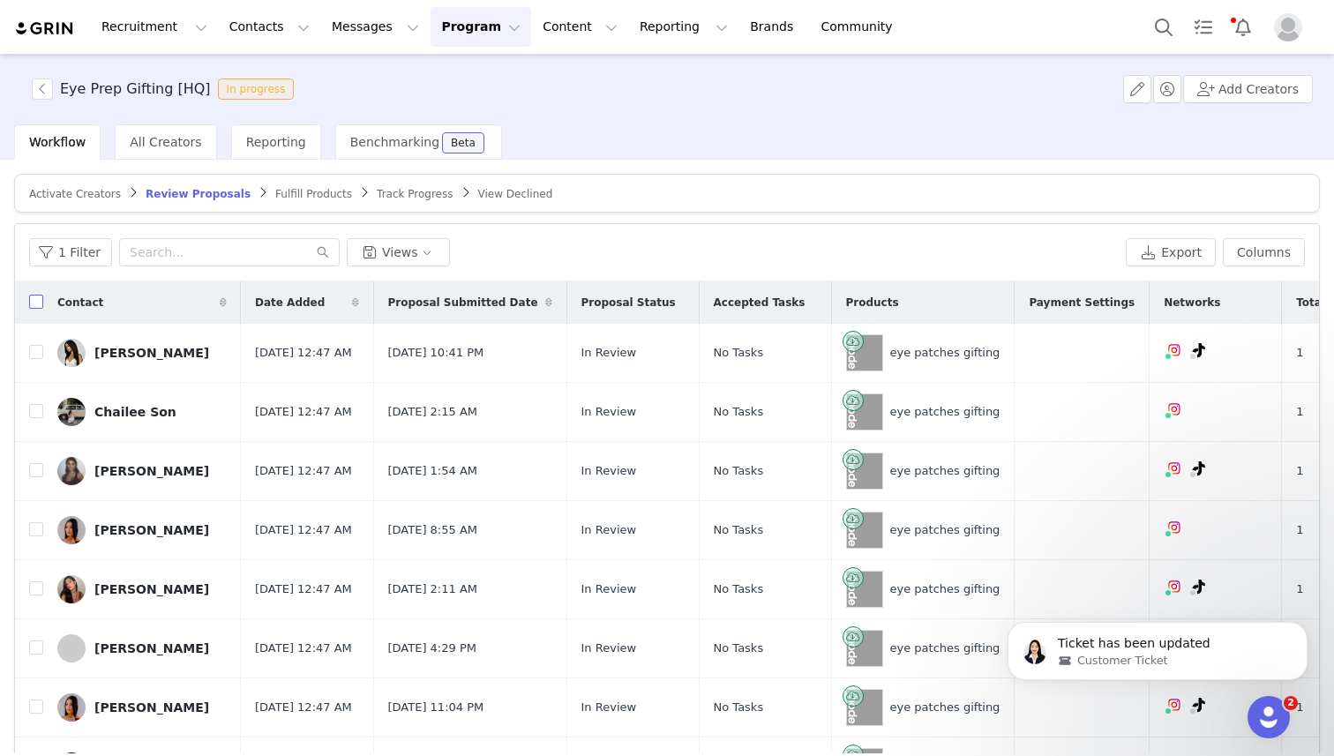
checkbox input "true"
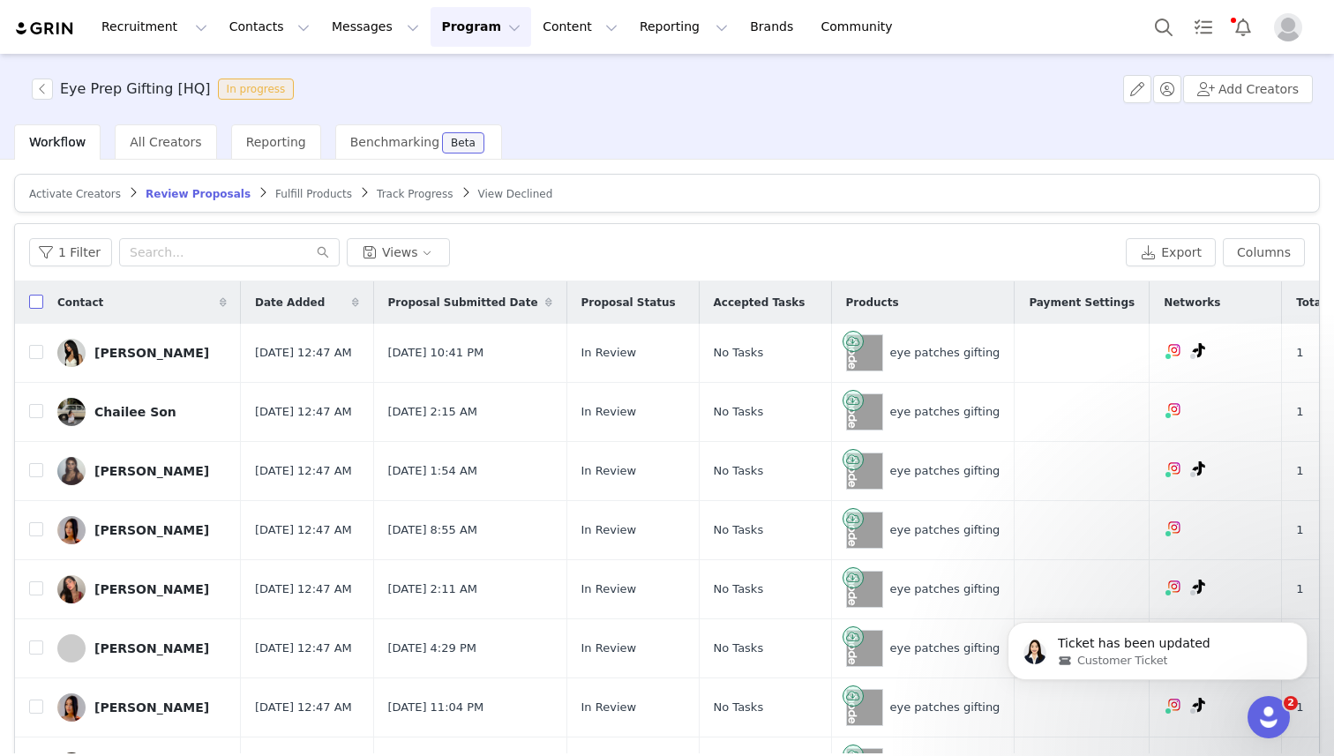
checkbox input "true"
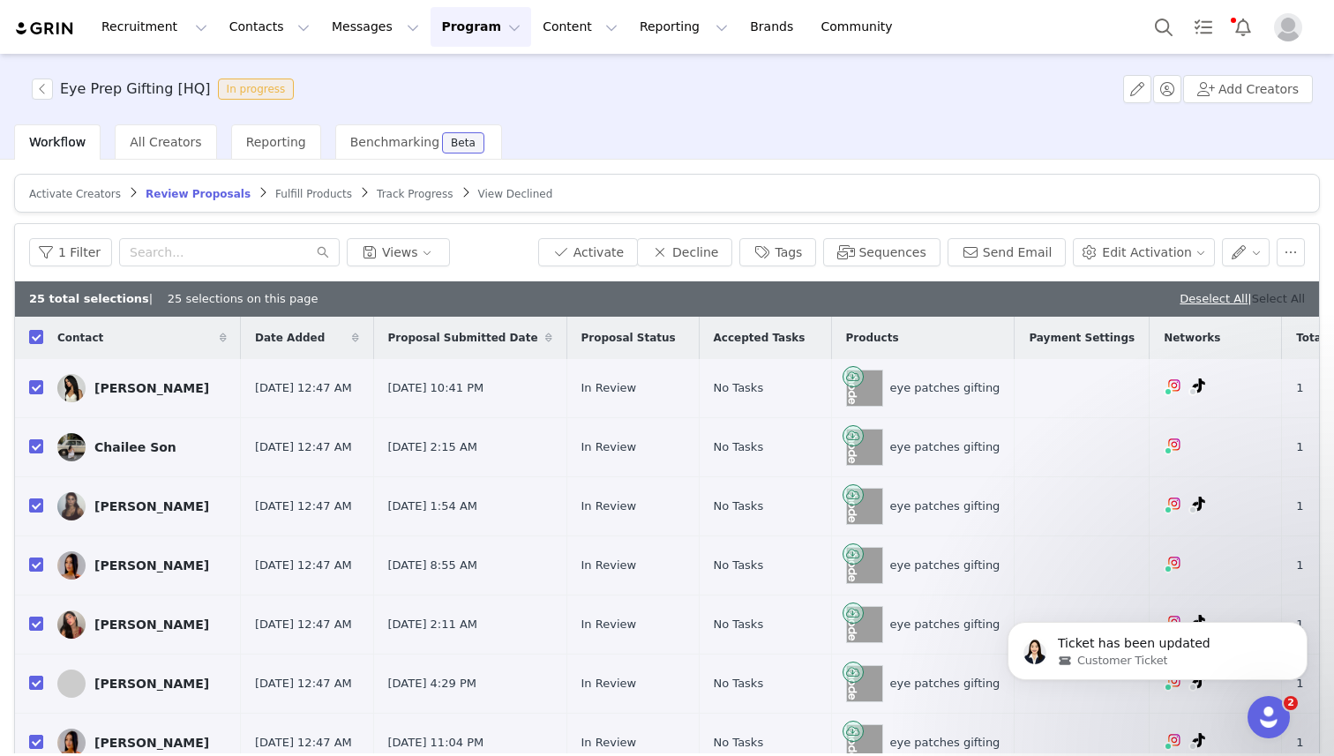
click at [1275, 298] on link "Select All" at bounding box center [1278, 298] width 53 height 13
click at [612, 250] on button "Activate" at bounding box center [588, 252] width 100 height 28
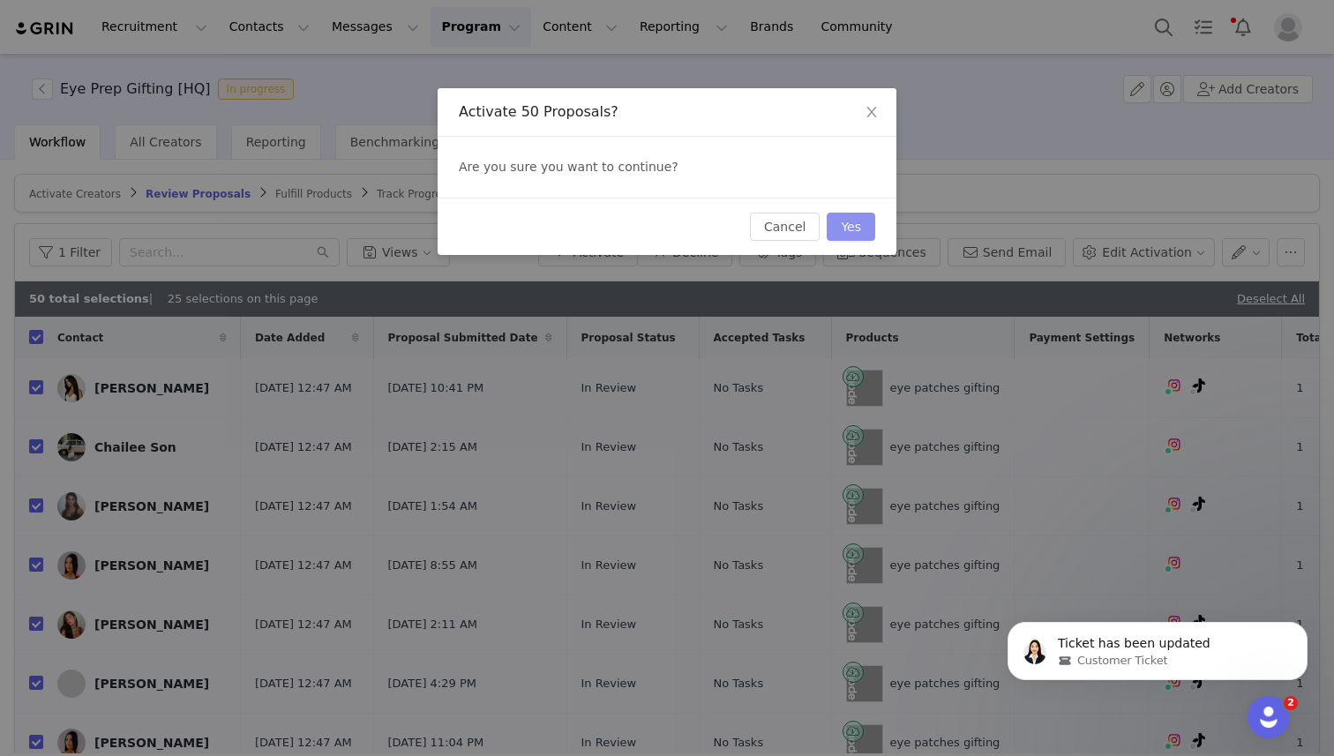
click at [852, 229] on button "Yes" at bounding box center [851, 227] width 49 height 28
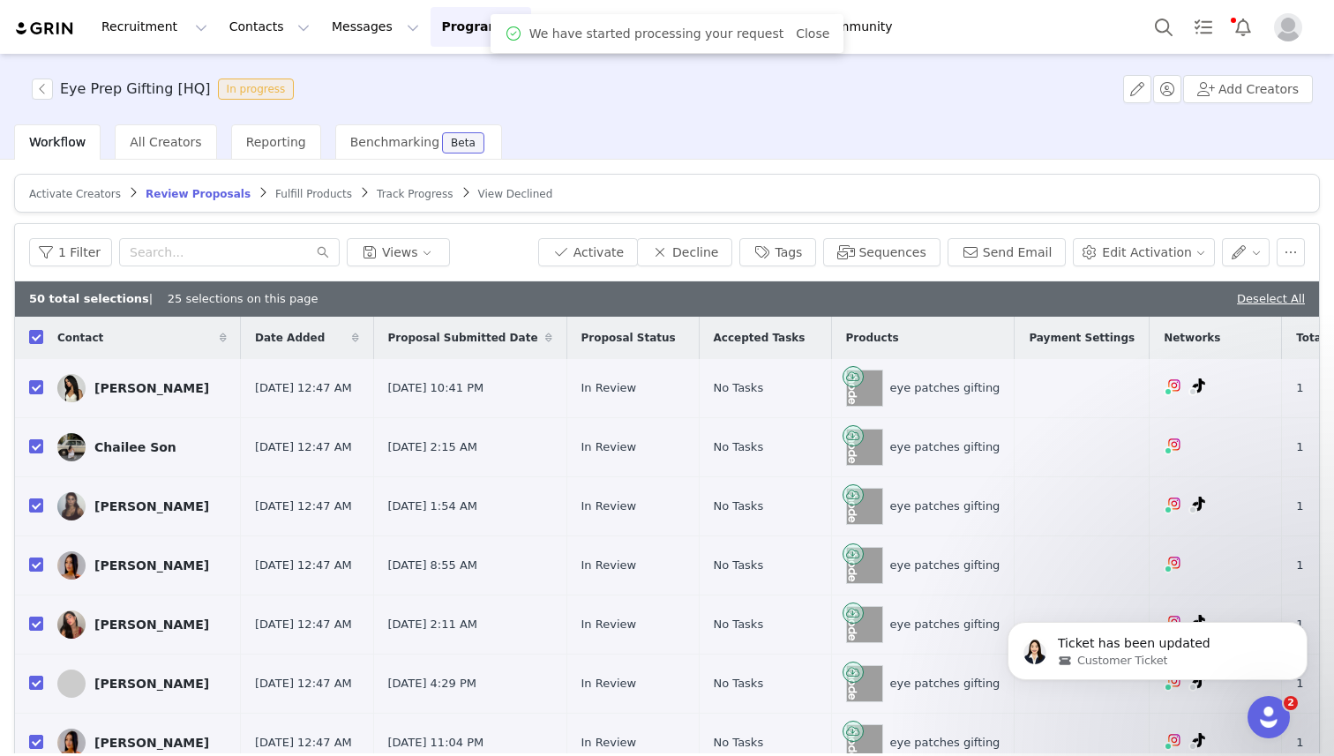
click at [286, 192] on span "Fulfill Products" at bounding box center [313, 194] width 77 height 12
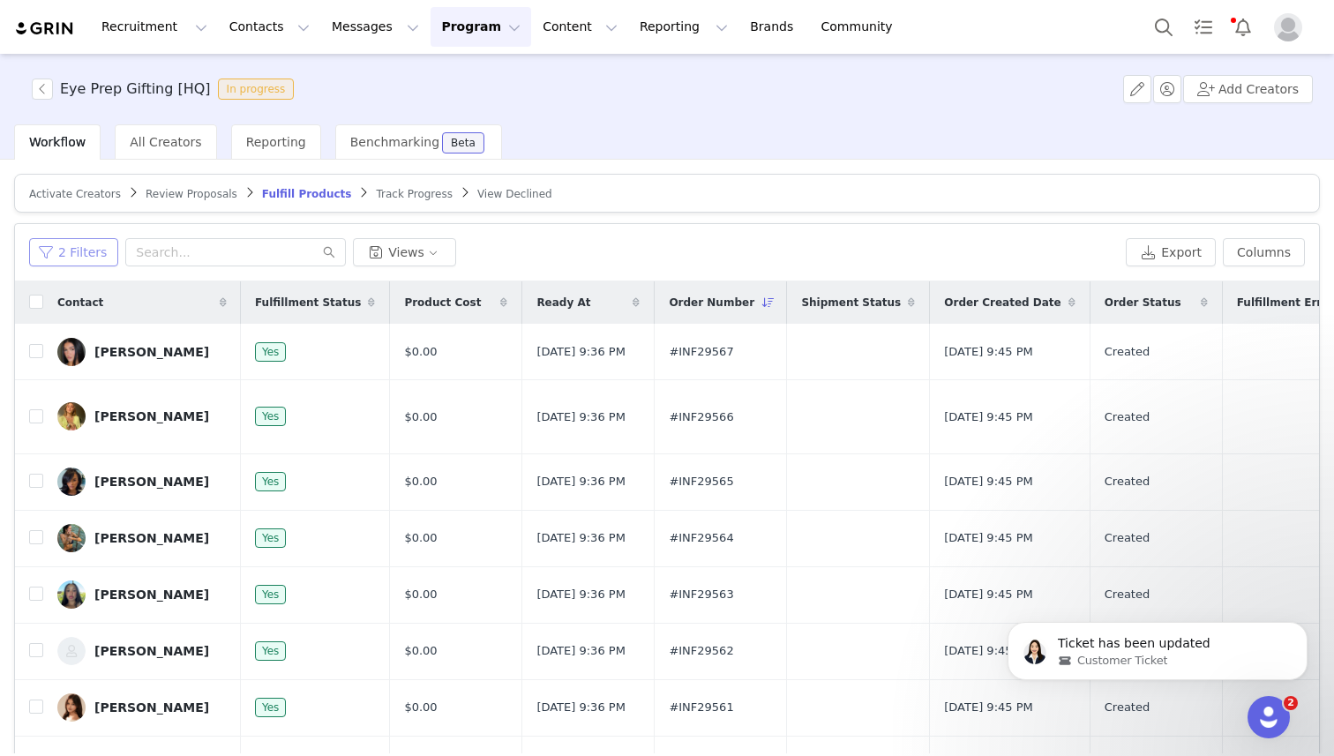
click at [71, 252] on button "2 Filters" at bounding box center [73, 252] width 89 height 28
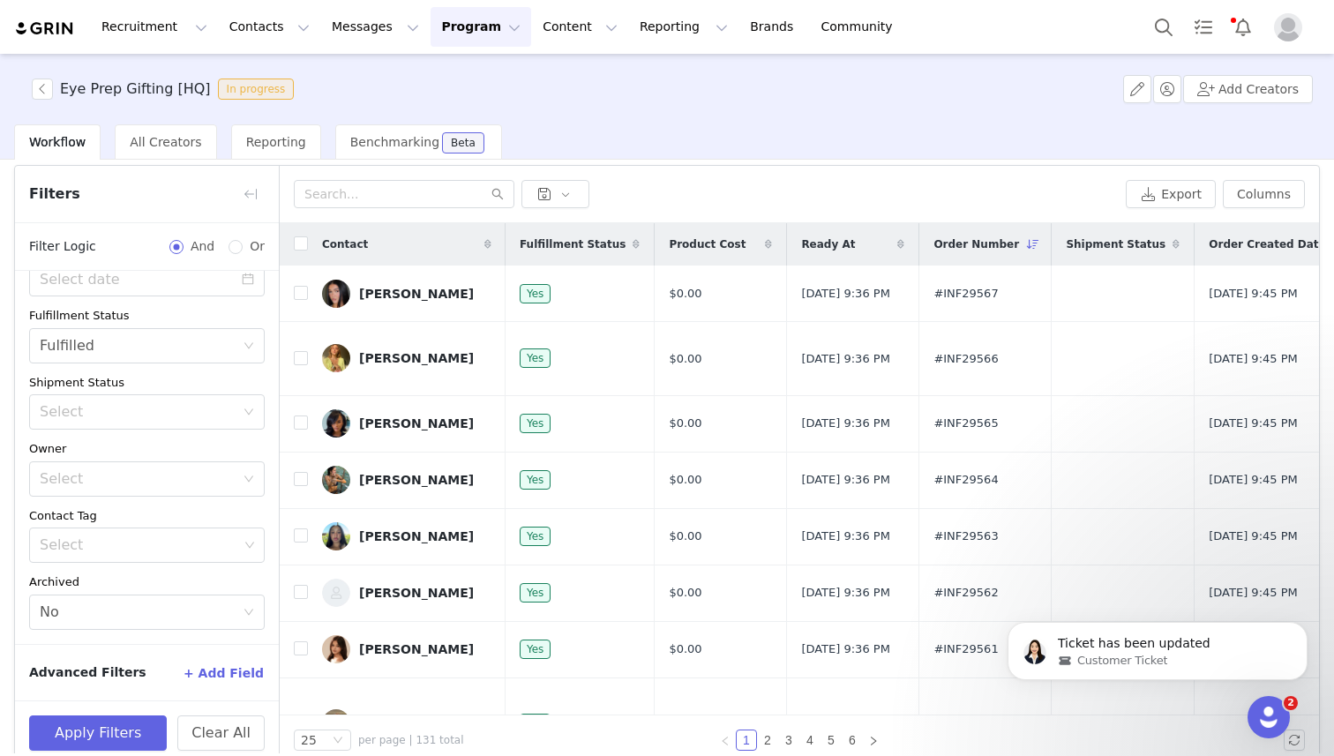
scroll to position [84, 0]
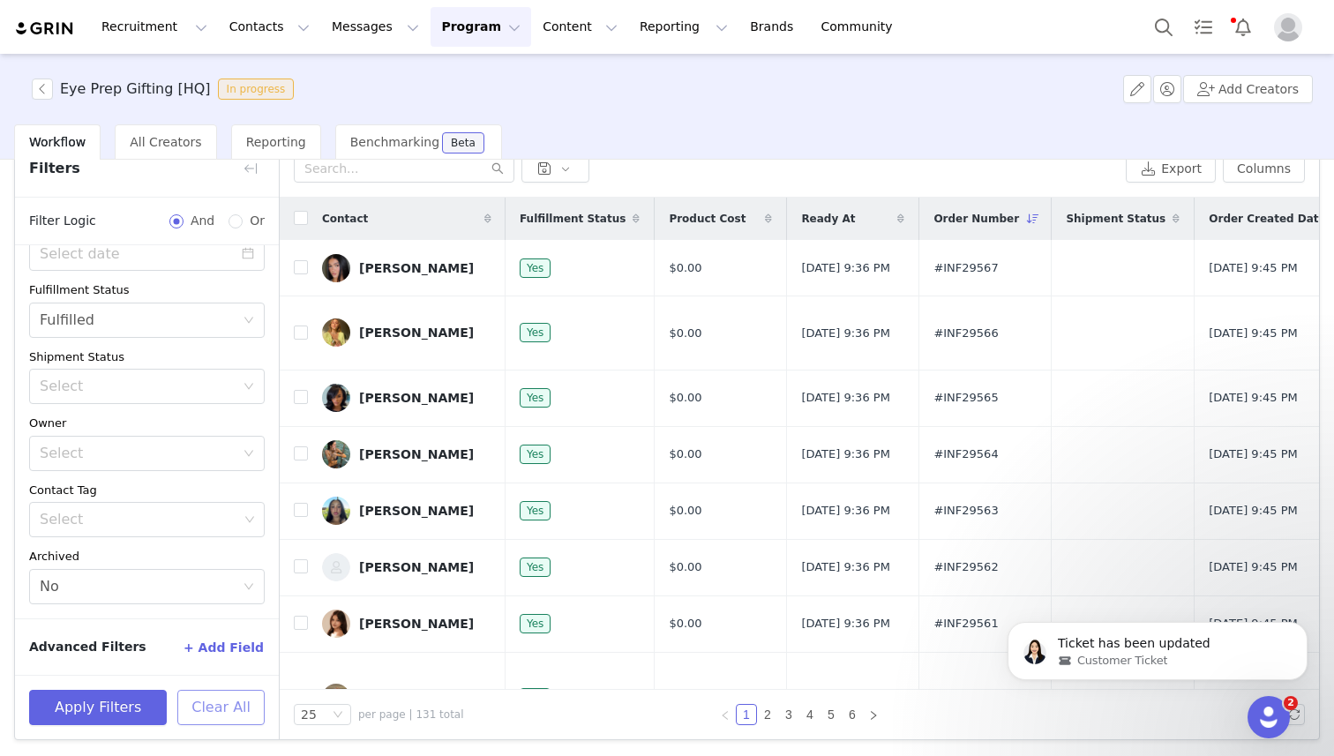
click at [226, 705] on button "Clear All" at bounding box center [220, 707] width 87 height 35
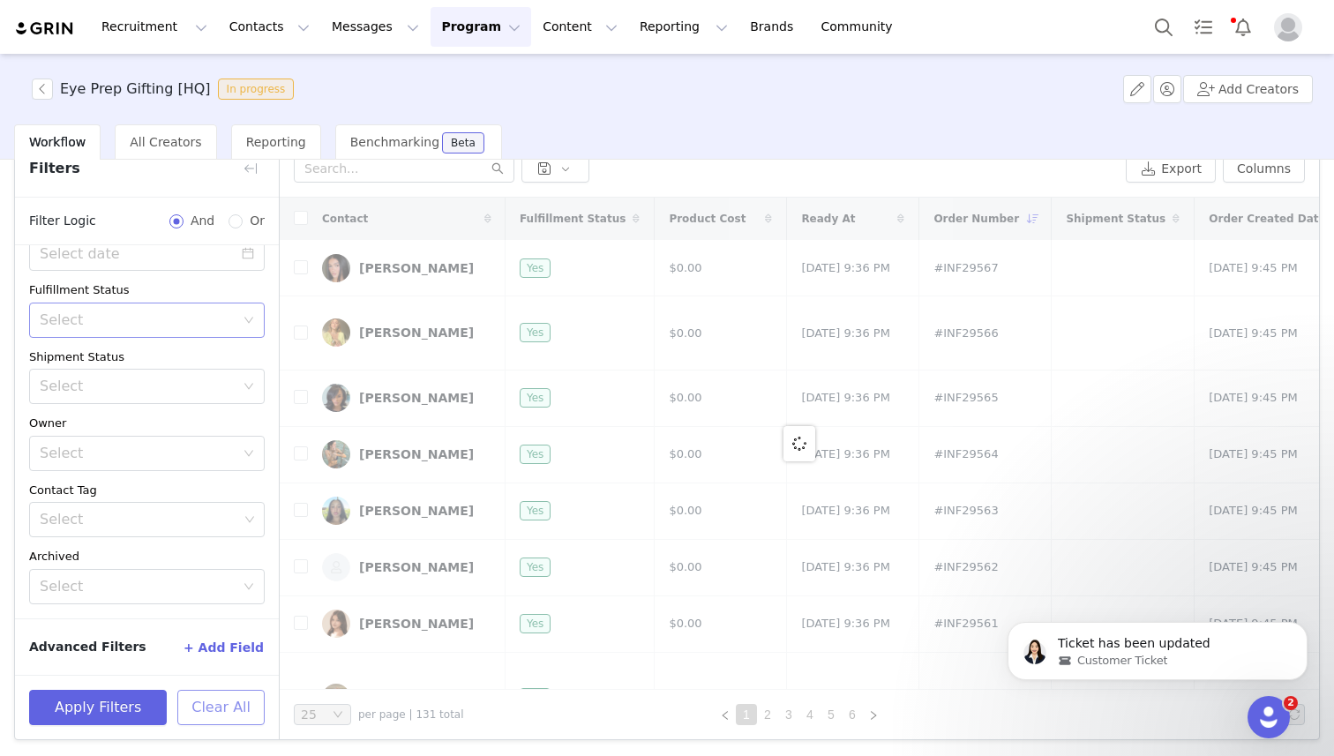
click at [88, 317] on div "Select" at bounding box center [137, 321] width 195 height 18
click at [95, 384] on li "Unfulfilled" at bounding box center [147, 386] width 236 height 28
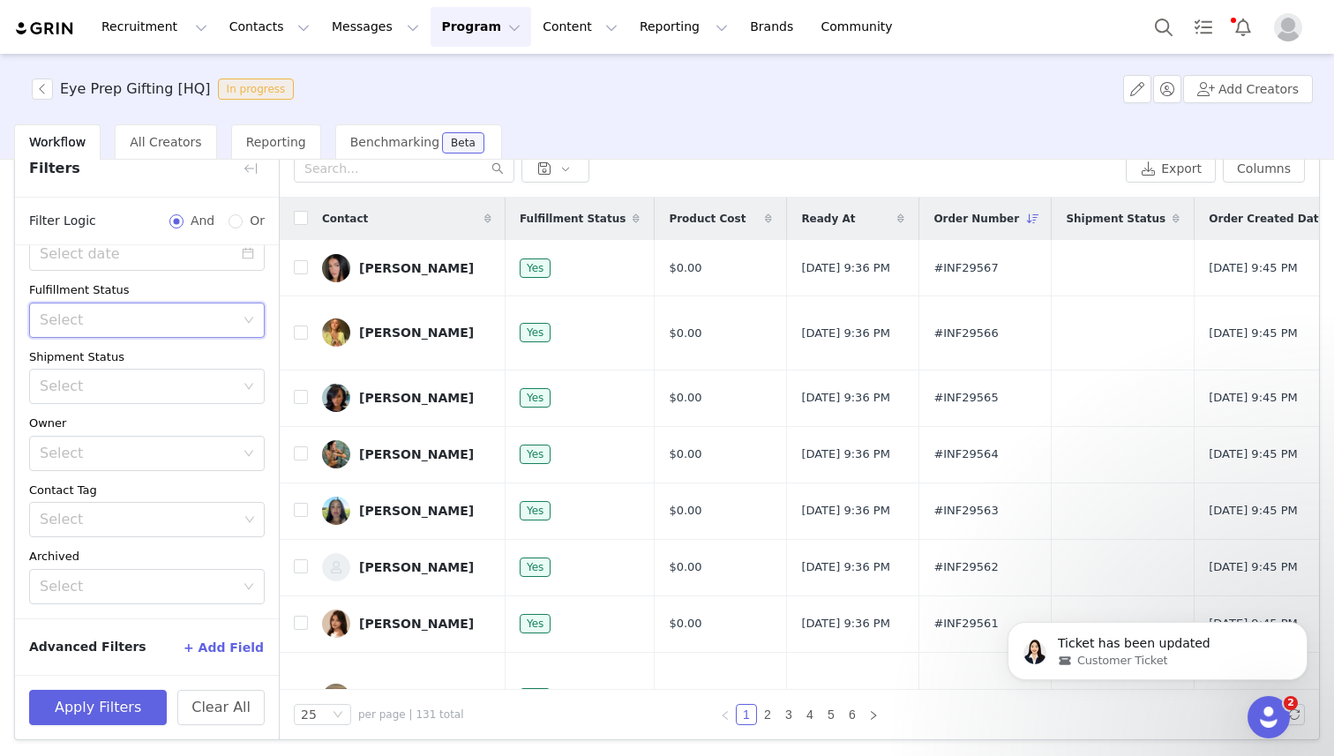
click at [76, 316] on div "Select" at bounding box center [137, 321] width 195 height 18
click at [89, 389] on li "Unfulfilled" at bounding box center [147, 386] width 236 height 28
click at [94, 714] on button "Apply Filters" at bounding box center [98, 707] width 138 height 35
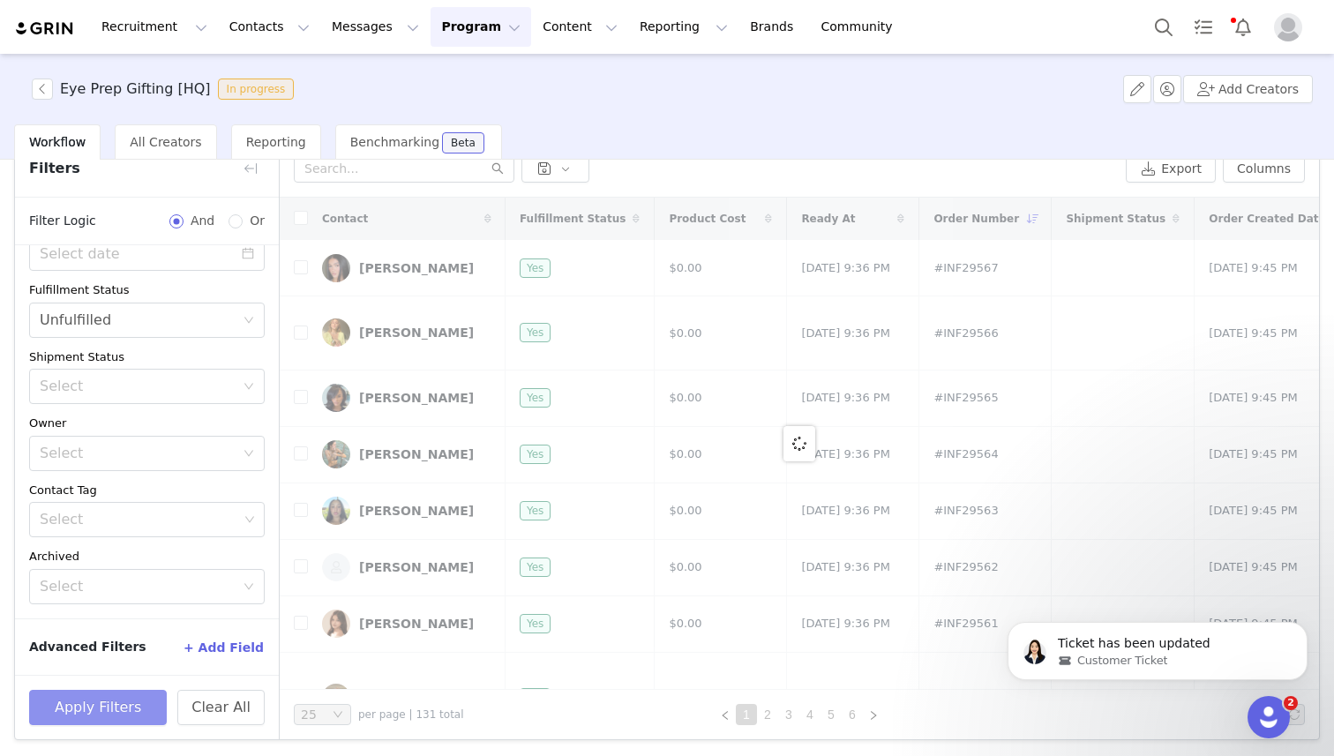
scroll to position [12, 0]
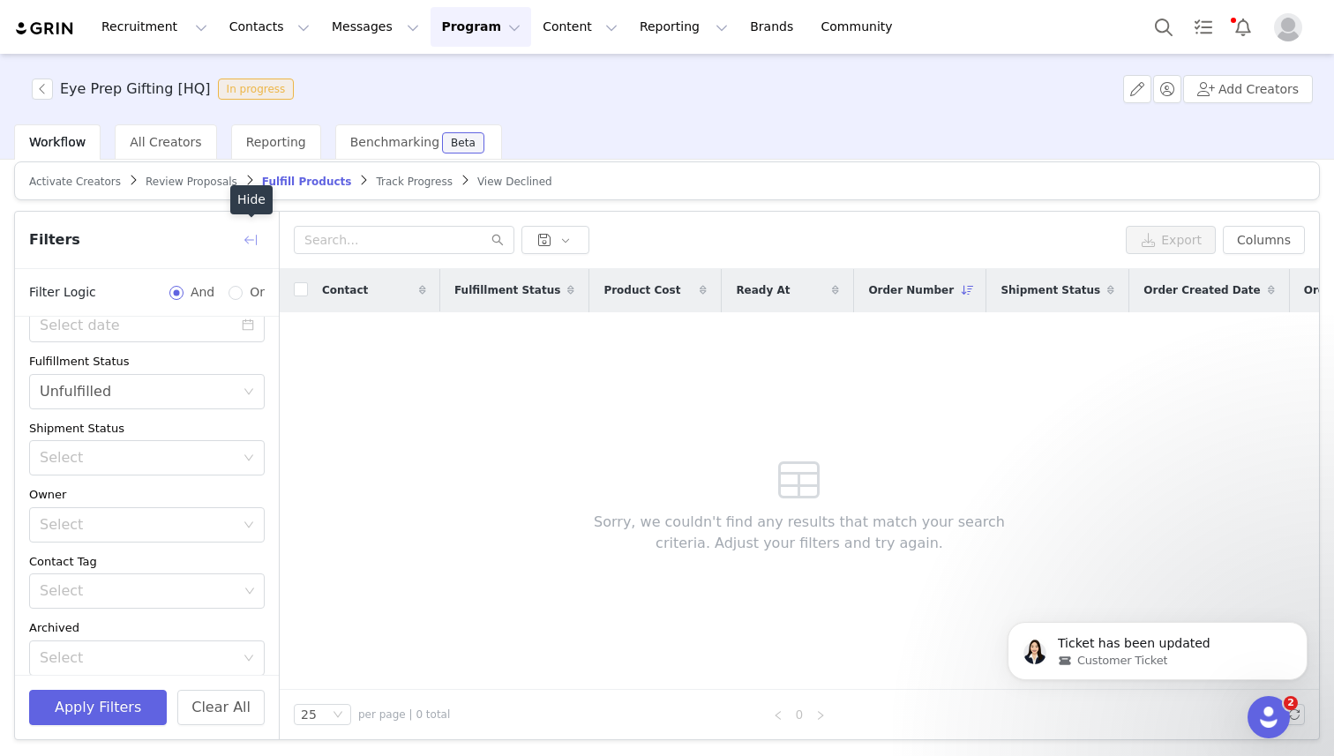
click at [247, 232] on button "button" at bounding box center [251, 240] width 28 height 28
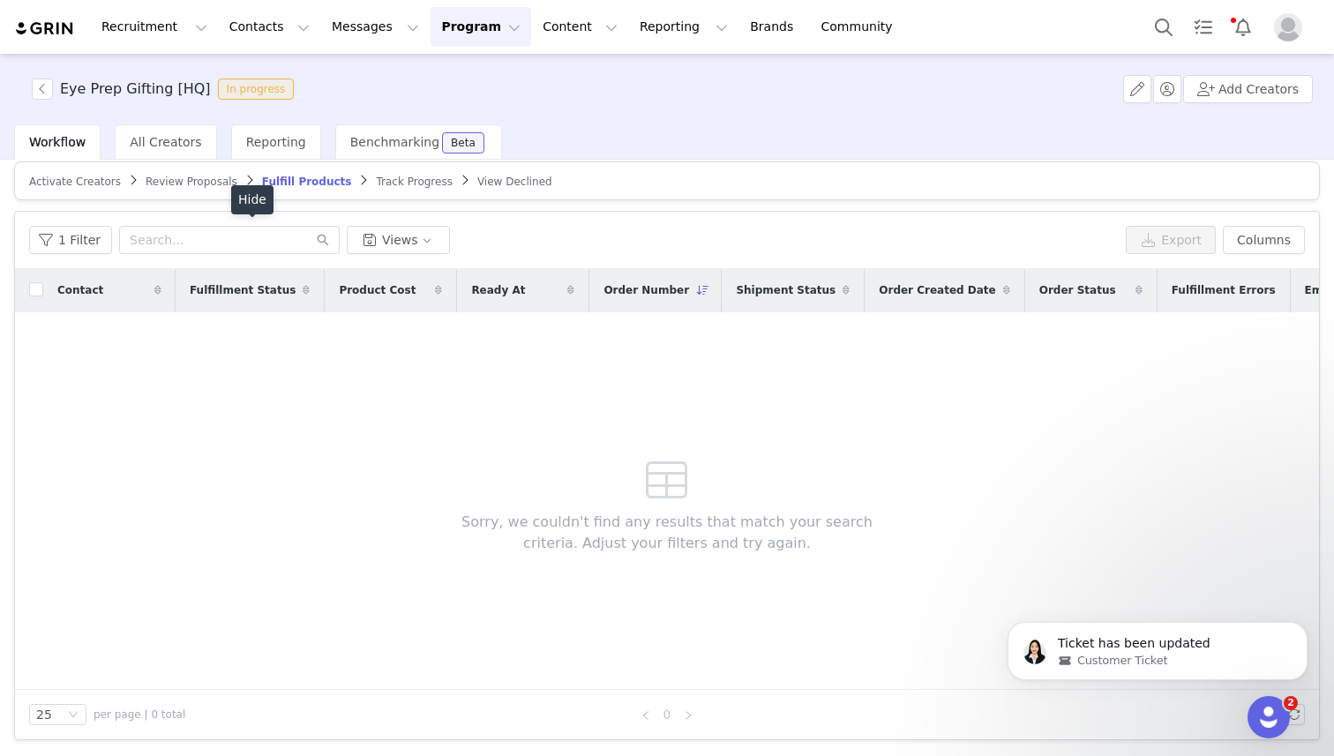
scroll to position [149, 0]
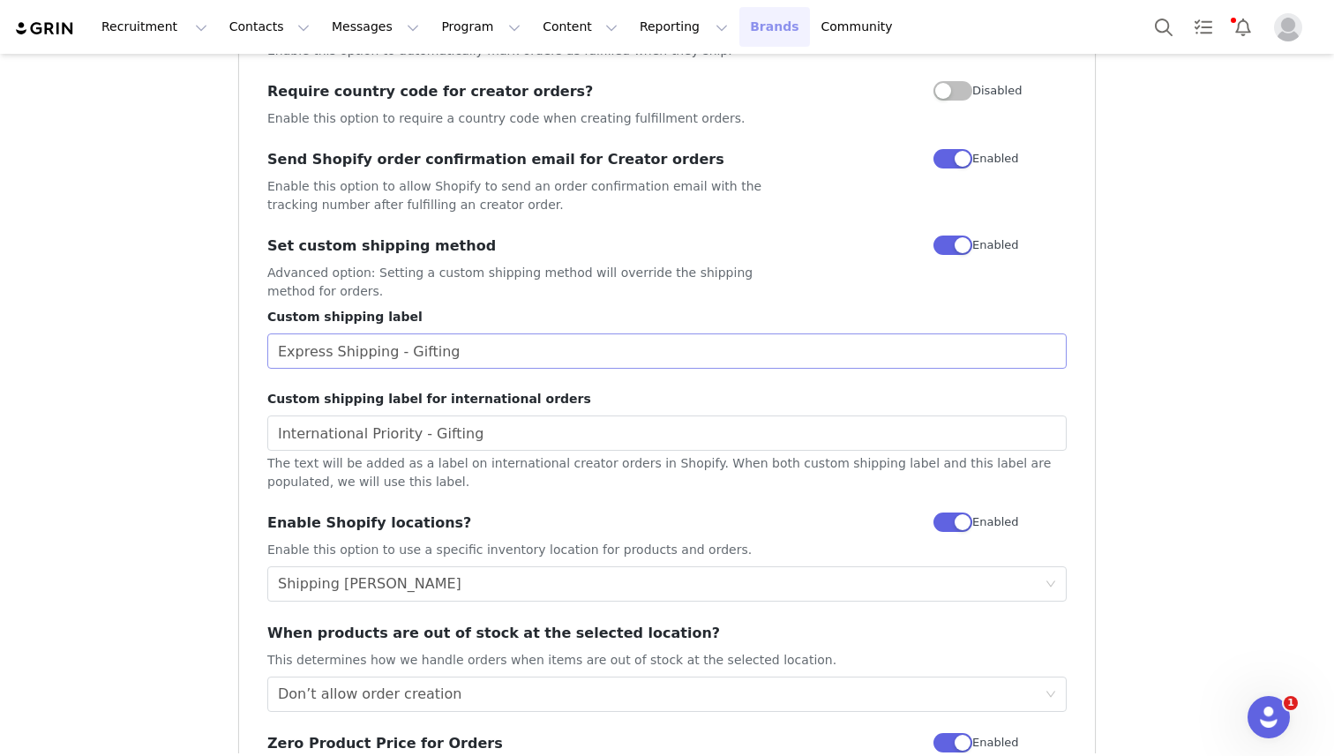
scroll to position [1194, 0]
click at [1281, 23] on img "Profile" at bounding box center [1288, 27] width 28 height 28
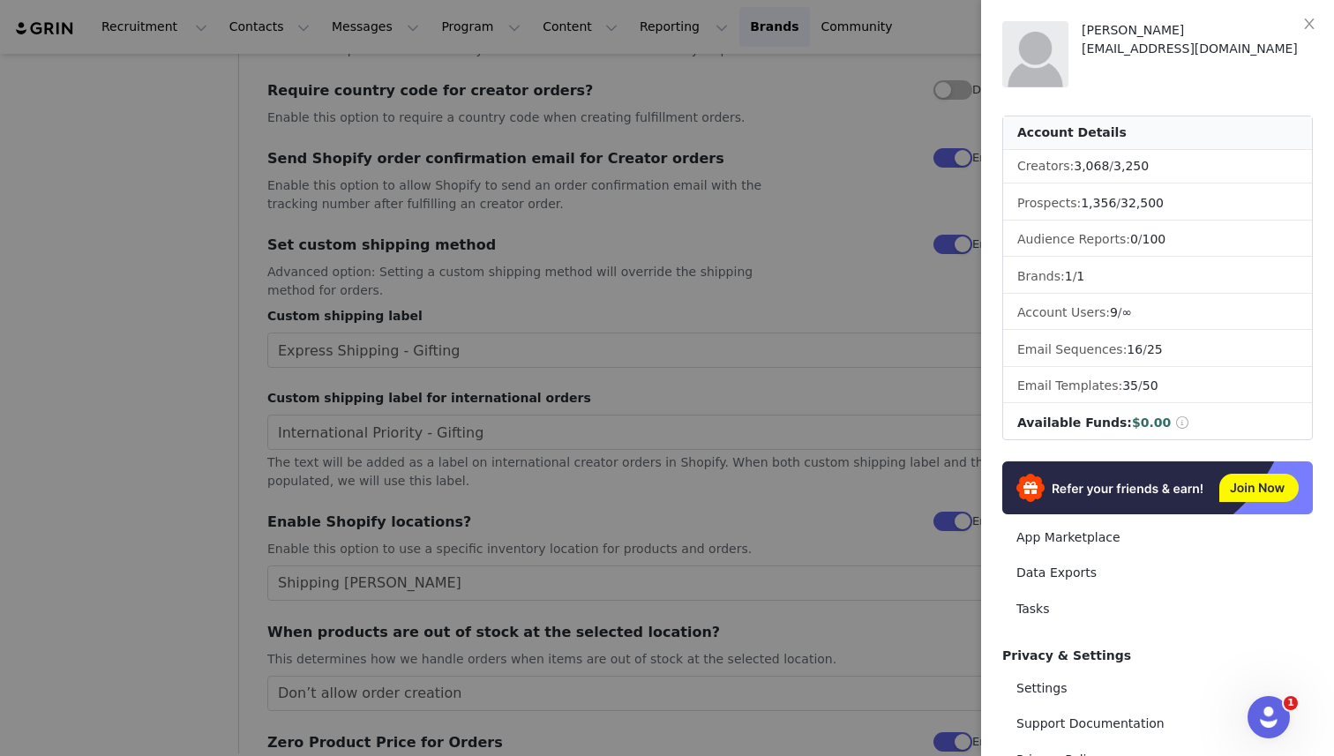
click at [485, 214] on div at bounding box center [667, 378] width 1334 height 756
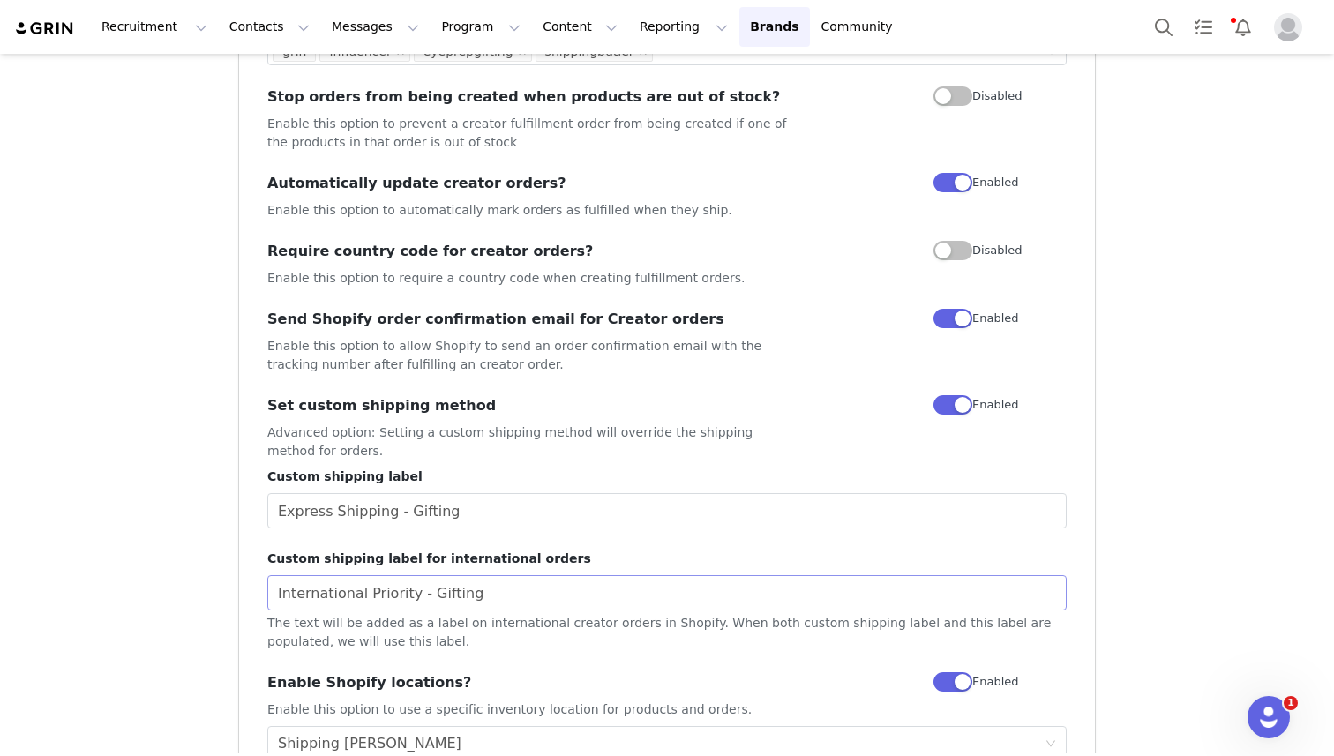
scroll to position [1040, 0]
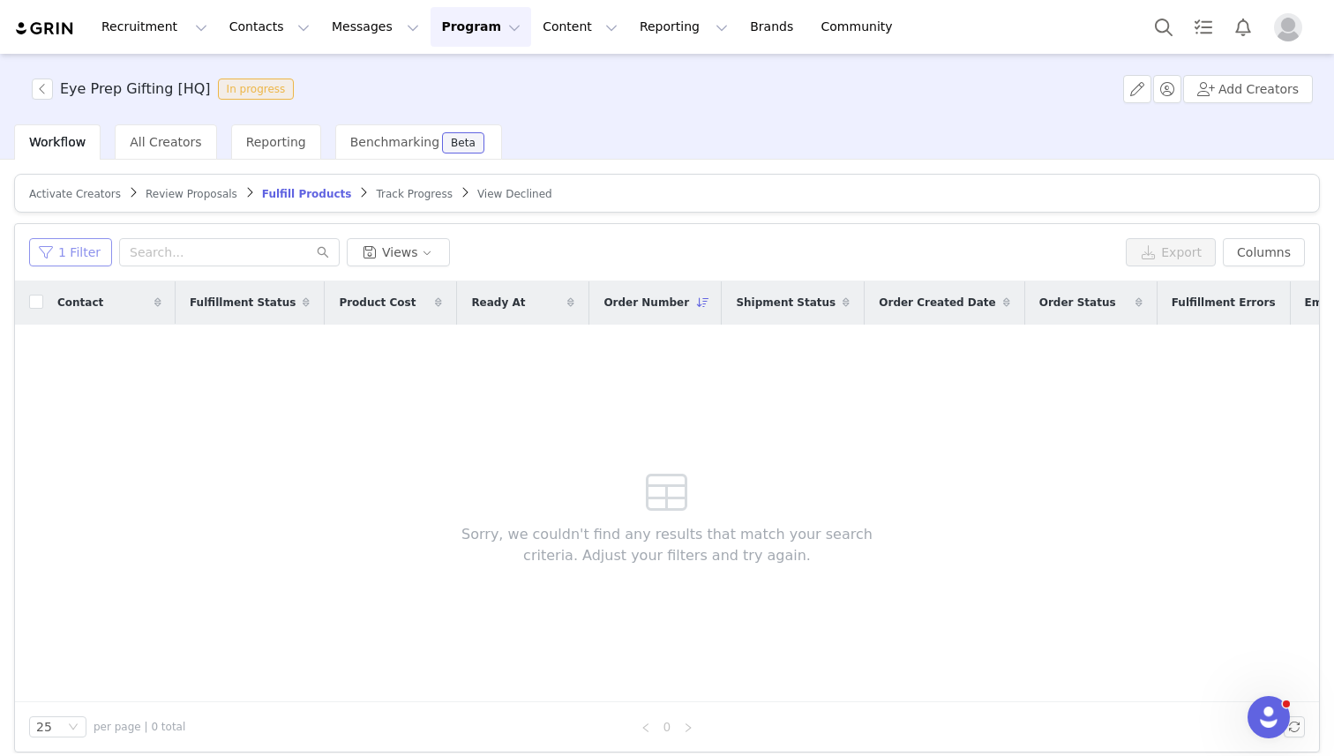
click at [82, 238] on button "1 Filter" at bounding box center [70, 252] width 83 height 28
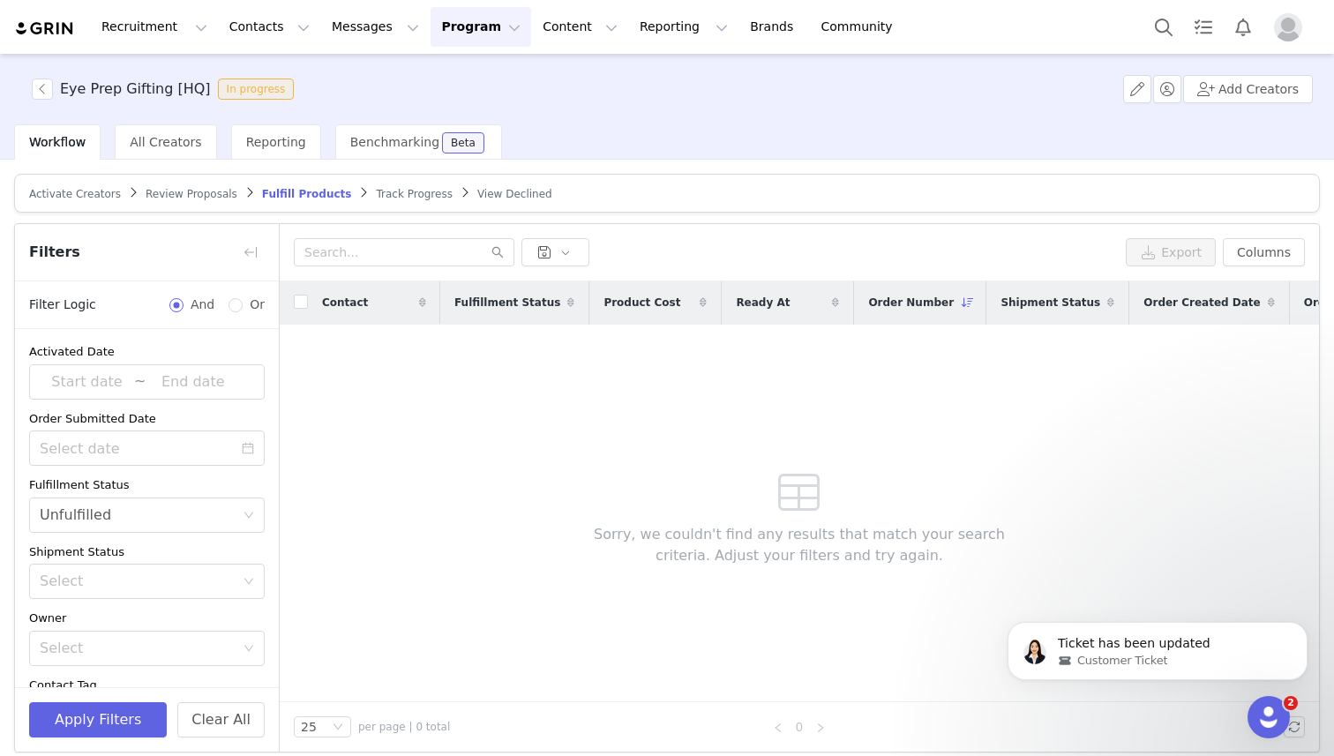
click at [473, 477] on div "Contact Fulfillment Status Product Cost Ready At Order Number Shipment Status O…" at bounding box center [800, 492] width 1040 height 421
click at [202, 194] on span "Review Proposals" at bounding box center [192, 194] width 92 height 12
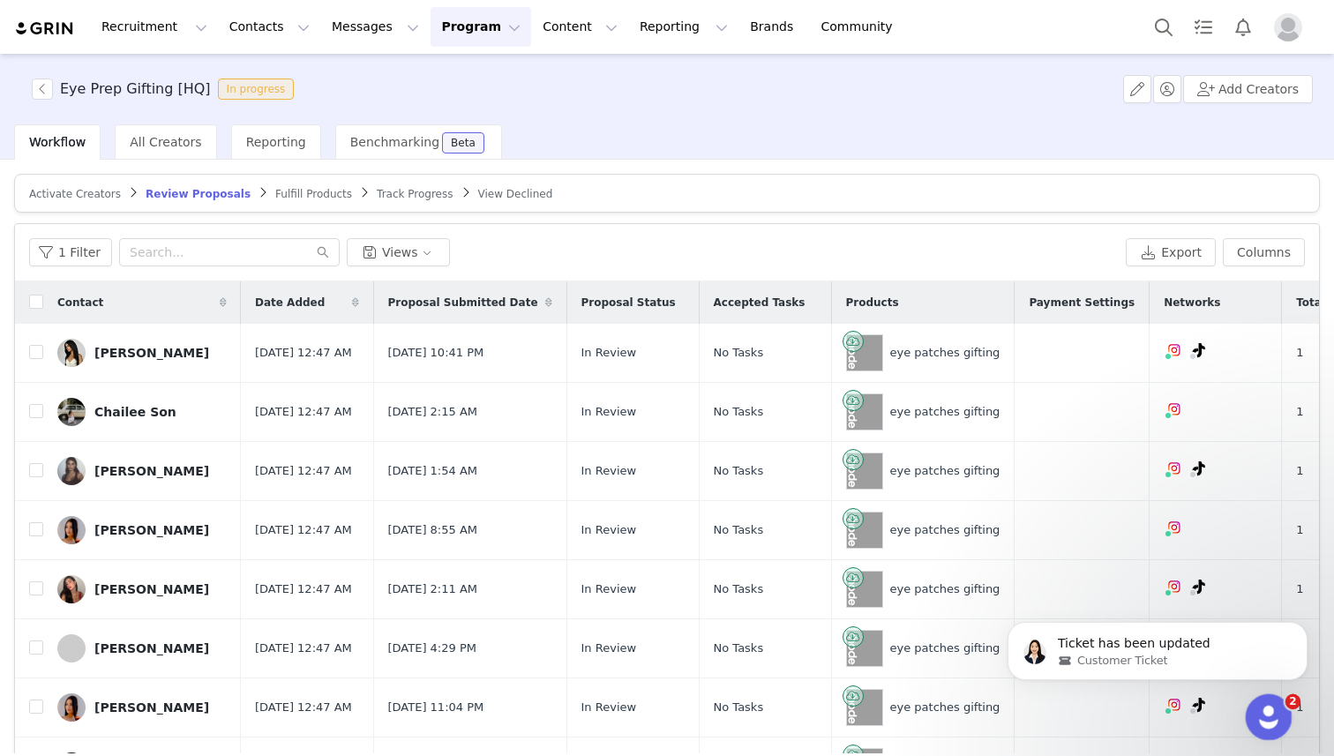
click at [1266, 717] on icon "Open Intercom Messenger" at bounding box center [1266, 715] width 12 height 14
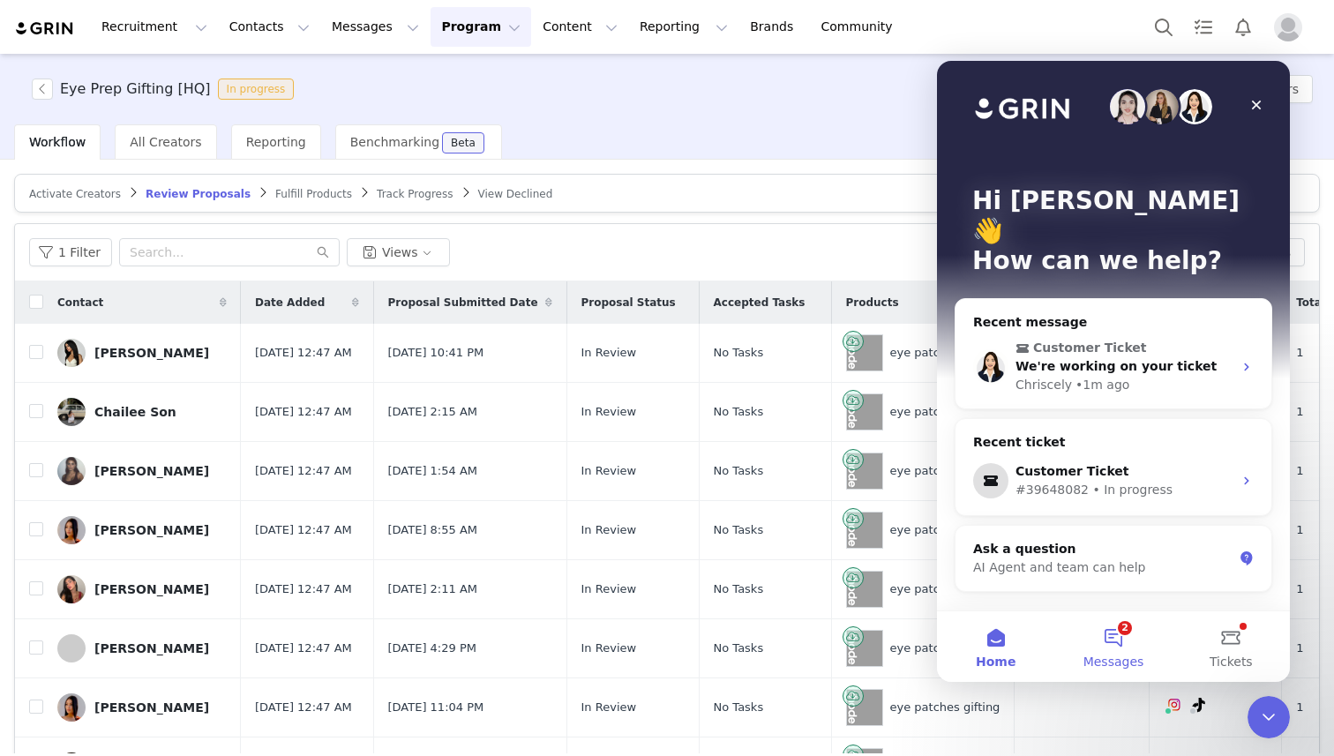
click at [1111, 660] on span "Messages" at bounding box center [1114, 662] width 61 height 12
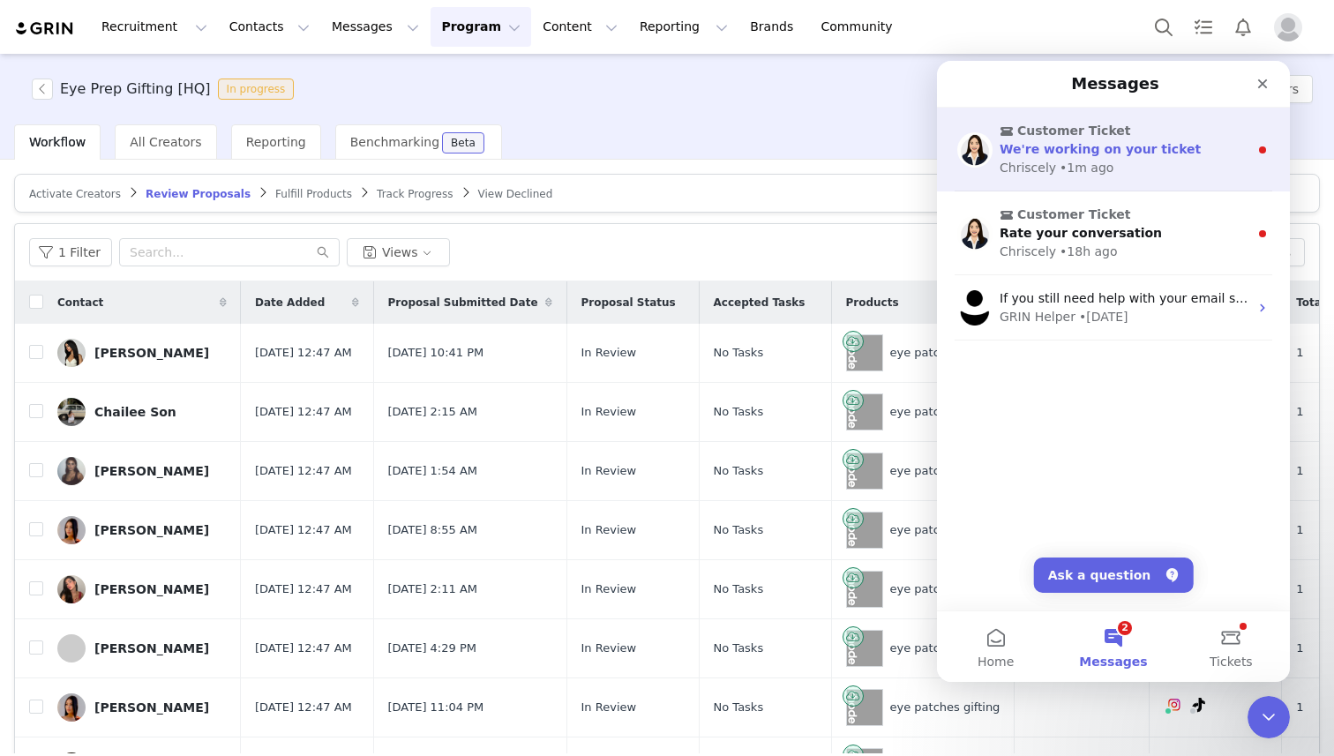
click at [1032, 152] on span "We're working on your ticket" at bounding box center [1100, 149] width 201 height 14
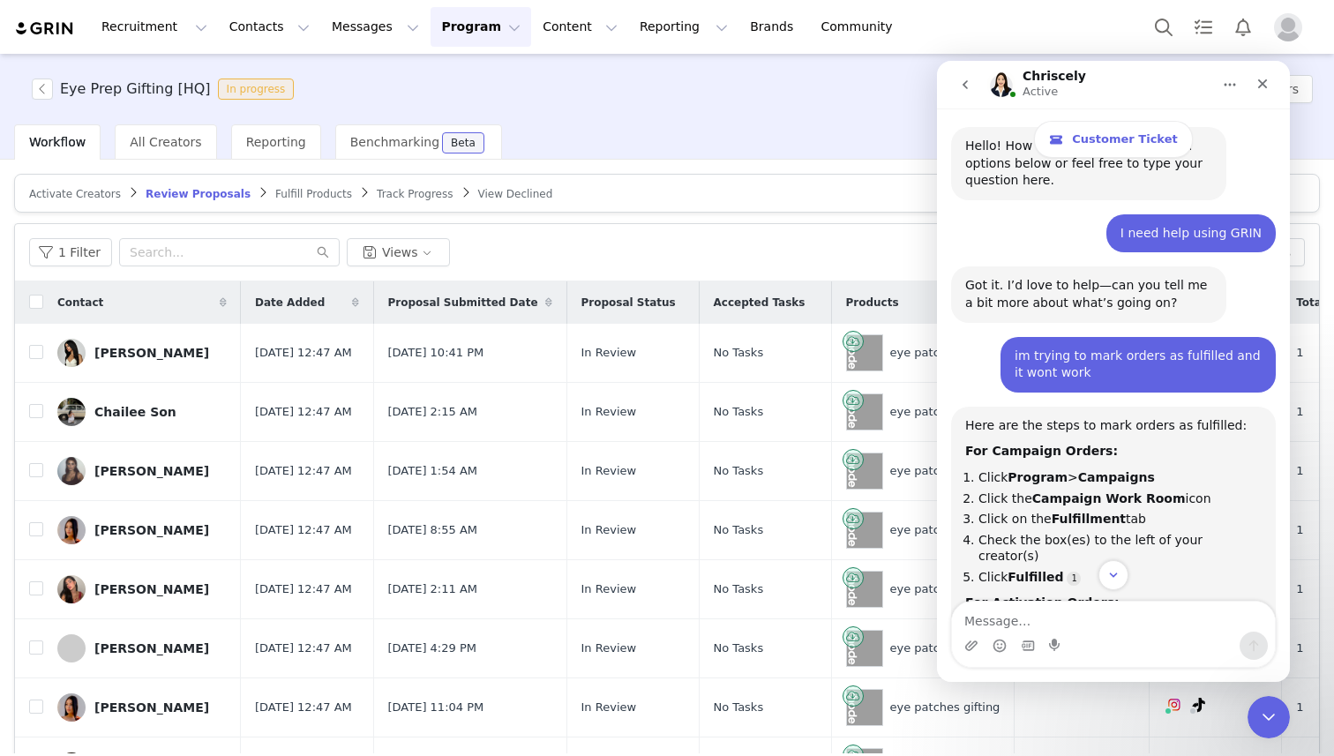
scroll to position [1023, 0]
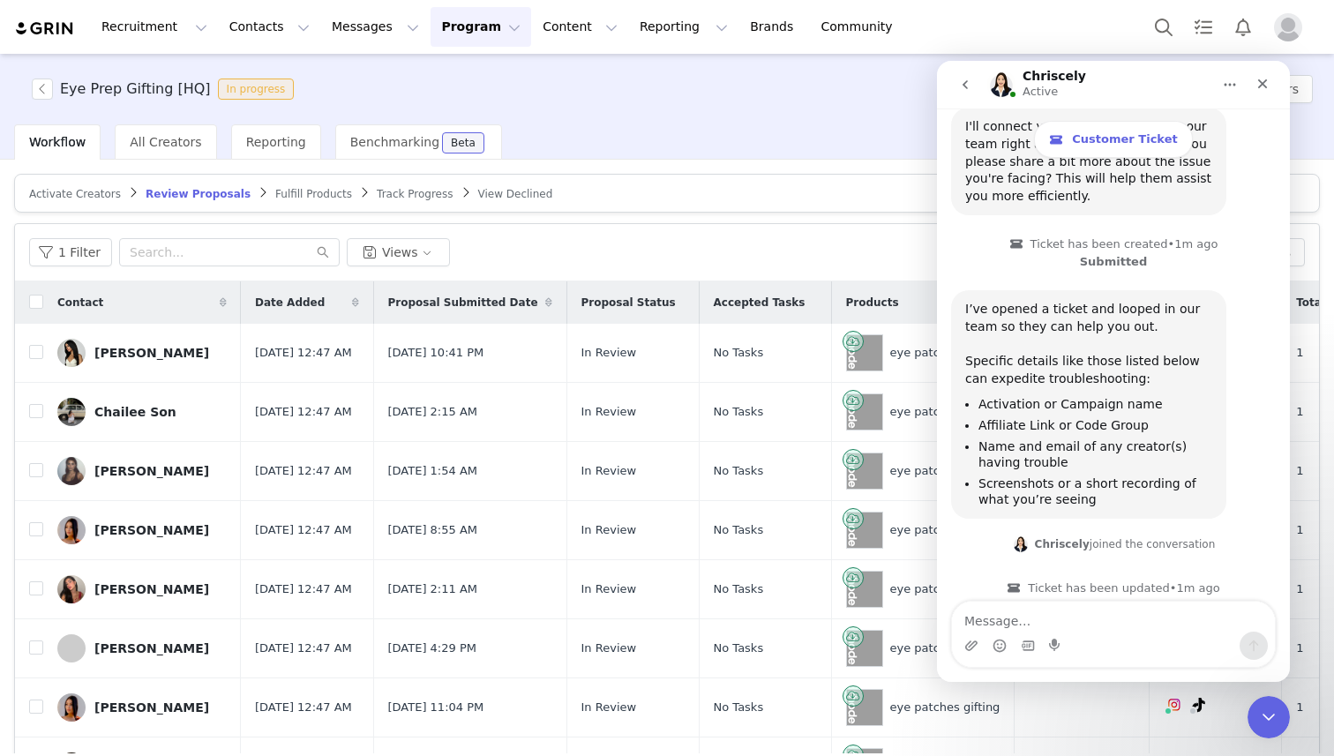
click at [1086, 627] on textarea "Message…" at bounding box center [1113, 617] width 323 height 30
type textarea "im having the same issue with accepting proposals"
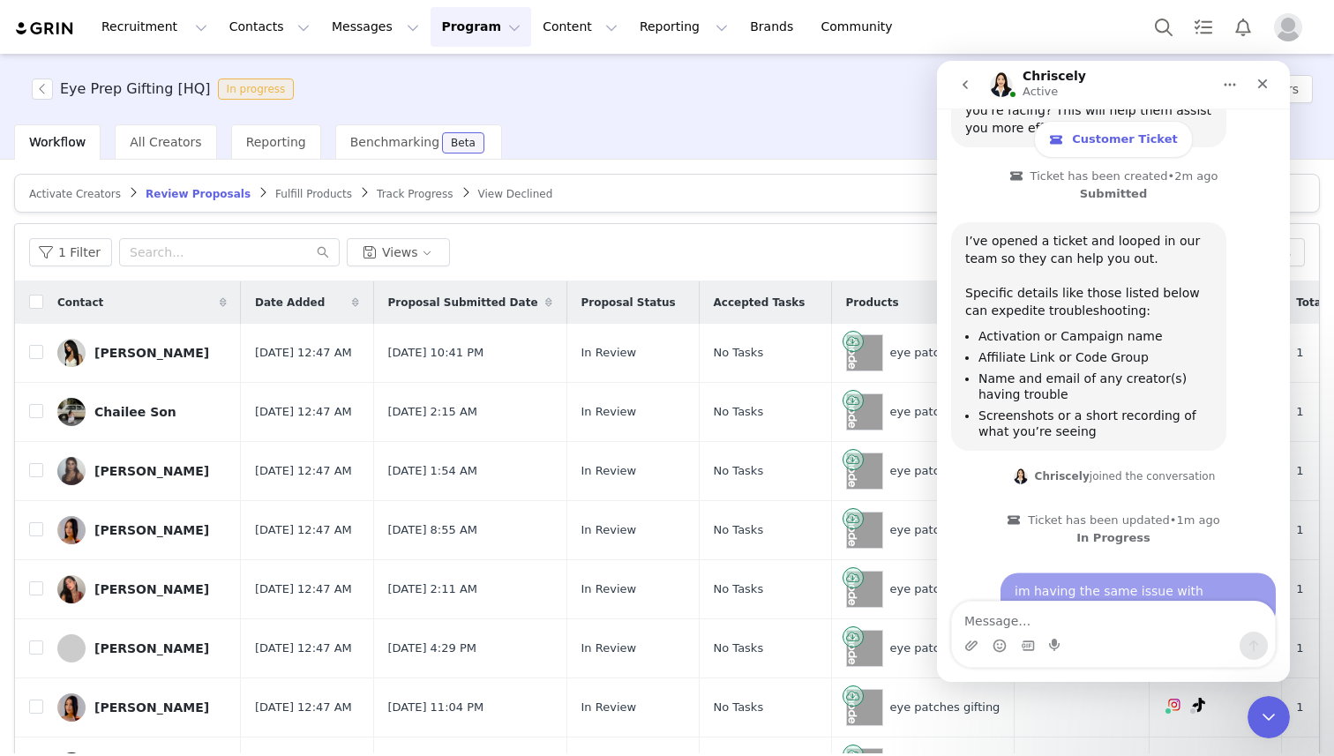
scroll to position [1093, 0]
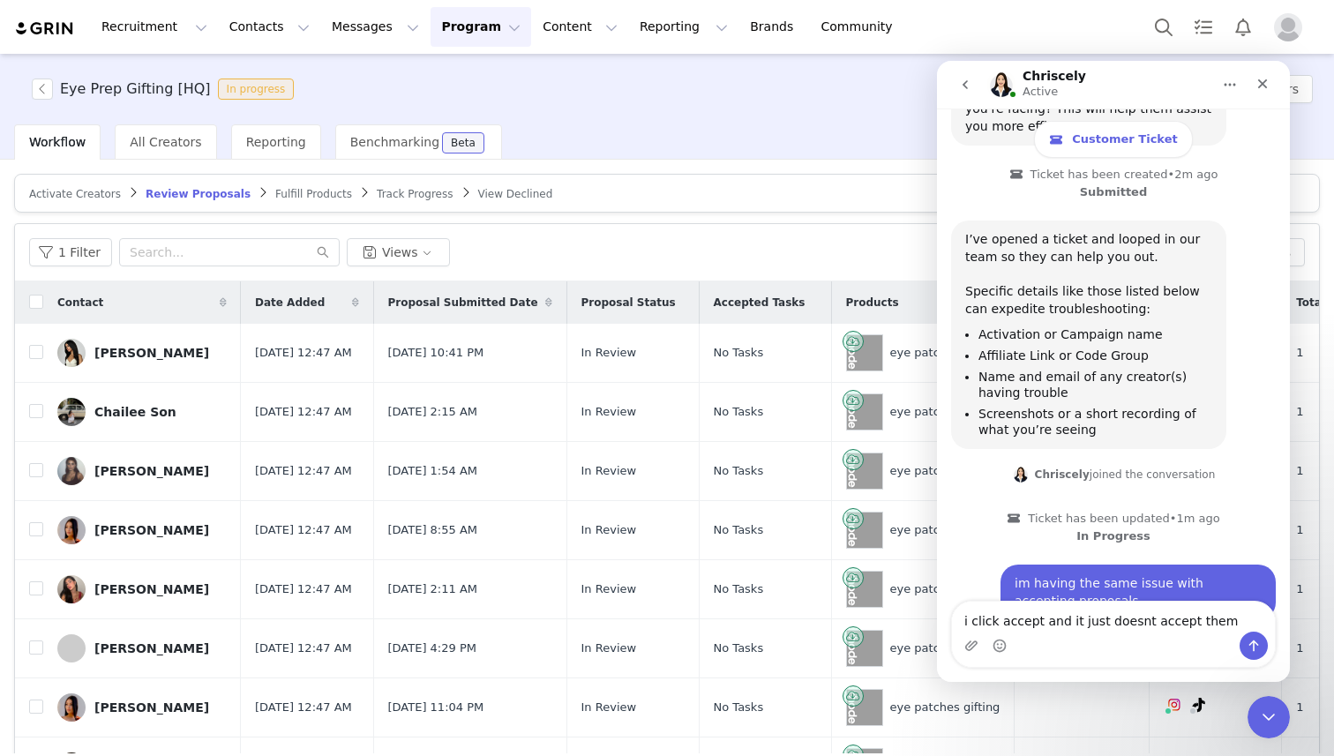
type textarea "i click accept and it just doesnt accept them"
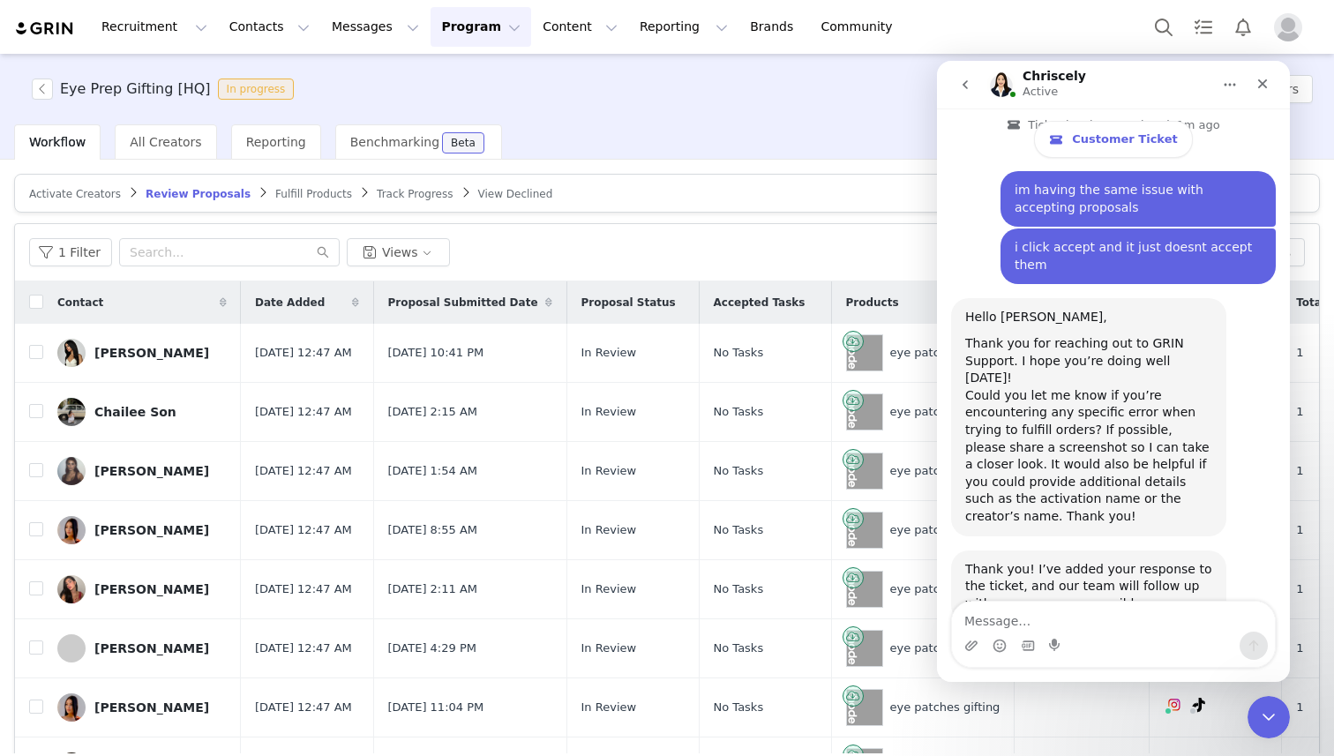
scroll to position [1490, 0]
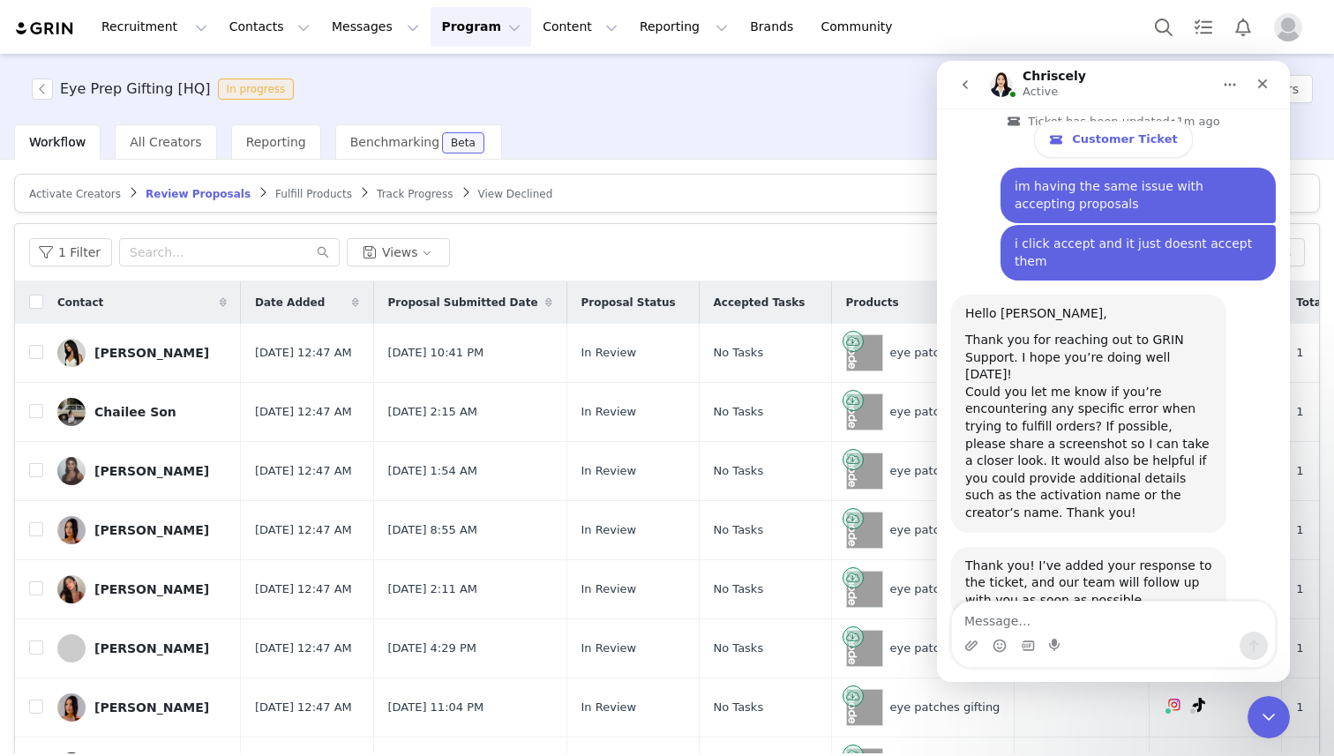
click at [1111, 633] on div "Intercom messenger" at bounding box center [1113, 646] width 323 height 28
click at [1086, 628] on textarea "Message…" at bounding box center [1113, 617] width 323 height 30
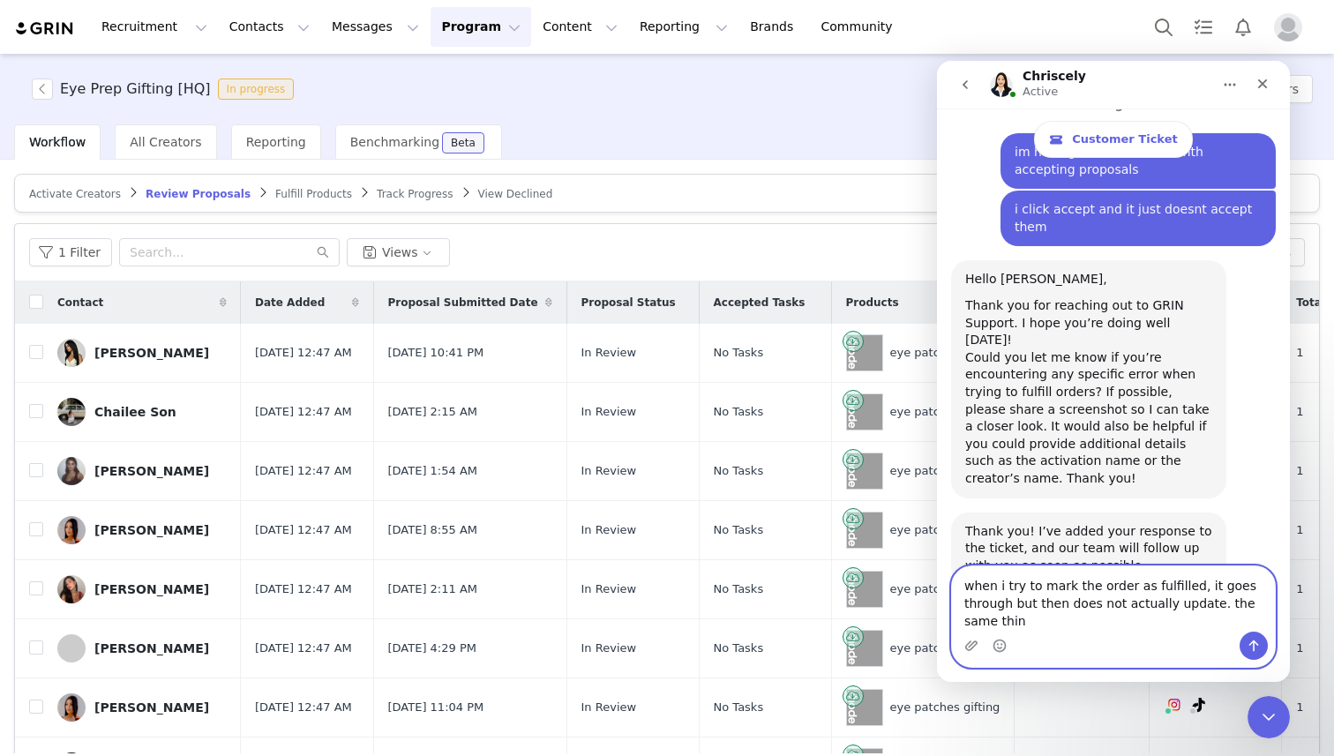
scroll to position [1525, 0]
type textarea "when i try to mark the order as fulfilled, it goes through but then does not ac…"
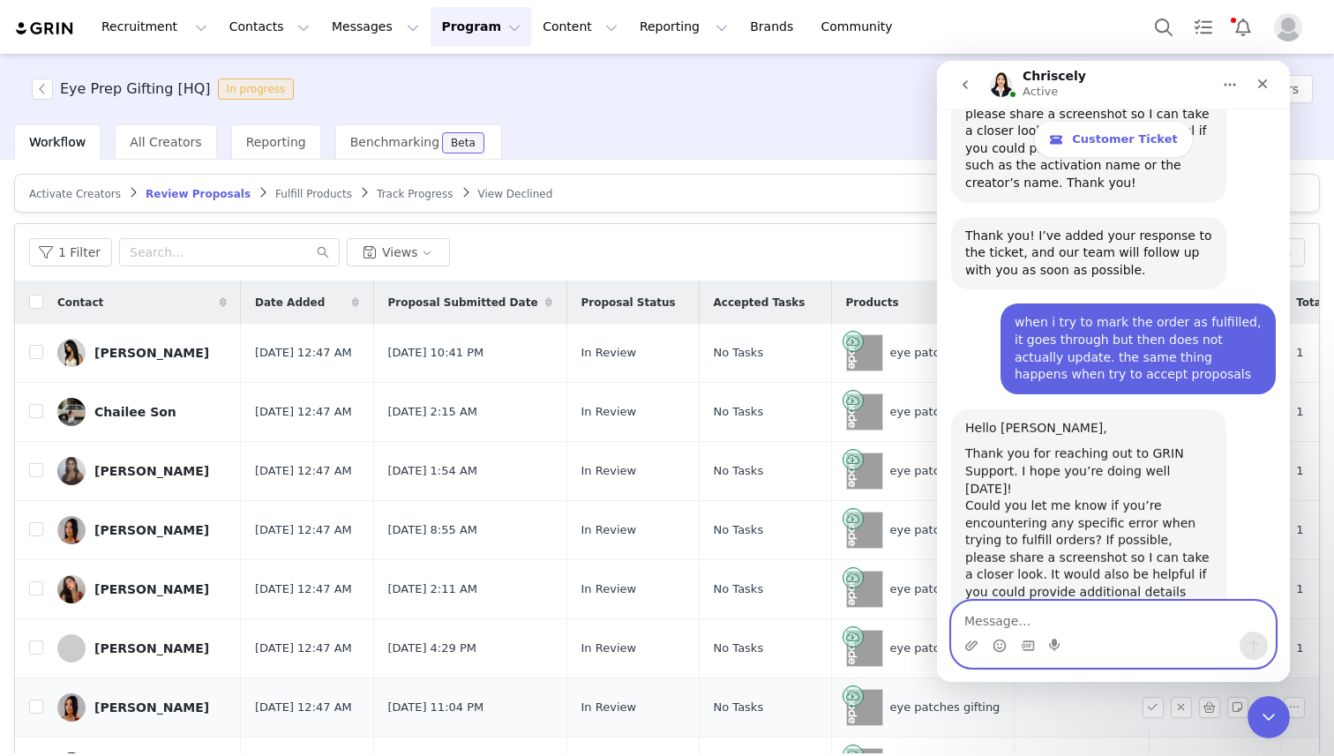
scroll to position [1829, 0]
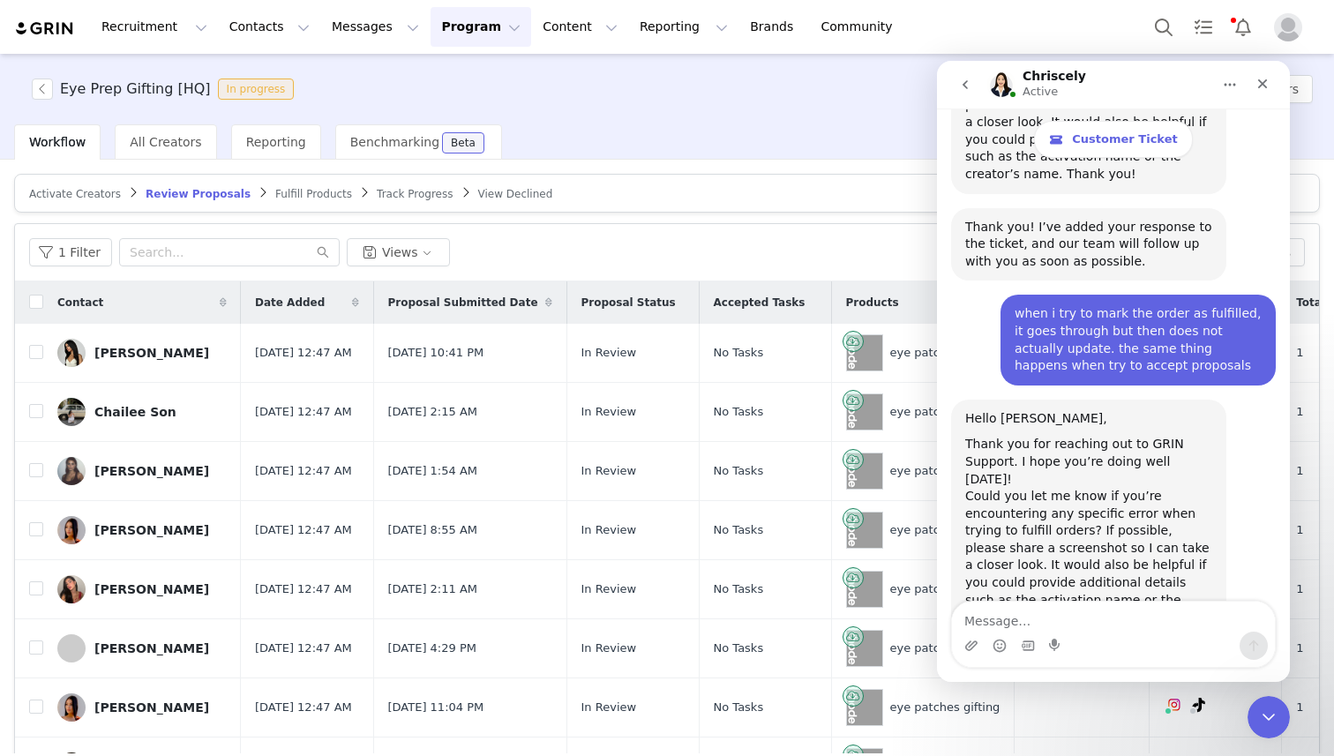
click at [1164, 638] on div "Intercom messenger" at bounding box center [1113, 646] width 323 height 28
click at [1111, 634] on div "Intercom messenger" at bounding box center [1113, 646] width 323 height 28
click at [1128, 636] on div "Intercom messenger" at bounding box center [1113, 646] width 323 height 28
click at [1086, 625] on textarea "Message…" at bounding box center [1113, 617] width 323 height 30
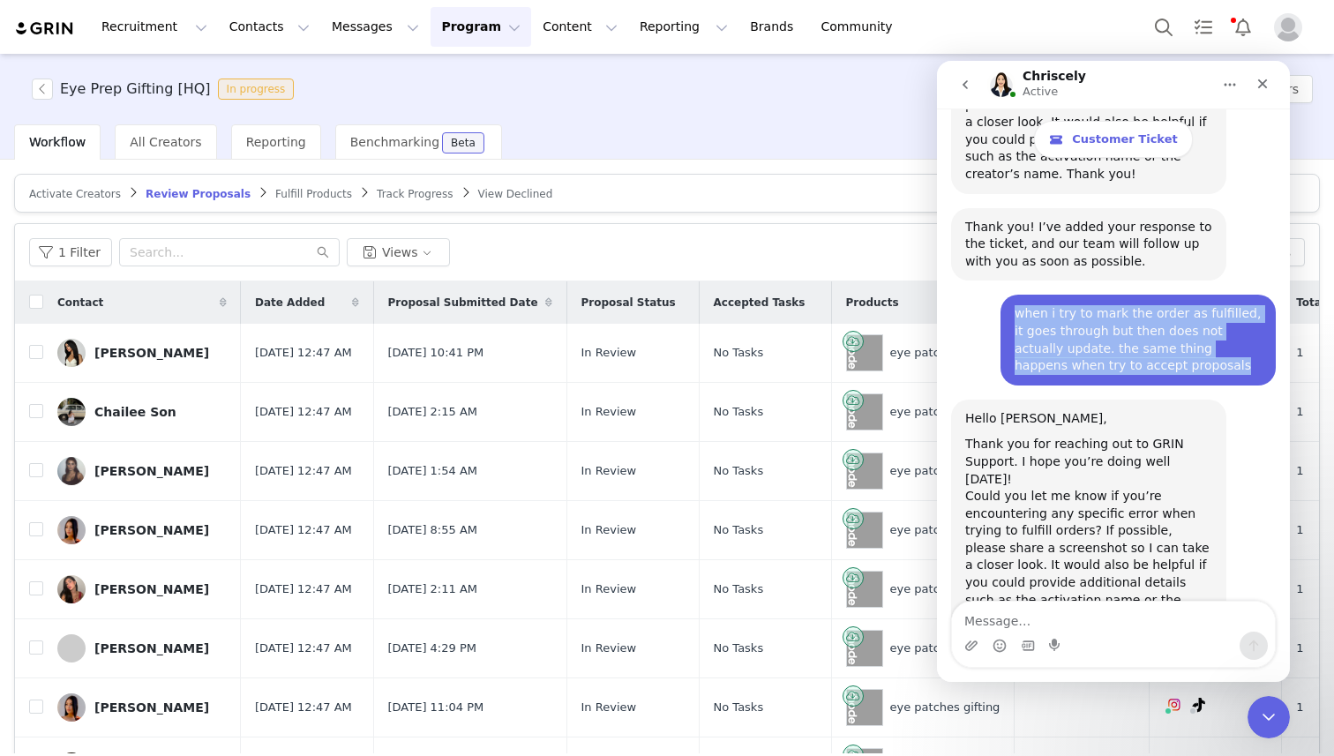
drag, startPoint x: 1146, startPoint y: 311, endPoint x: 1012, endPoint y: 248, distance: 148.1
click at [1012, 295] on div "when i try to mark the order as fulfilled, it goes through but then does not ac…" at bounding box center [1138, 340] width 275 height 90
copy div "when i try to mark the order as fulfilled, it goes through but then does not ac…"
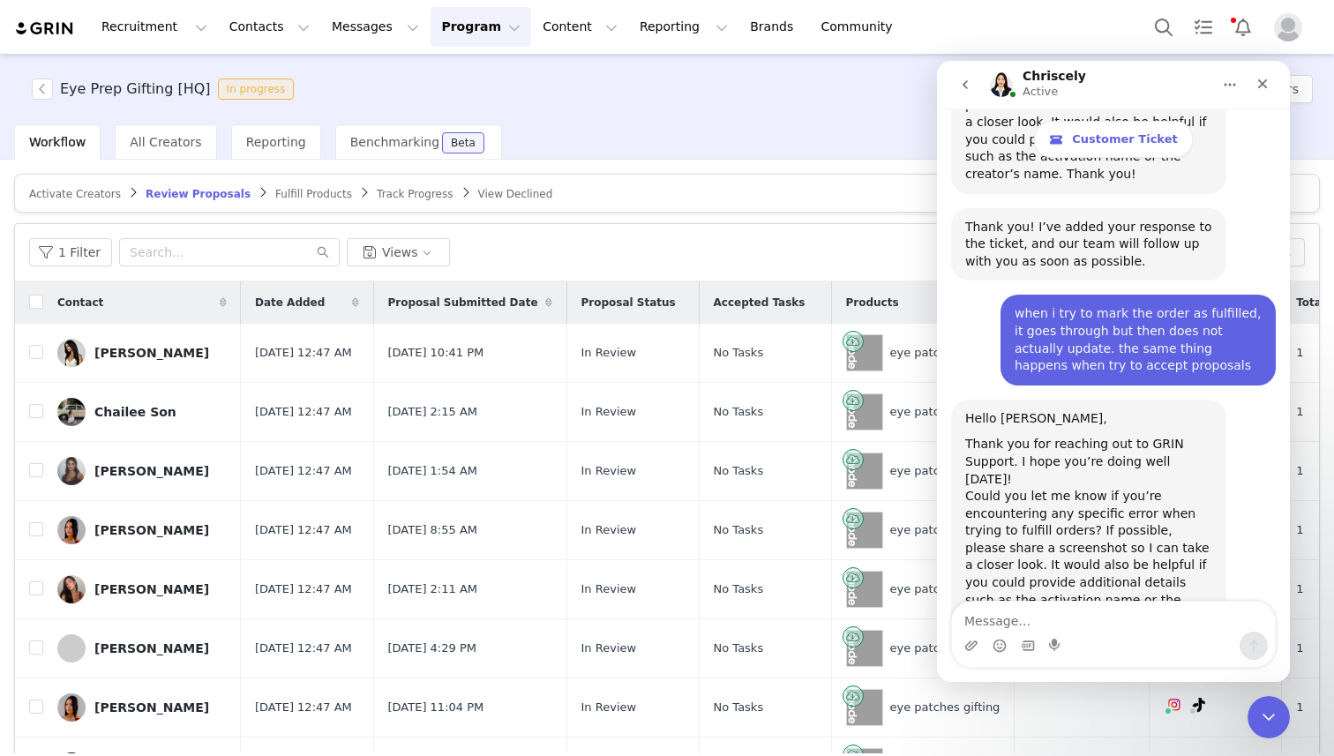
click at [1076, 632] on div "Intercom messenger" at bounding box center [1113, 646] width 323 height 28
click at [1046, 620] on textarea "Message…" at bounding box center [1113, 617] width 323 height 30
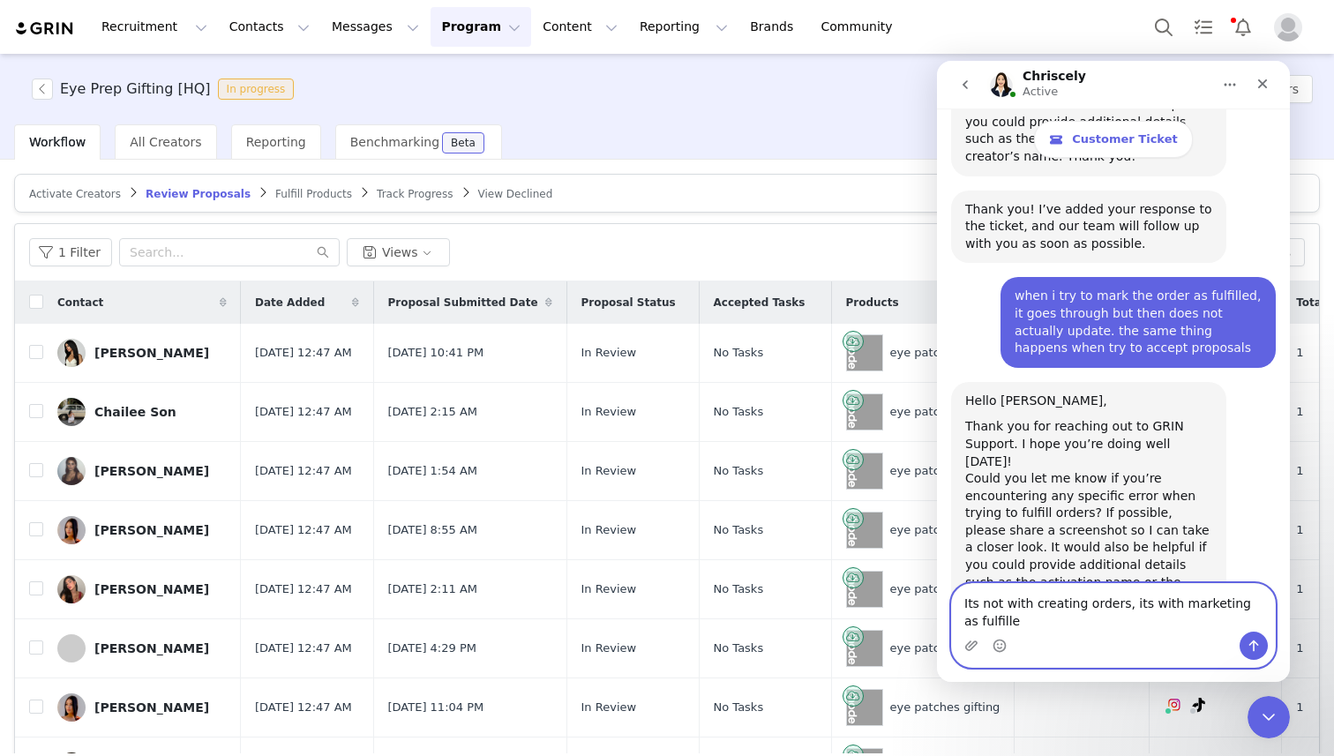
type textarea "Its not with creating orders, its with marketing as fulfilled"
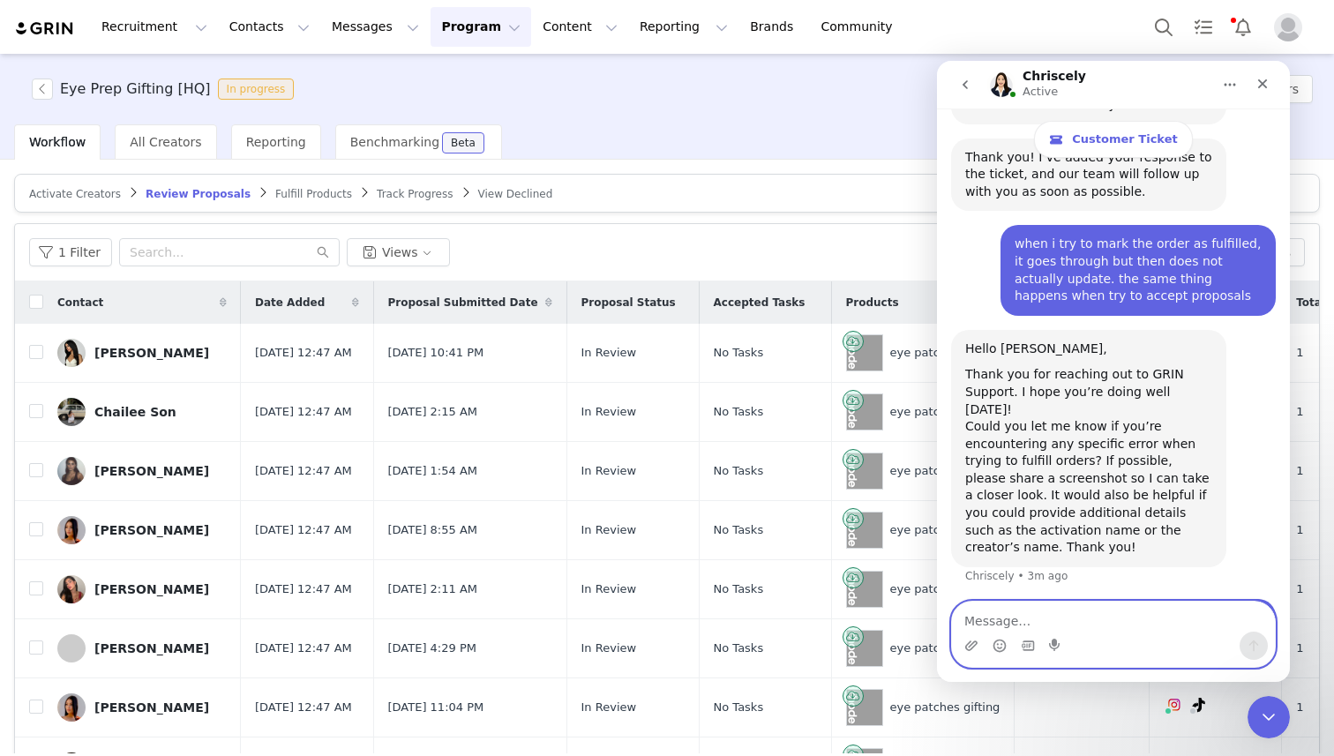
paste textarea "when i try to mark the order as fulfilled, it goes through but then does not ac…"
type textarea "when i try to mark the order as fulfilled, it goes through but then does not ac…"
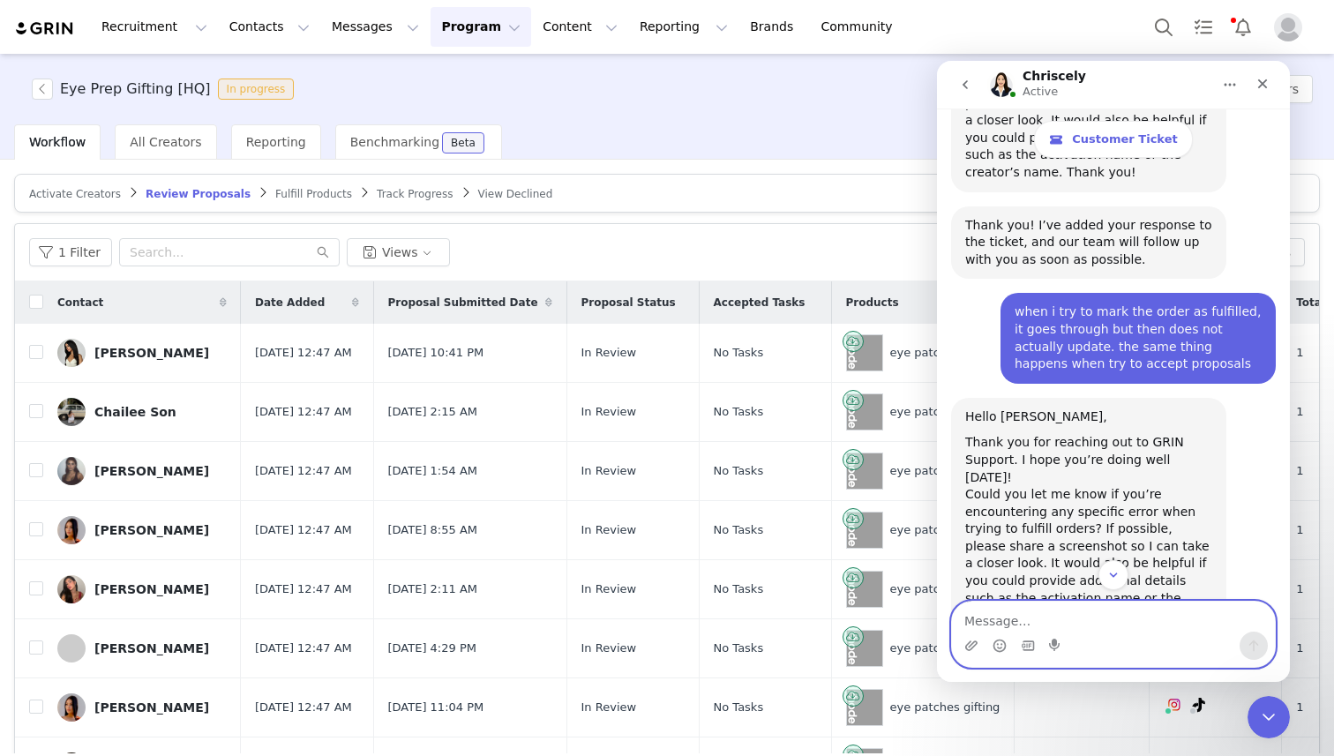
scroll to position [1990, 0]
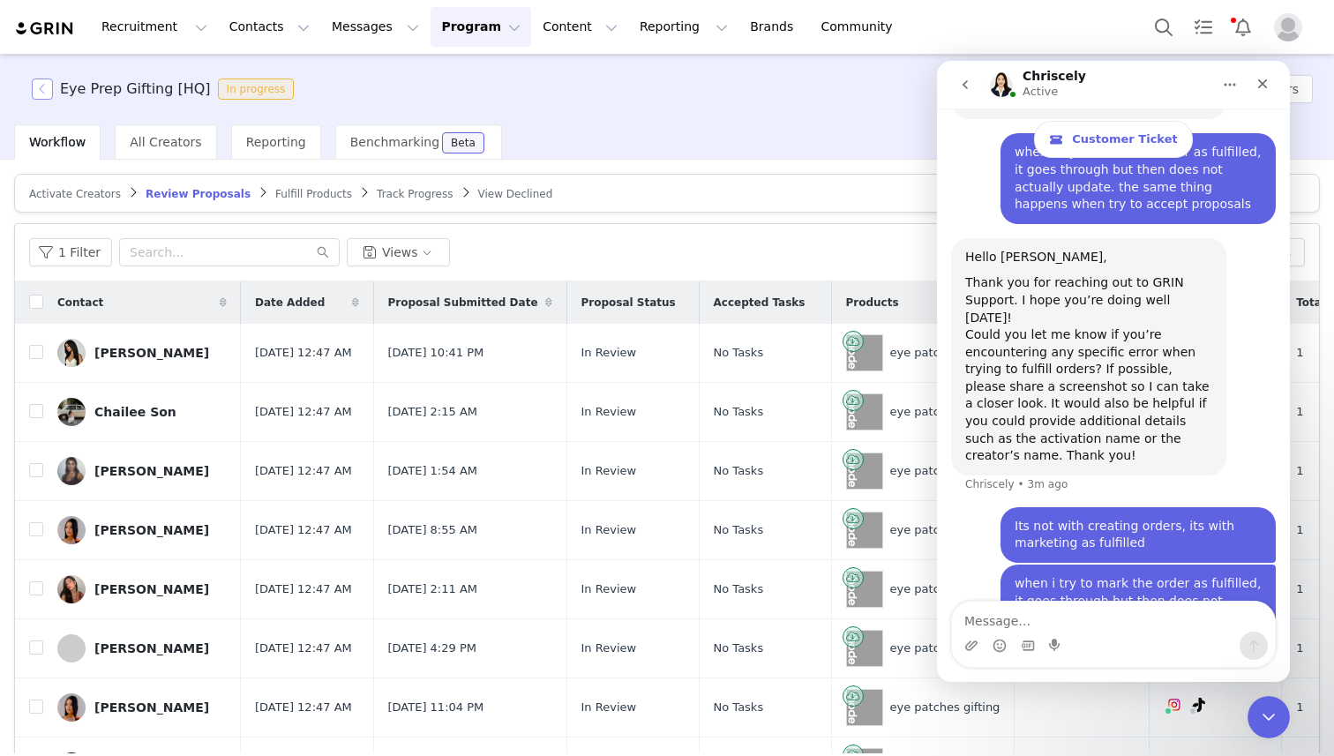
click at [34, 99] on button "button" at bounding box center [42, 89] width 21 height 21
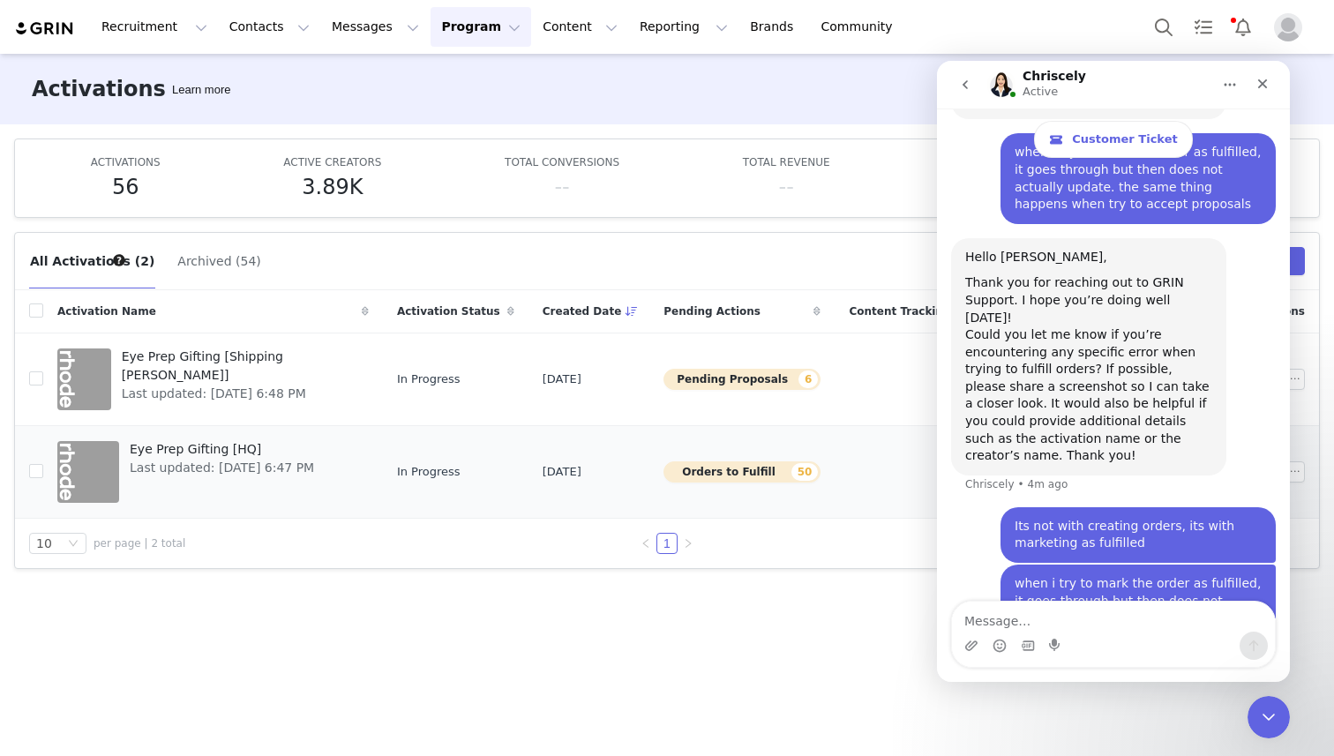
click at [193, 450] on span "Eye Prep Gifting [HQ]" at bounding box center [222, 449] width 184 height 19
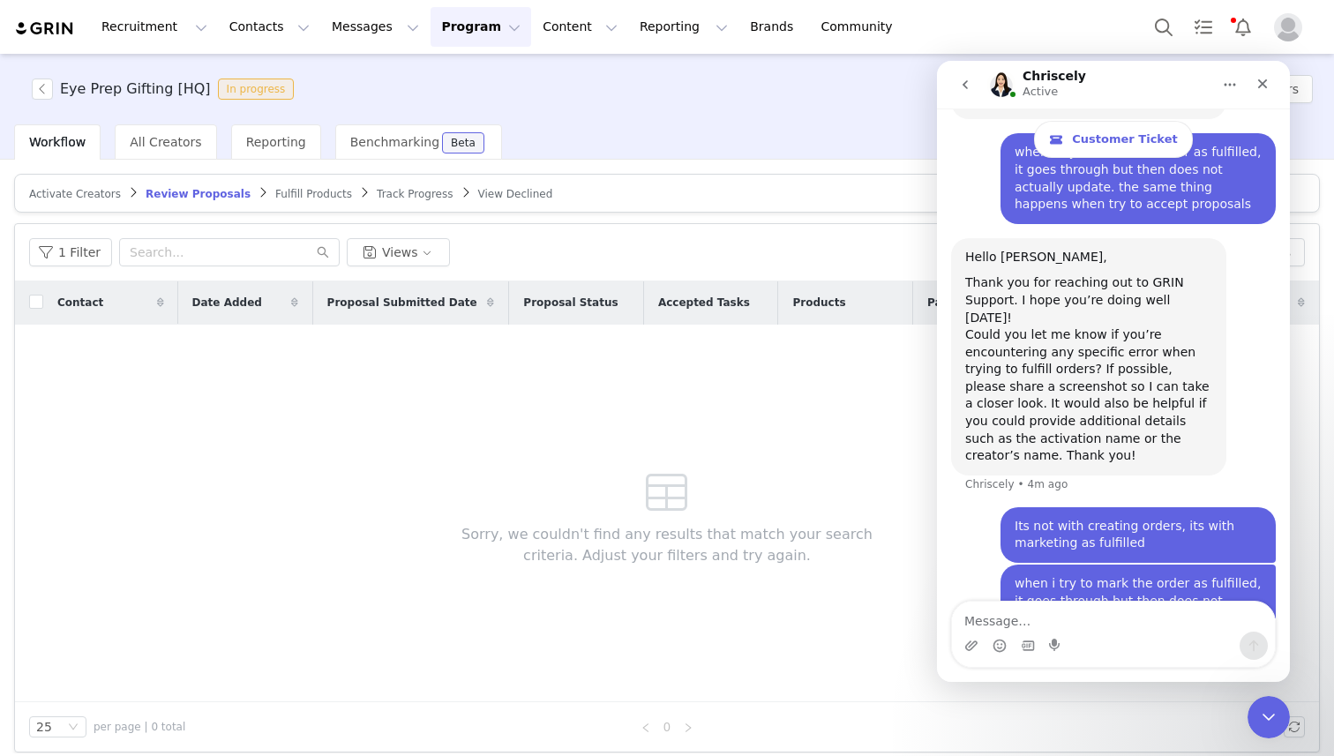
click at [294, 192] on span "Fulfill Products" at bounding box center [313, 194] width 77 height 12
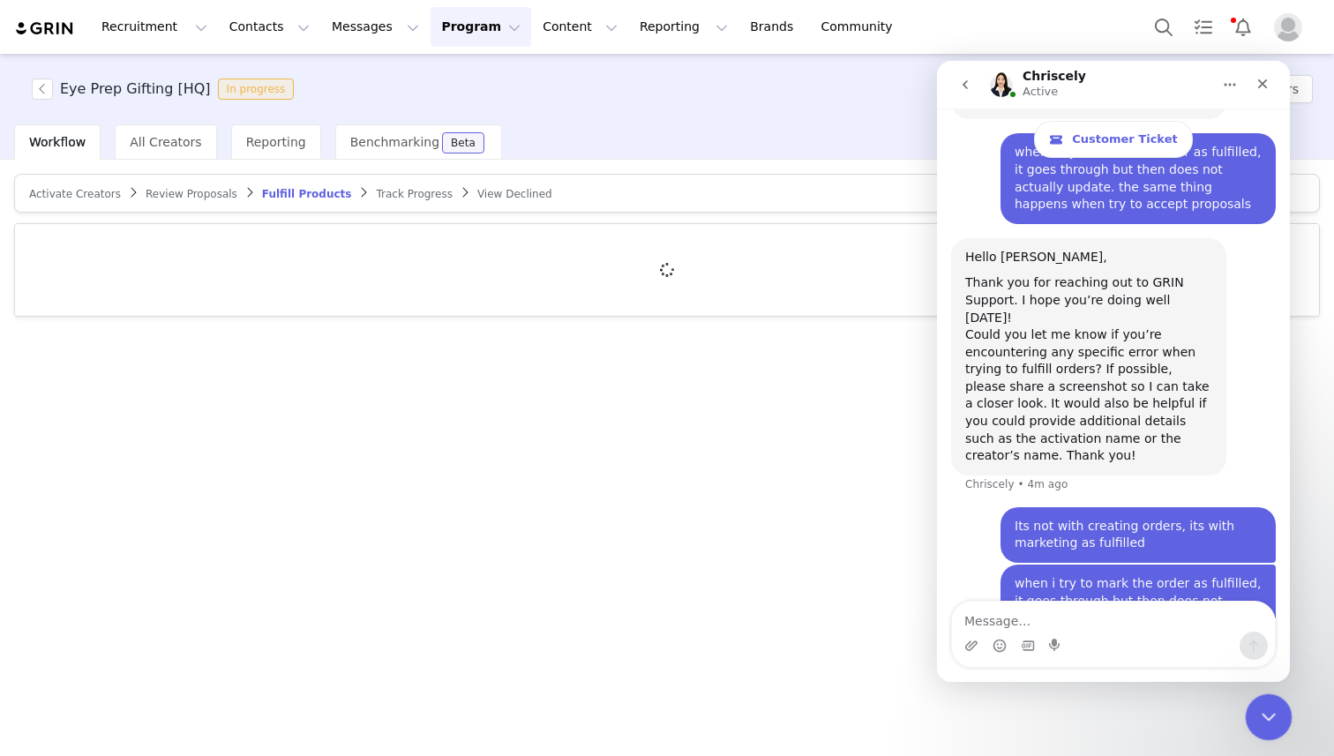
click at [1262, 730] on div "Close Intercom Messenger" at bounding box center [1266, 715] width 42 height 42
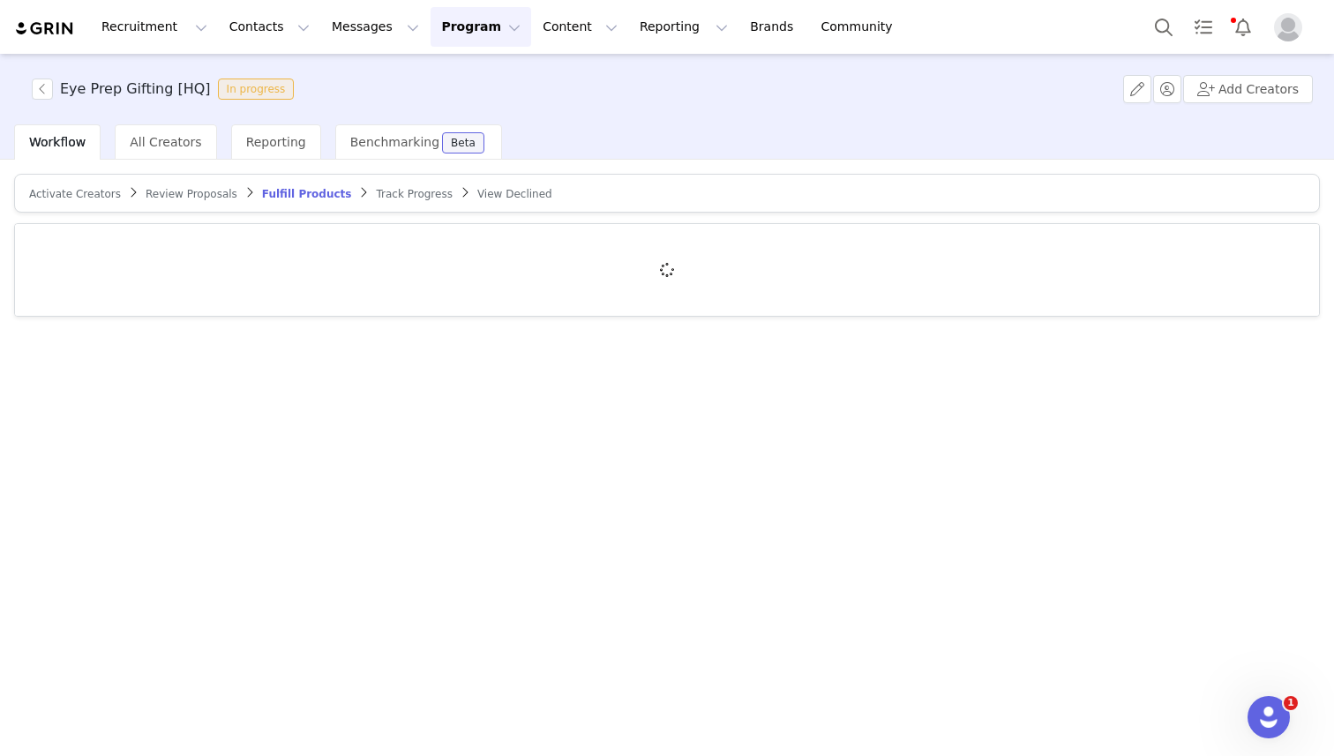
scroll to position [1990, 0]
click at [740, 34] on link "Brands Brands" at bounding box center [775, 27] width 70 height 40
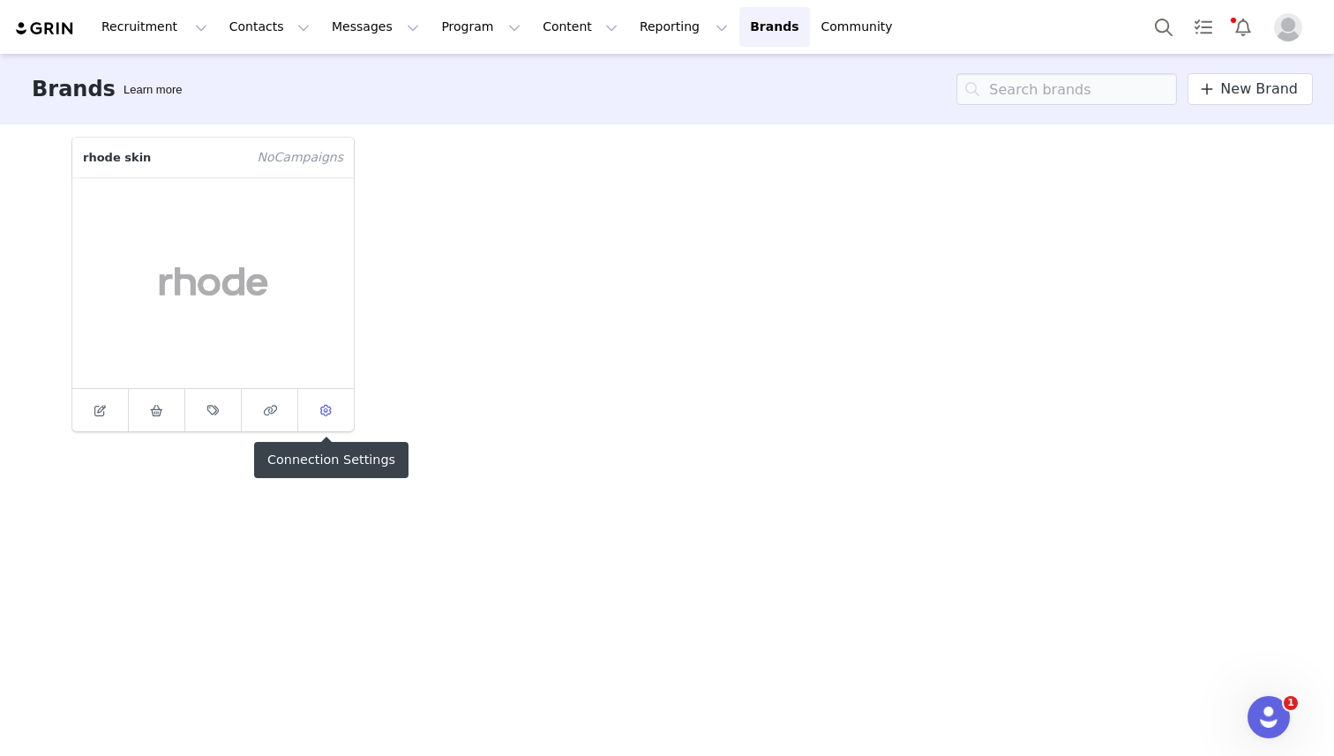
click at [322, 406] on icon at bounding box center [325, 410] width 11 height 11
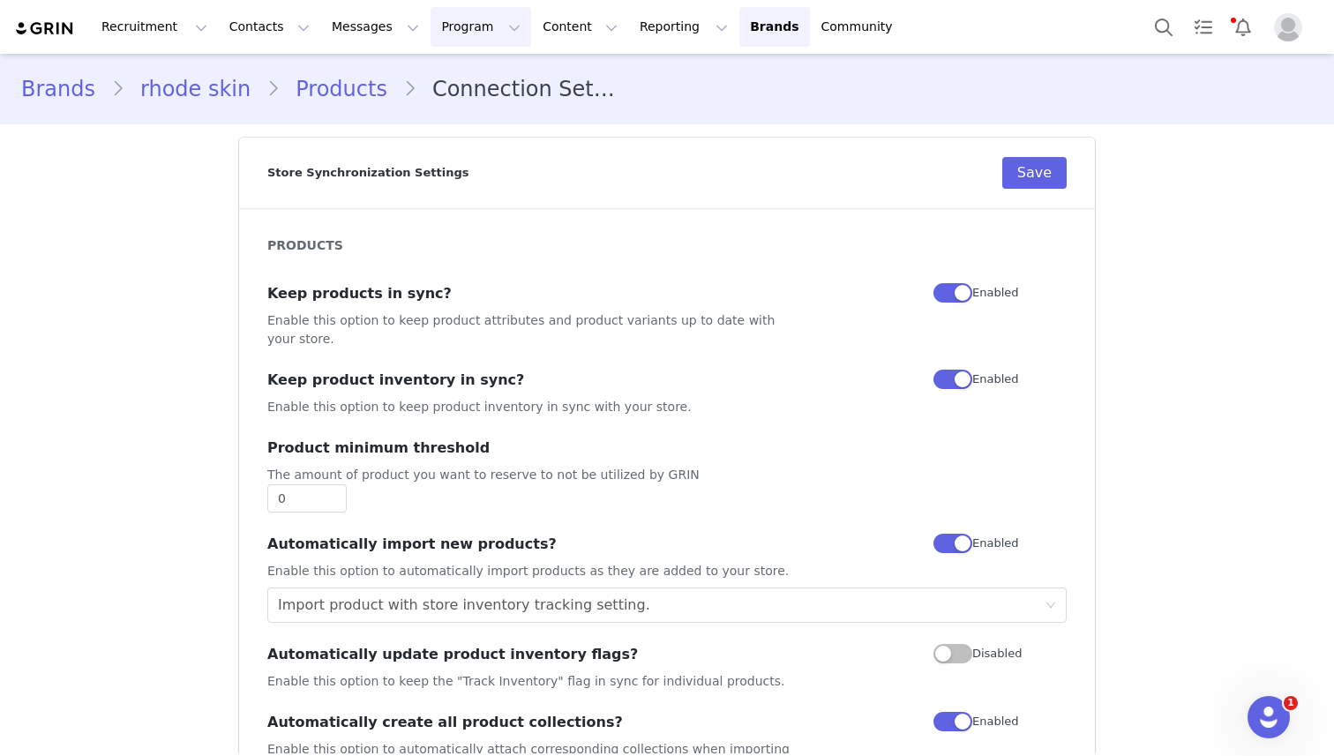
click at [431, 12] on button "Program Program" at bounding box center [481, 27] width 101 height 40
click at [469, 64] on link "Activations" at bounding box center [472, 78] width 139 height 33
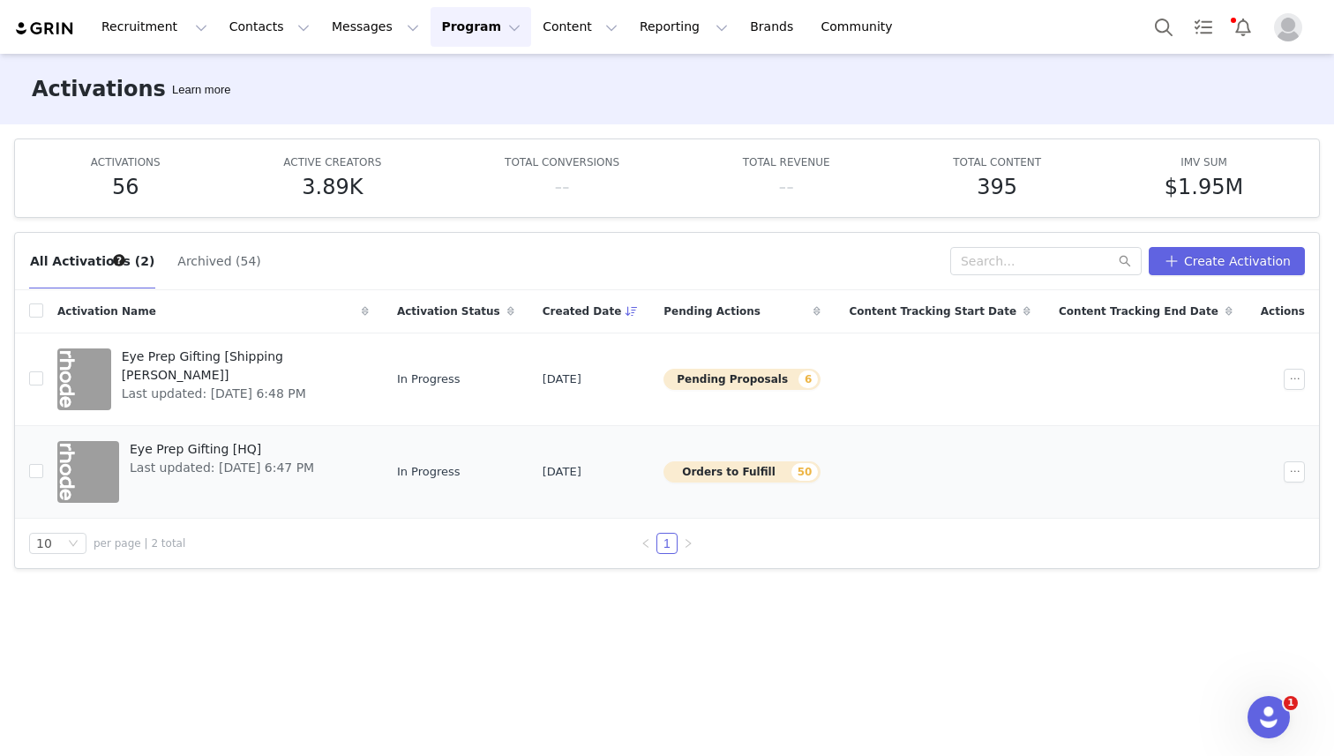
click at [165, 449] on span "Eye Prep Gifting [HQ]" at bounding box center [222, 449] width 184 height 19
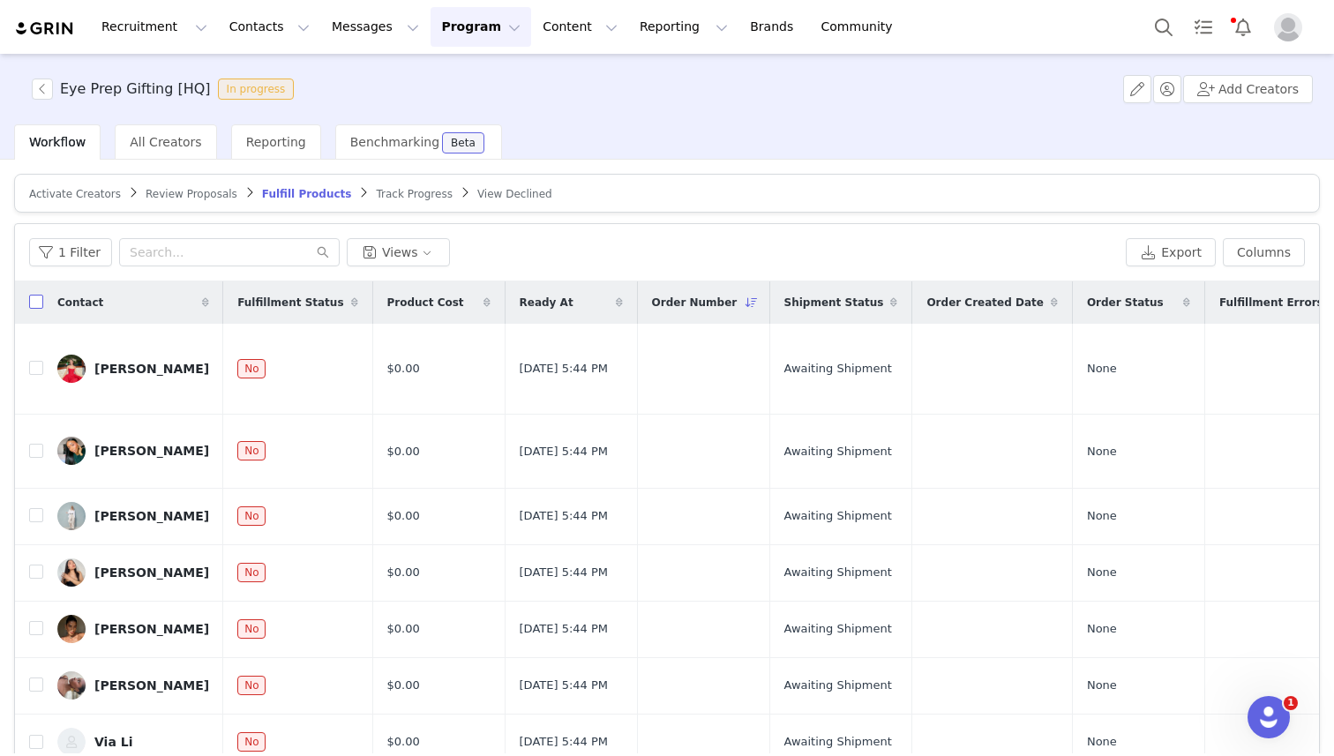
click at [38, 297] on input "checkbox" at bounding box center [36, 302] width 14 height 14
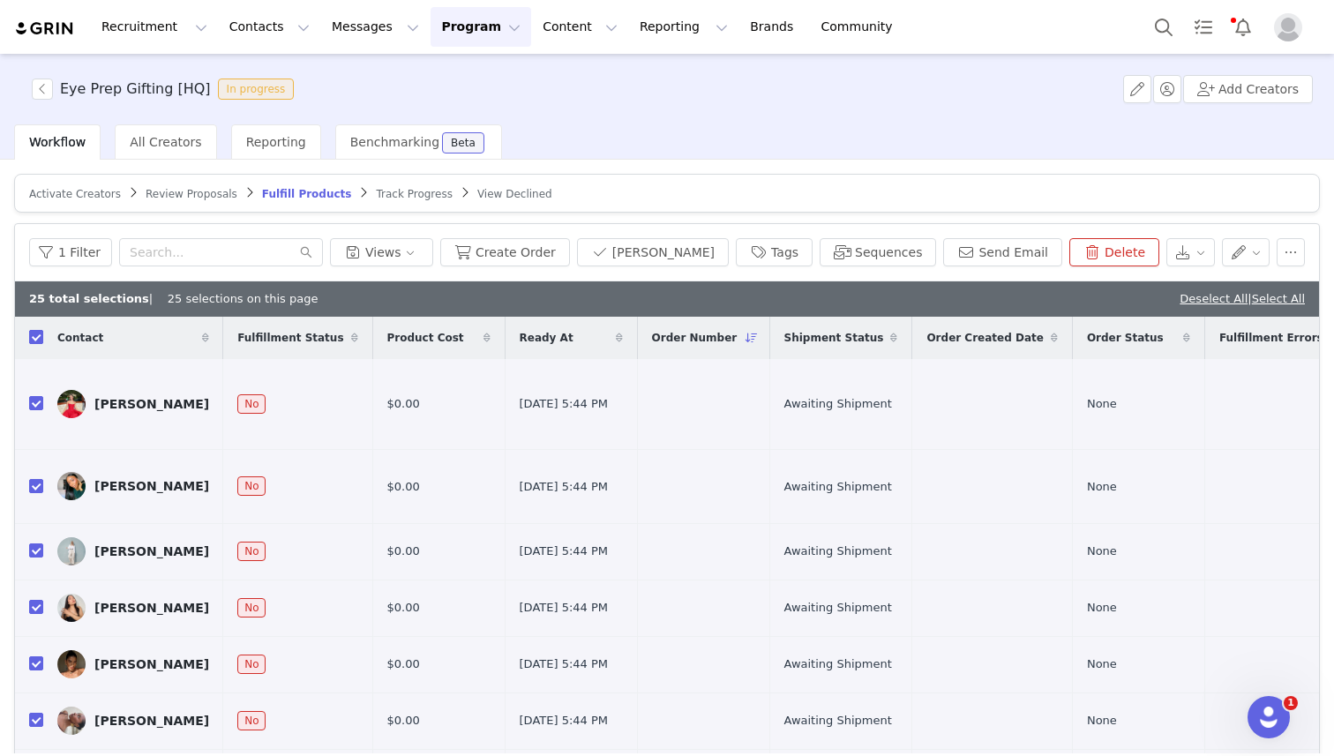
checkbox input "true"
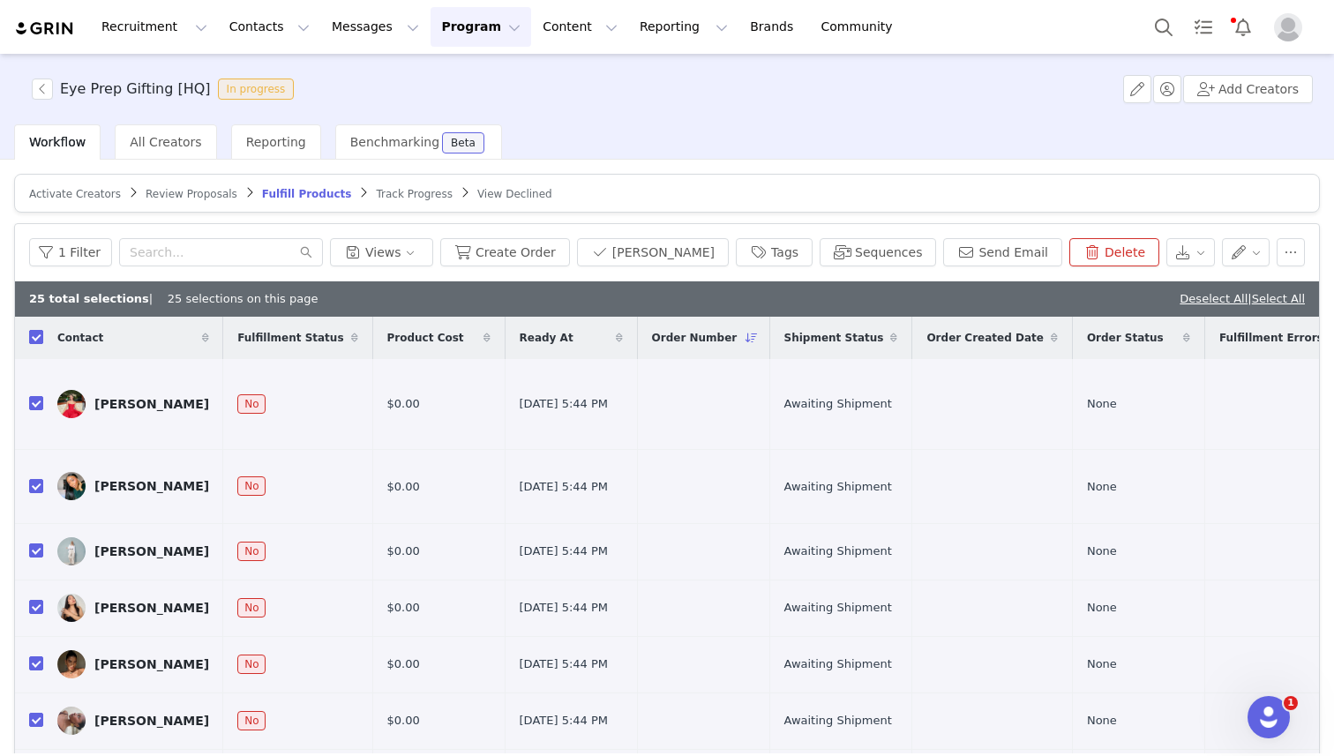
checkbox input "true"
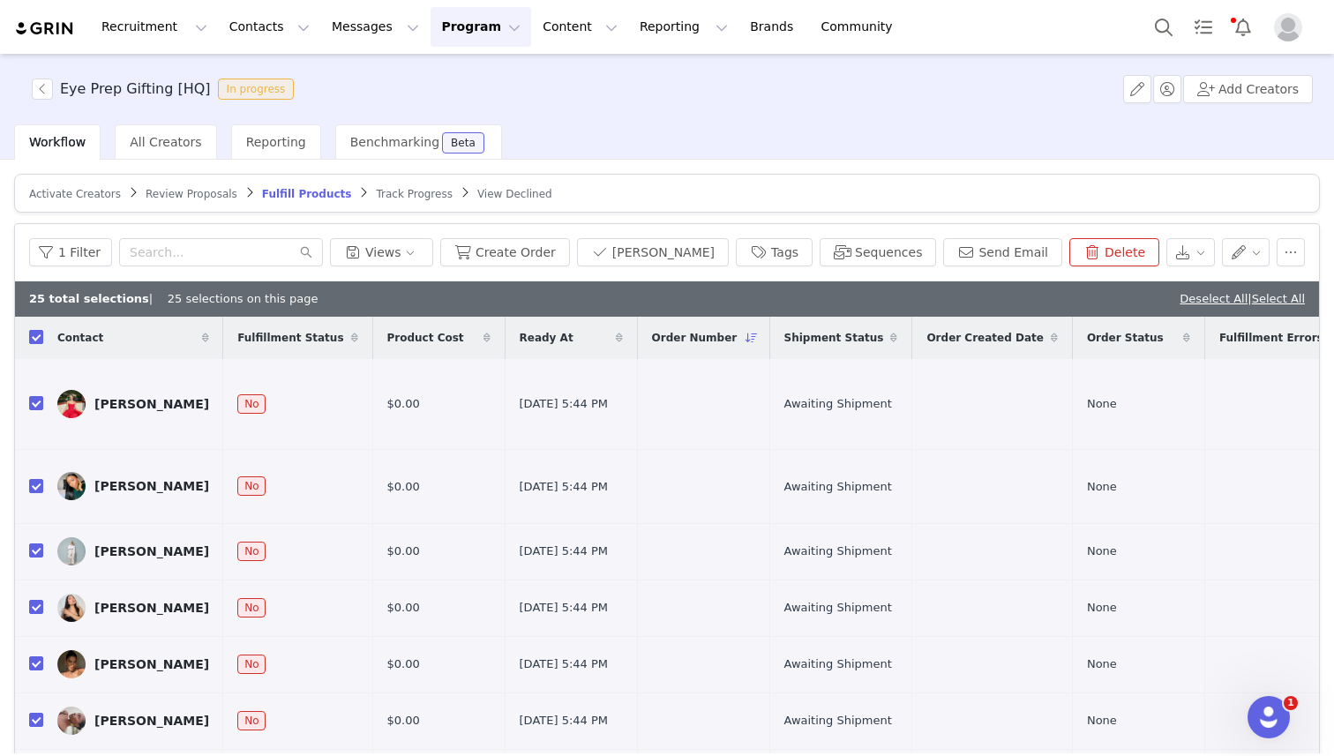
checkbox input "true"
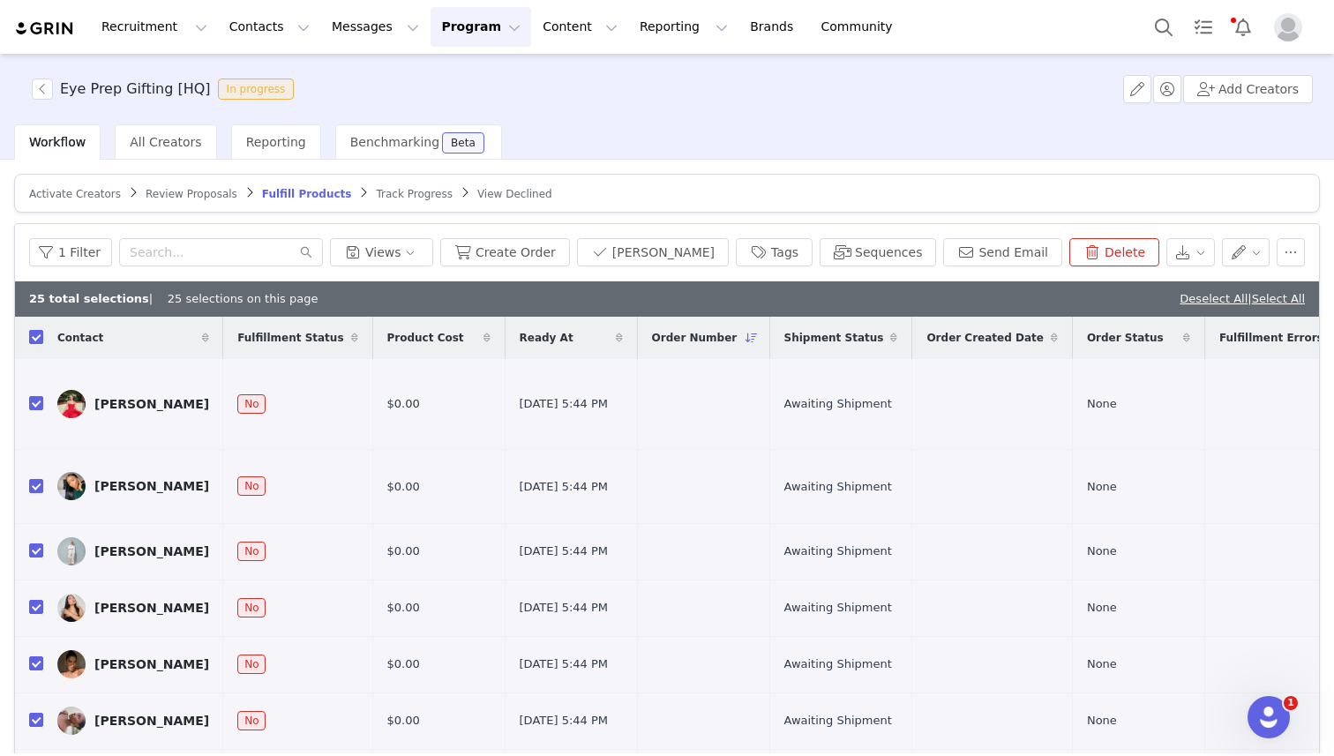
checkbox input "true"
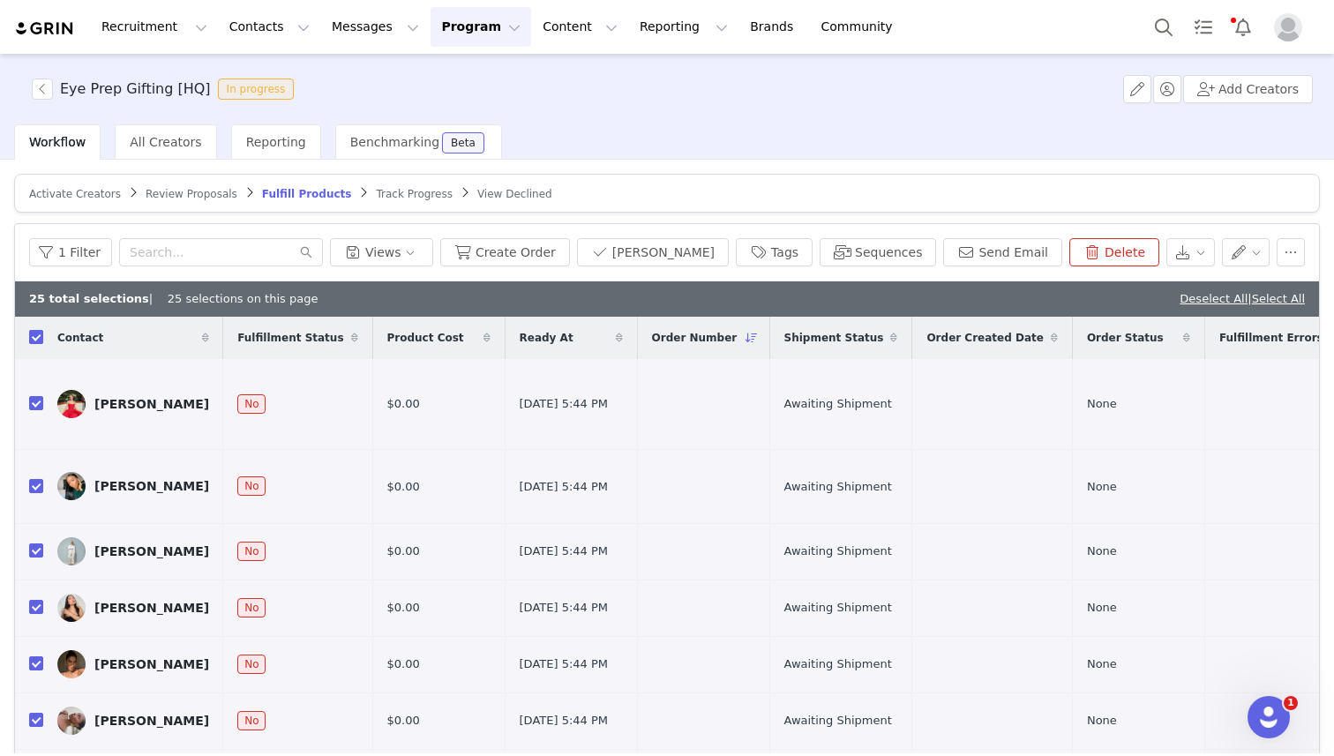
checkbox input "true"
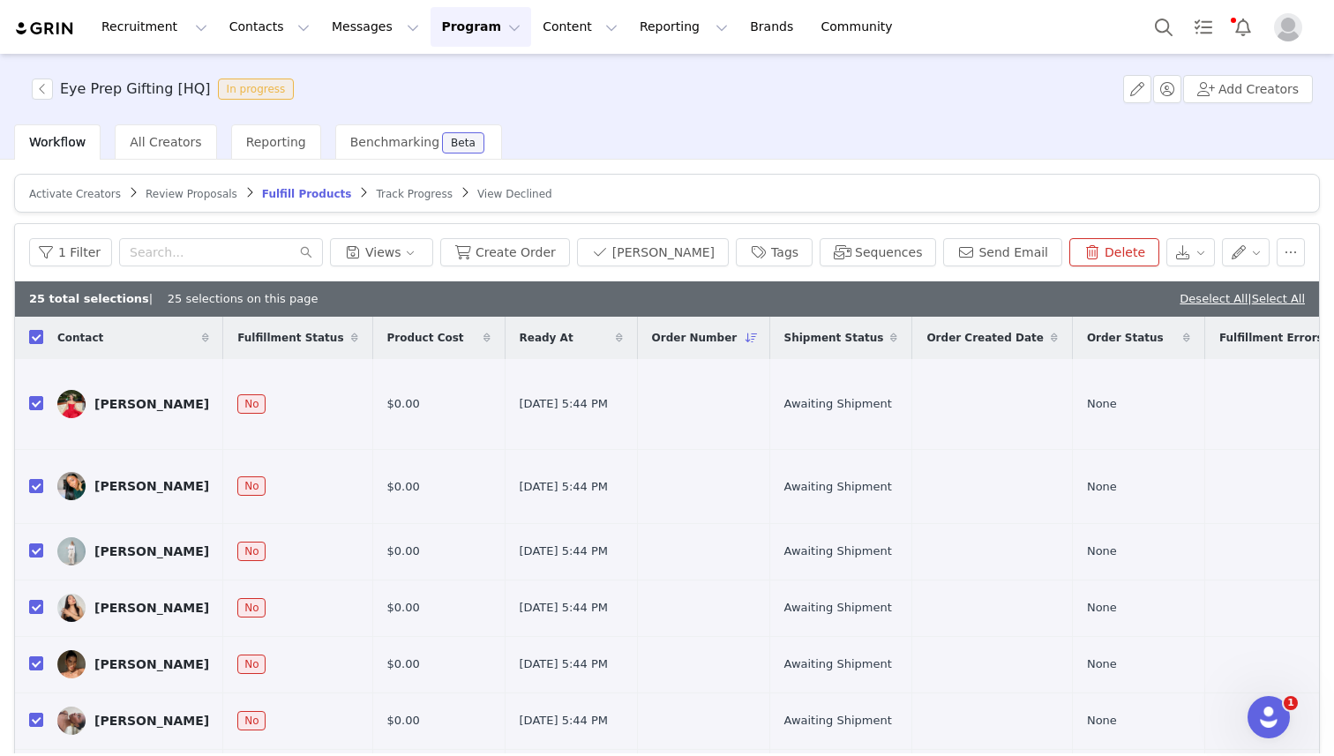
checkbox input "true"
click at [1265, 298] on link "Select All" at bounding box center [1278, 298] width 53 height 13
click at [526, 244] on button "Create Order" at bounding box center [505, 252] width 130 height 28
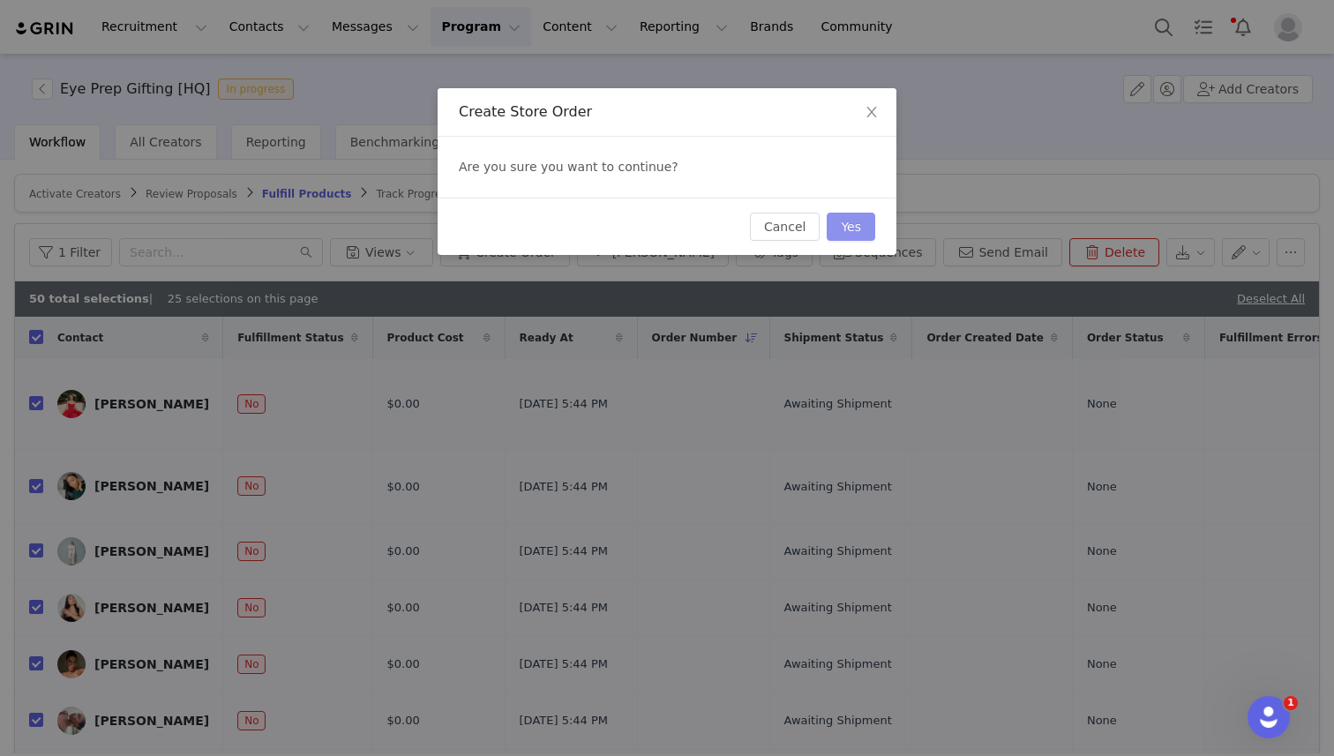
click at [838, 229] on button "Yes" at bounding box center [851, 227] width 49 height 28
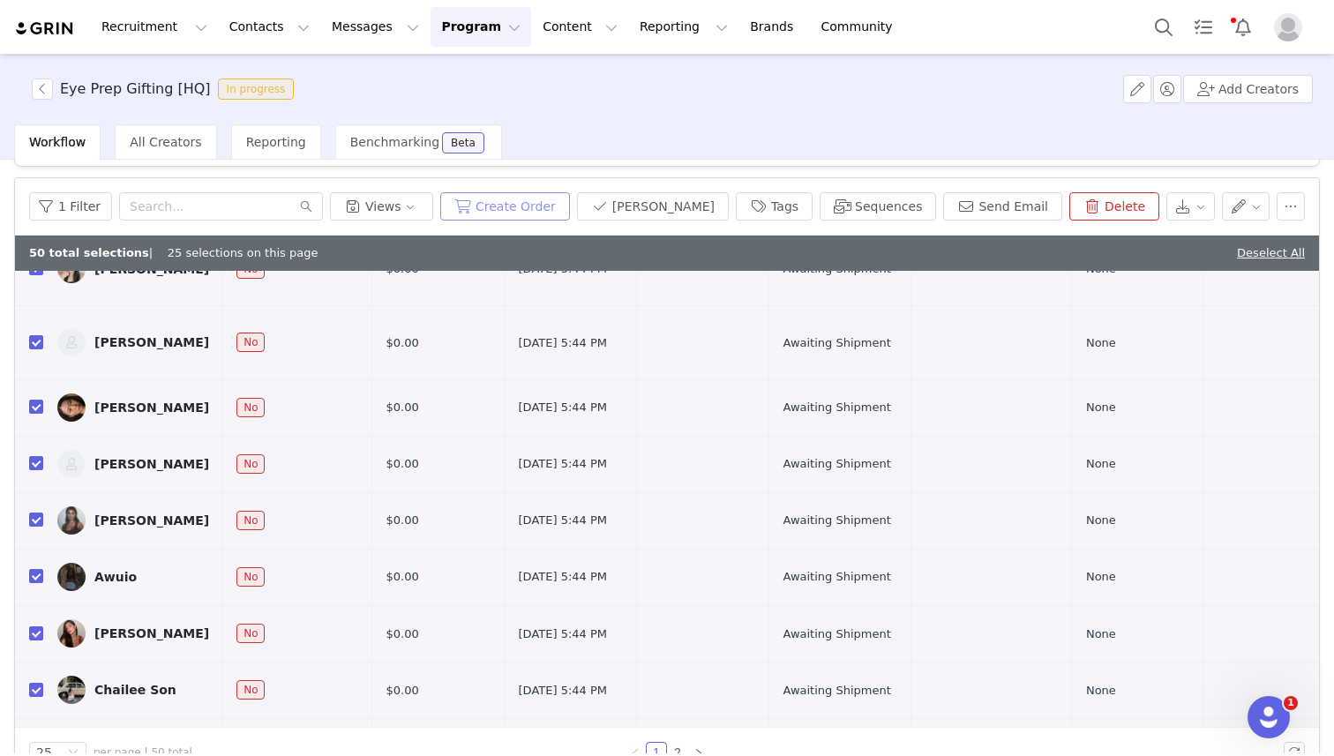
scroll to position [84, 0]
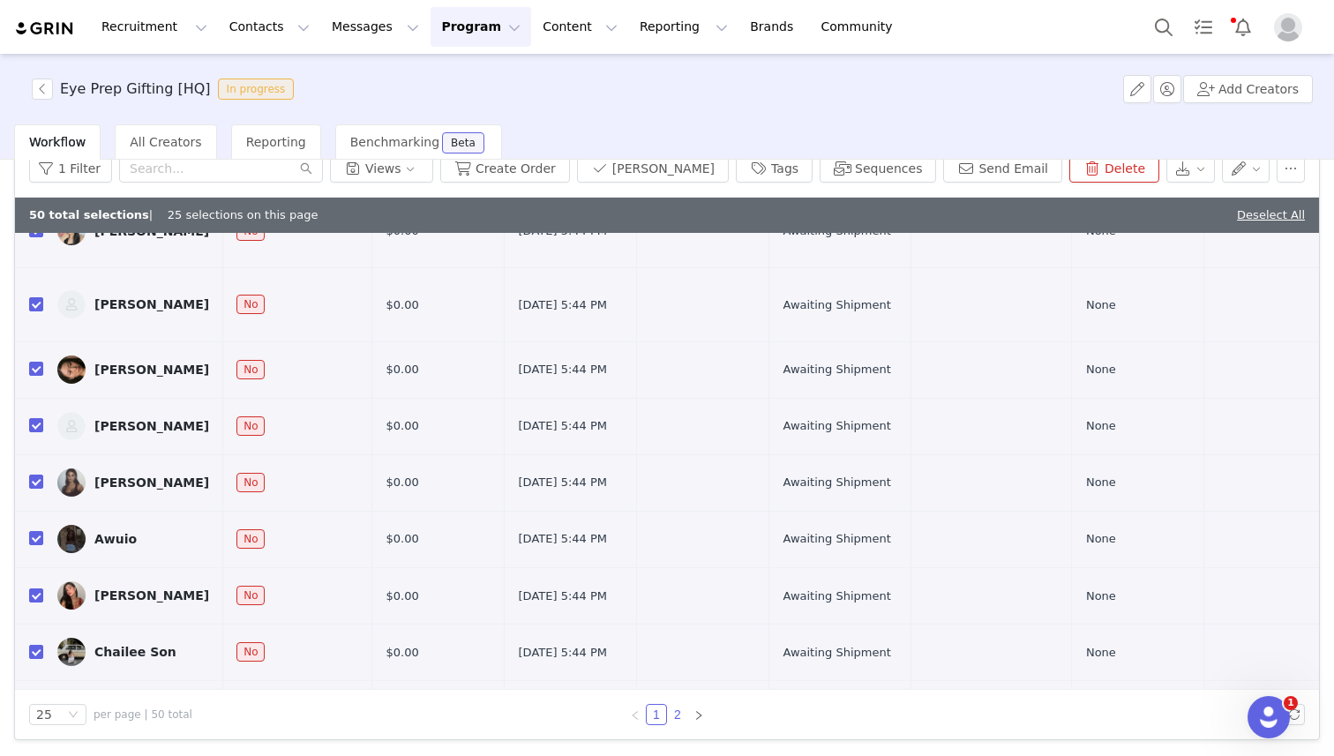
click at [680, 717] on link "2" at bounding box center [677, 714] width 19 height 19
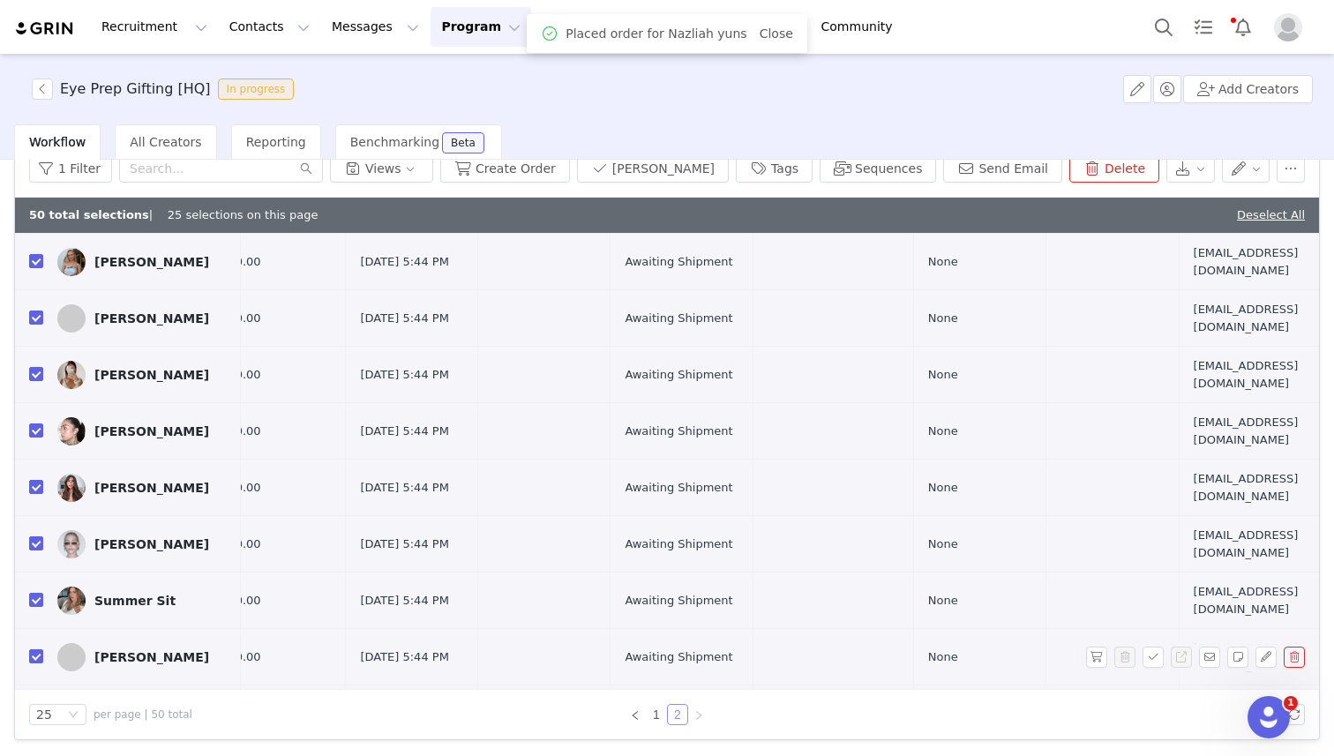
scroll to position [997, 0]
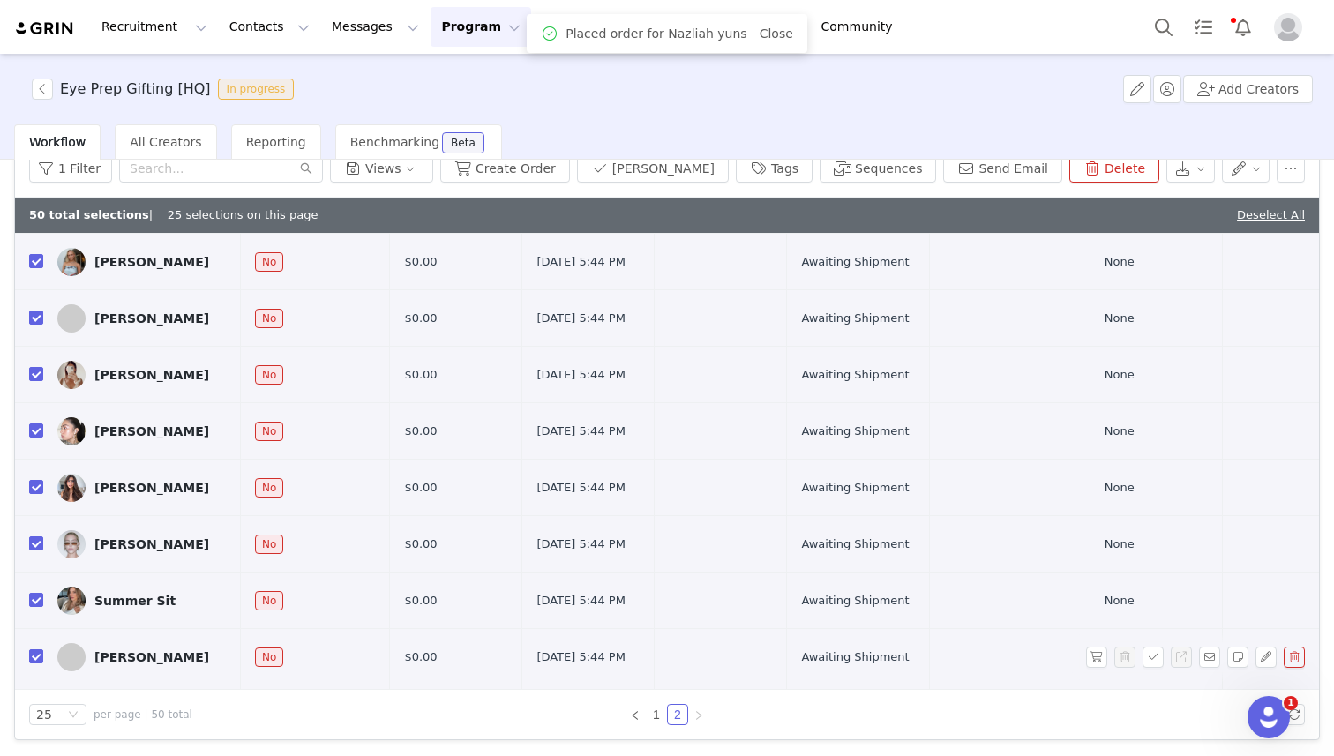
click at [150, 650] on div "Melody Miles" at bounding box center [151, 657] width 115 height 14
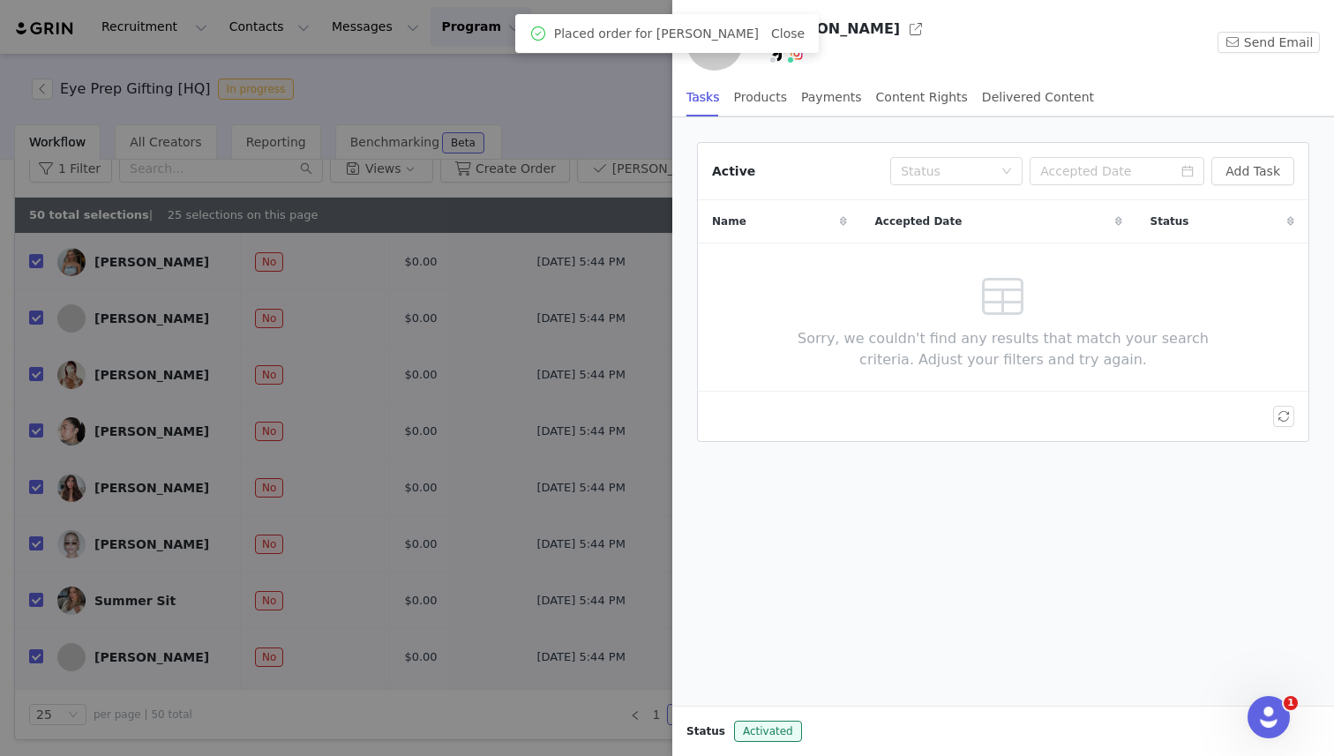
click at [431, 680] on div at bounding box center [667, 378] width 1334 height 756
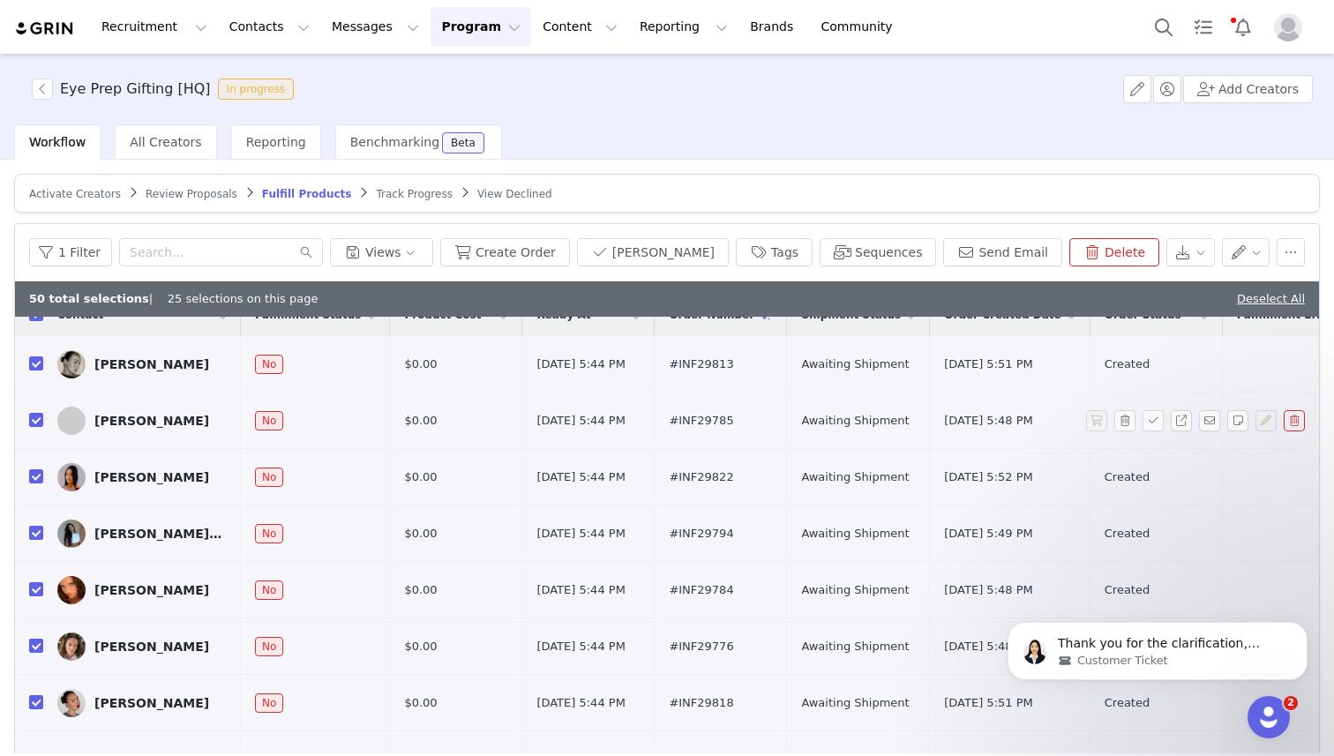
scroll to position [0, 0]
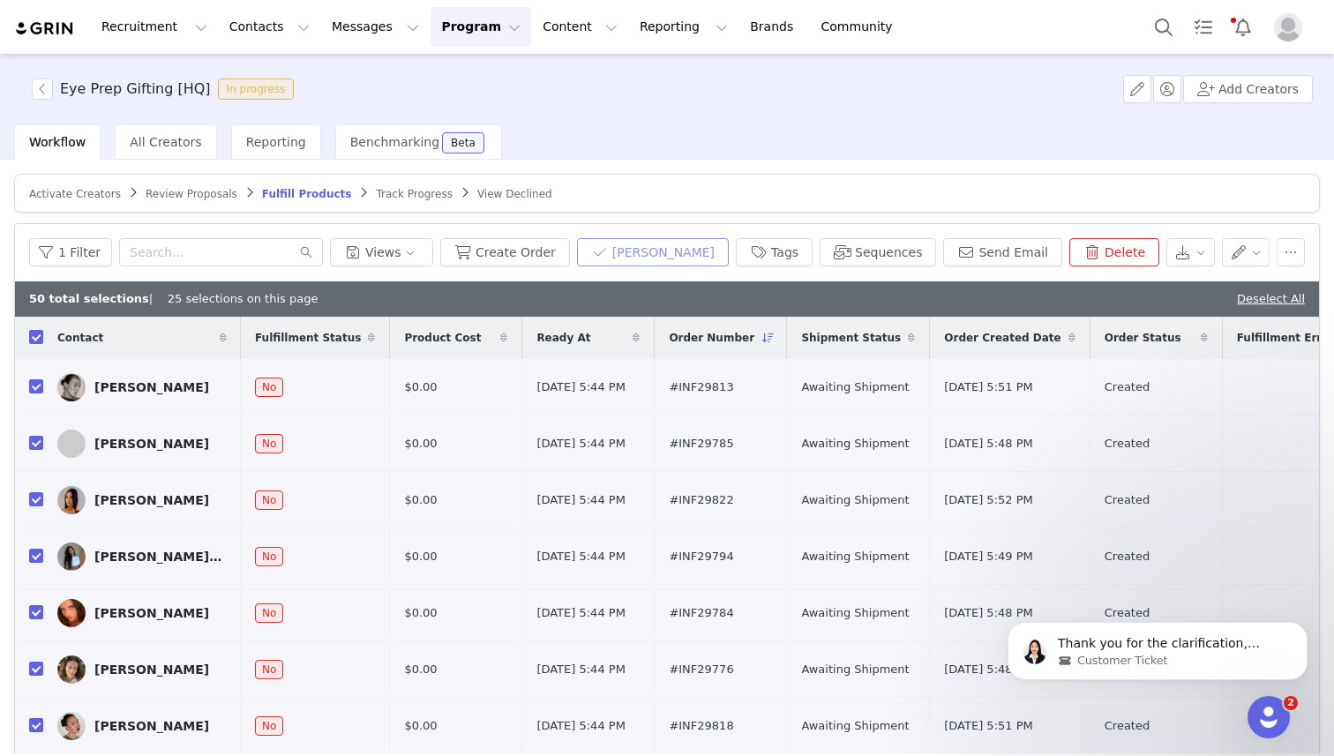
click at [673, 253] on button "[PERSON_NAME]" at bounding box center [653, 252] width 152 height 28
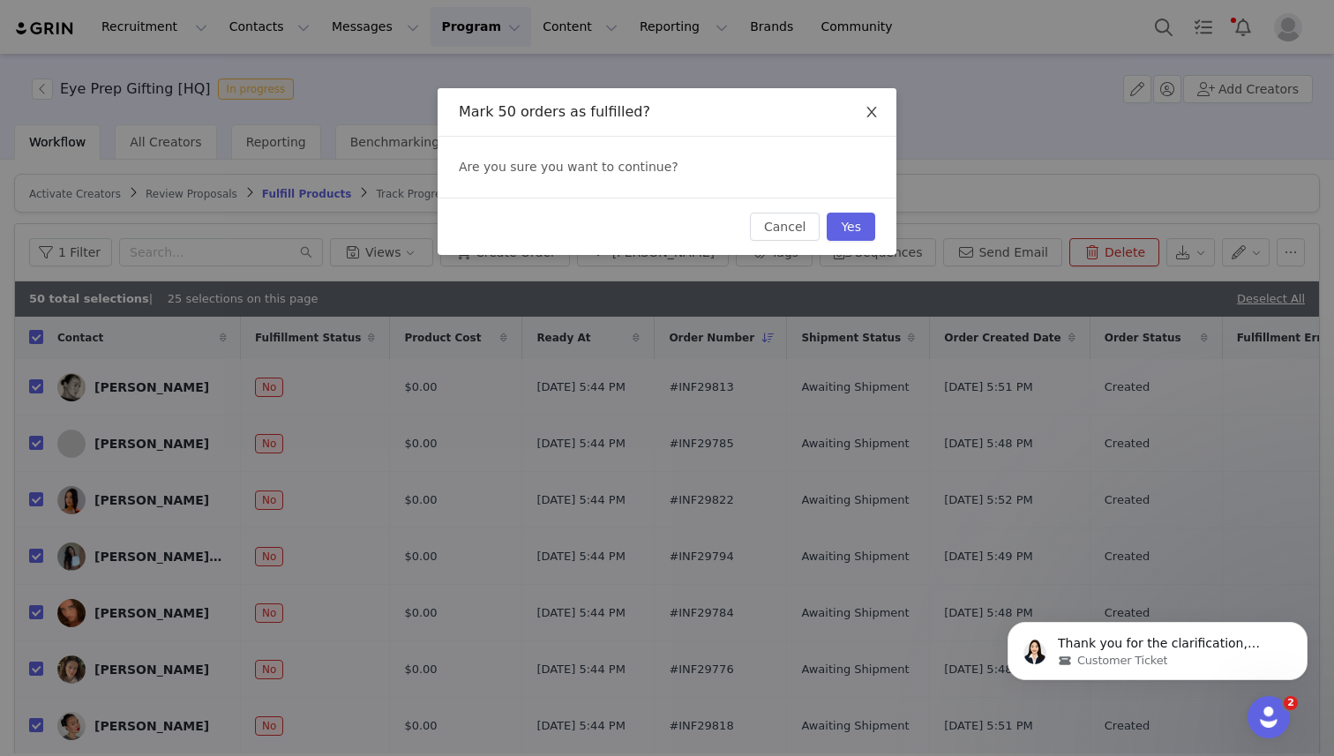
click at [870, 117] on icon "icon: close" at bounding box center [872, 112] width 14 height 14
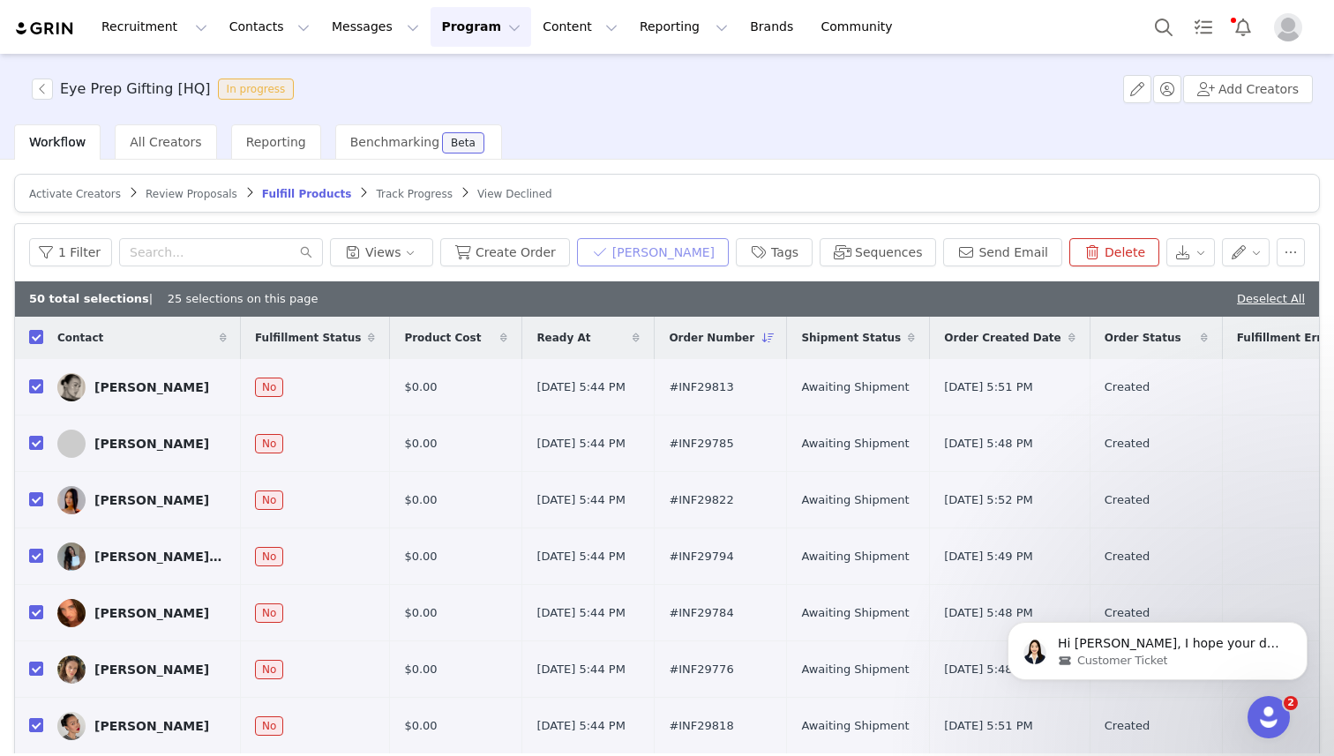
scroll to position [2196, 0]
click at [640, 253] on button "[PERSON_NAME]" at bounding box center [653, 252] width 152 height 28
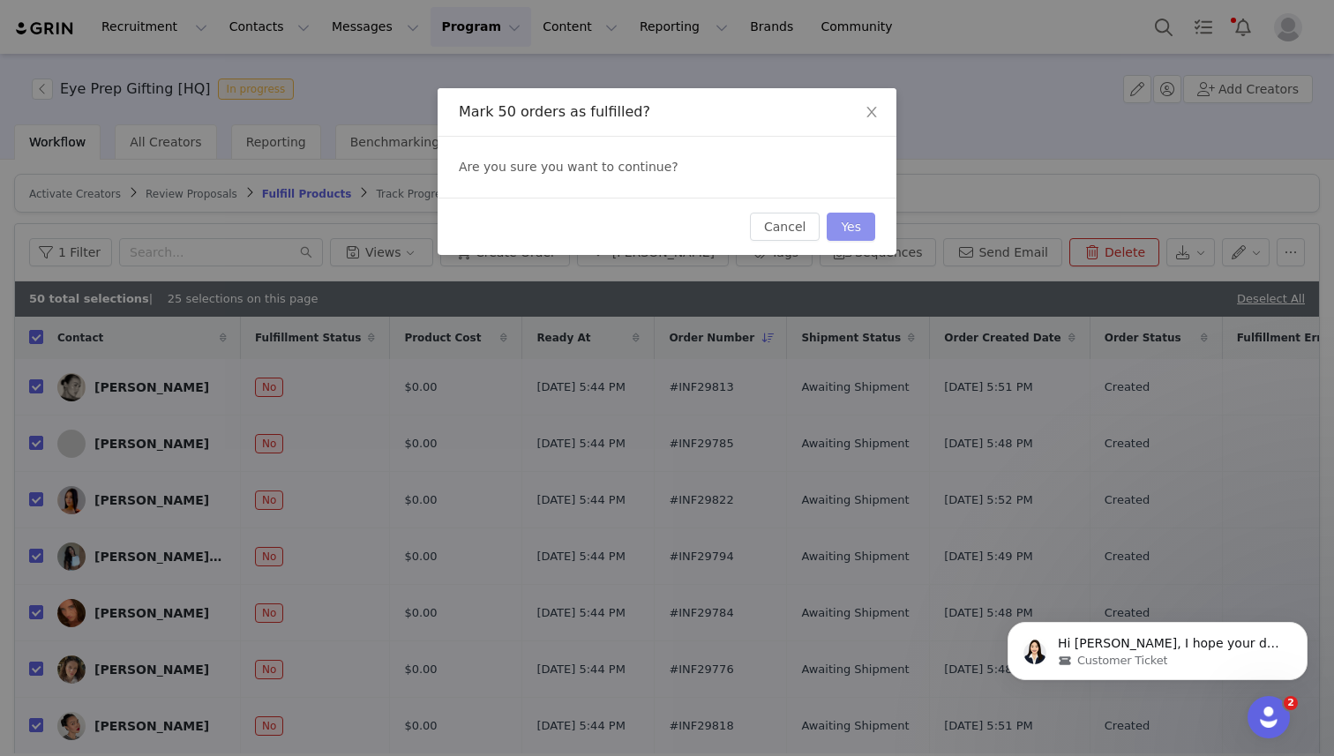
click at [852, 222] on button "Yes" at bounding box center [851, 227] width 49 height 28
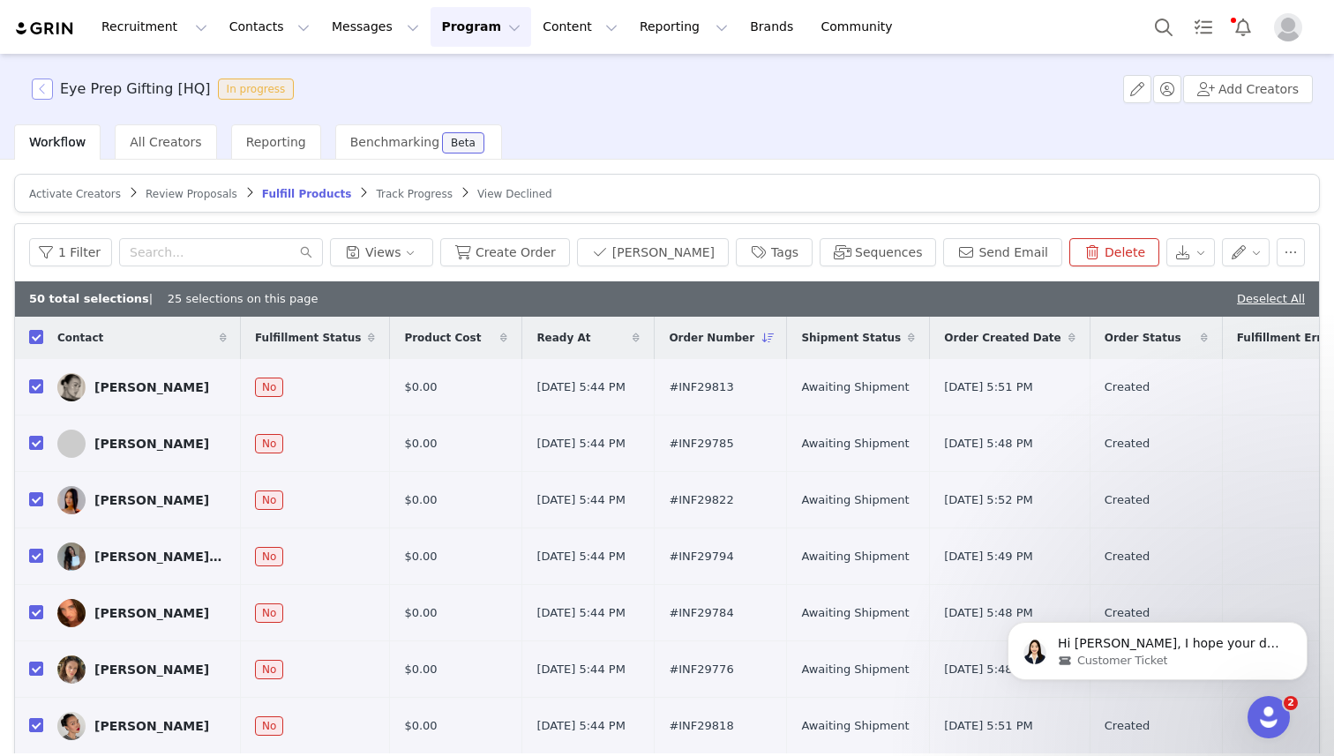
click at [42, 90] on button "button" at bounding box center [42, 89] width 21 height 21
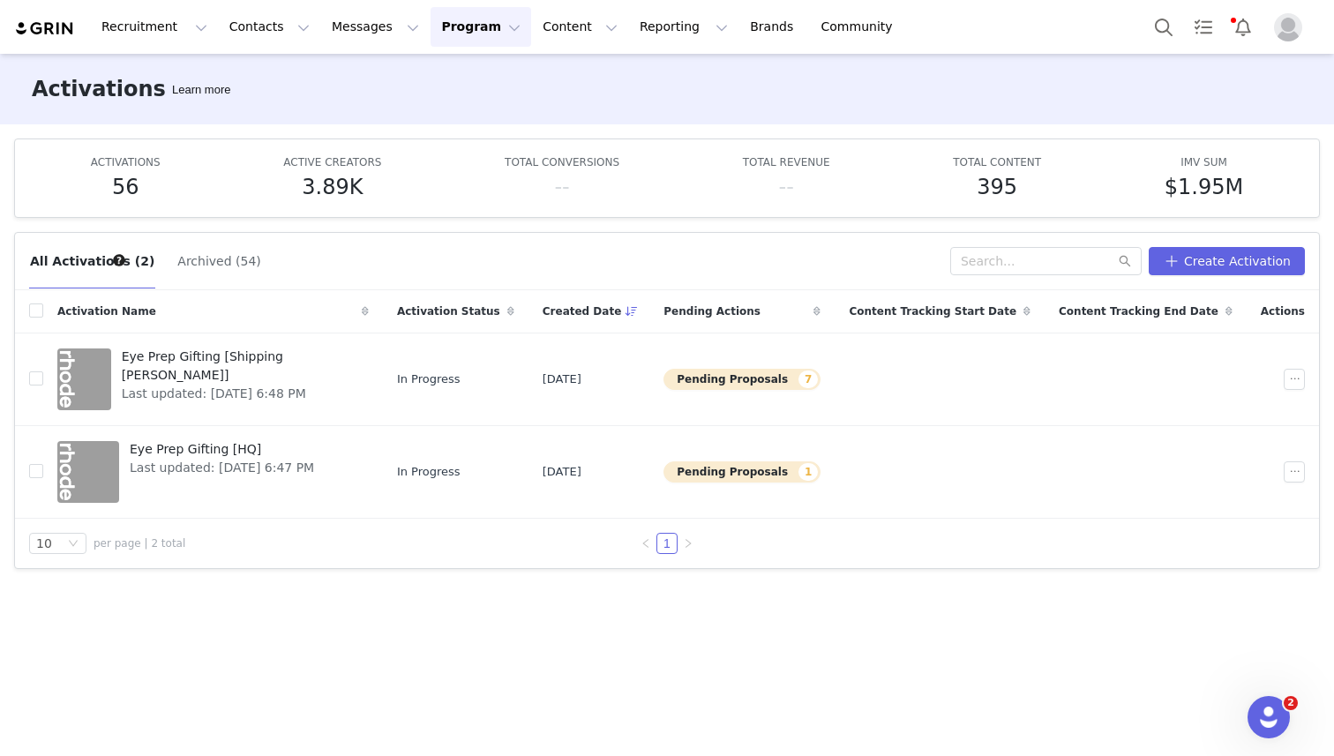
scroll to position [2700, 0]
